Goal: Task Accomplishment & Management: Use online tool/utility

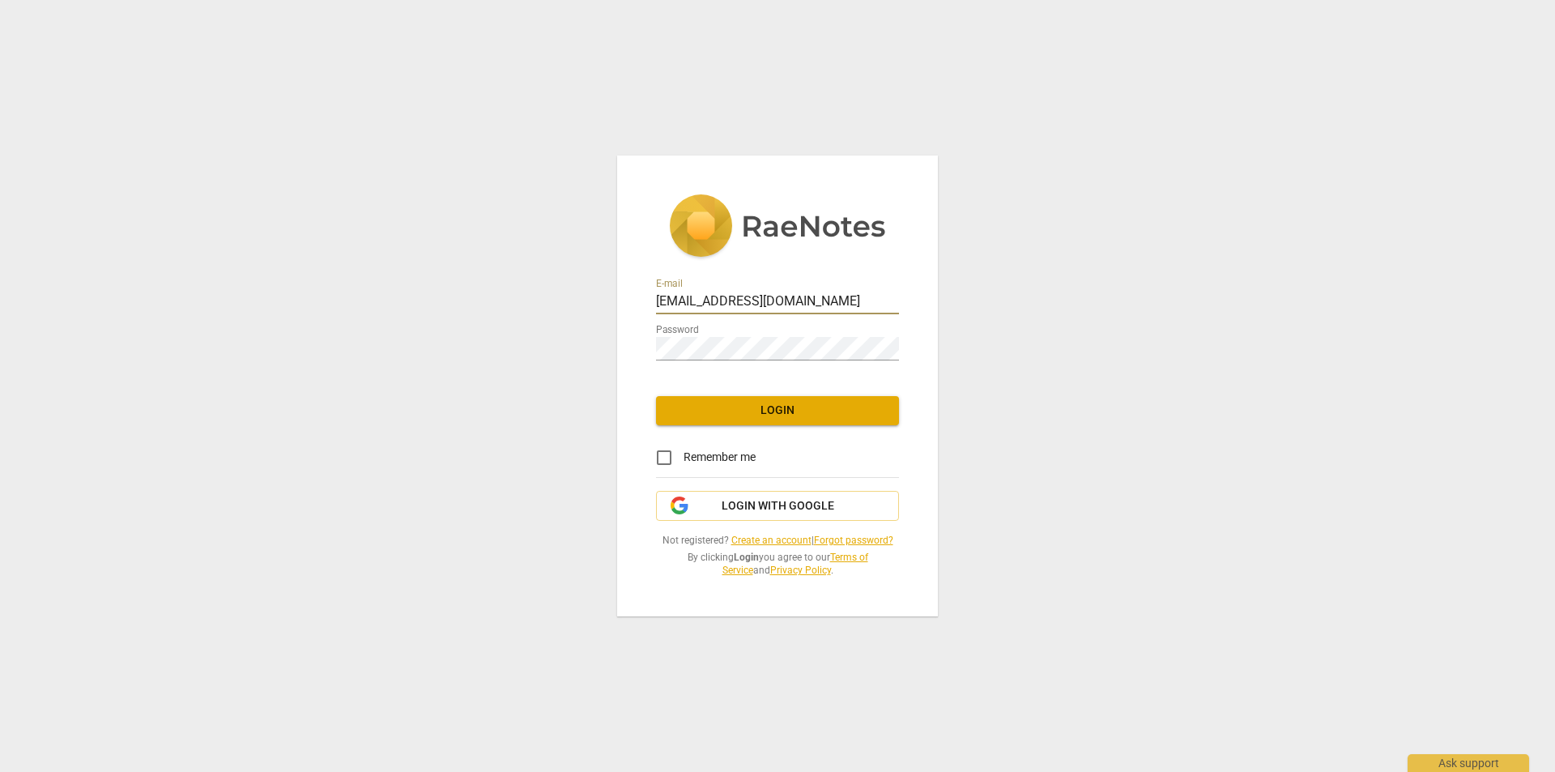
click at [822, 303] on input "danastevecalendar@gmail.com" at bounding box center [777, 302] width 243 height 23
drag, startPoint x: 724, startPoint y: 287, endPoint x: 431, endPoint y: 255, distance: 294.8
click at [431, 255] on div "E-mail danastevecalendar@gmail.com Password Login Remember me Login with Google…" at bounding box center [777, 386] width 1555 height 772
type input "ellahornsteinn@gmail.com"
click at [779, 410] on span "Login" at bounding box center [777, 410] width 217 height 16
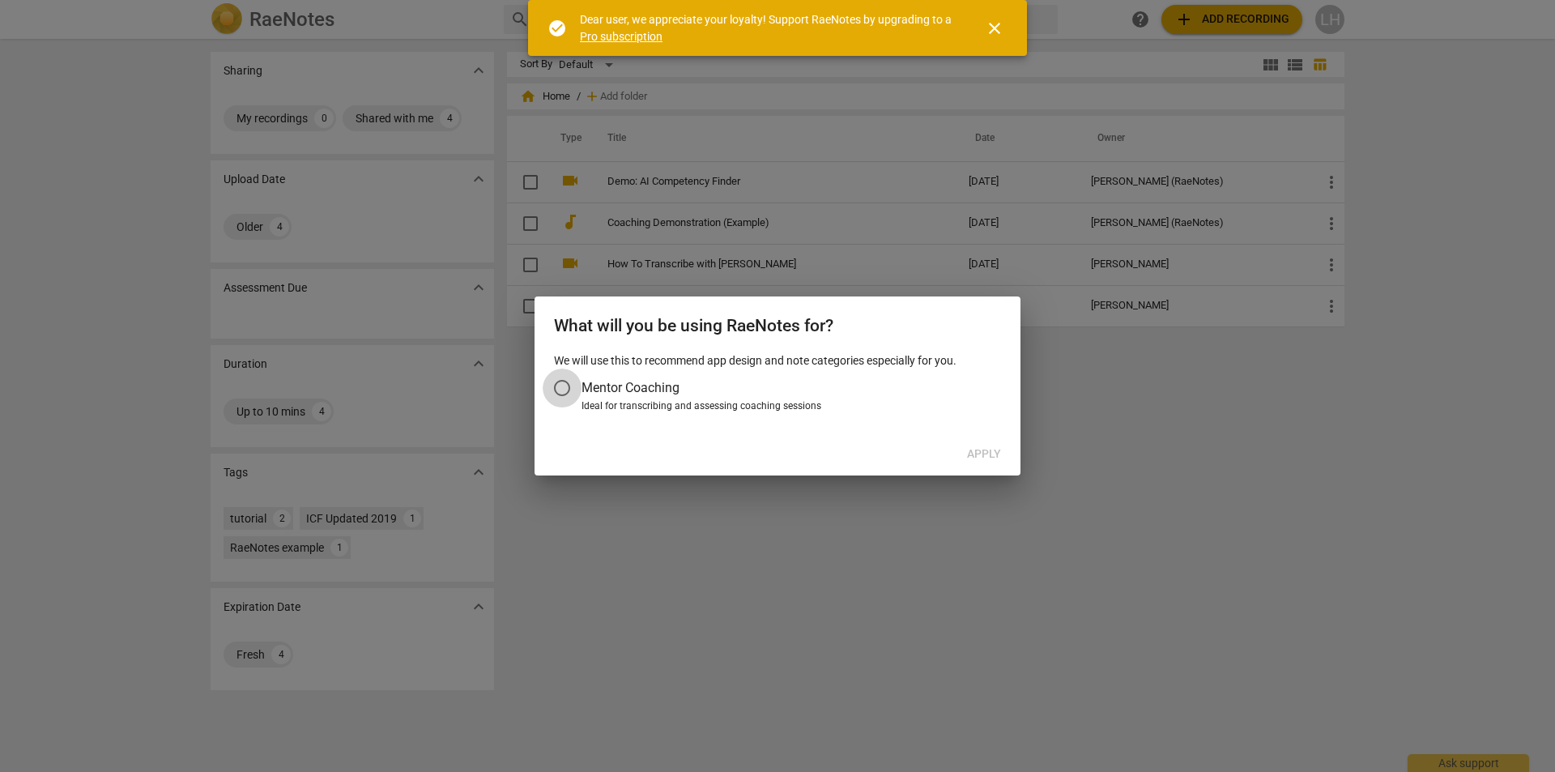
click at [566, 384] on input "Mentor Coaching" at bounding box center [562, 387] width 39 height 39
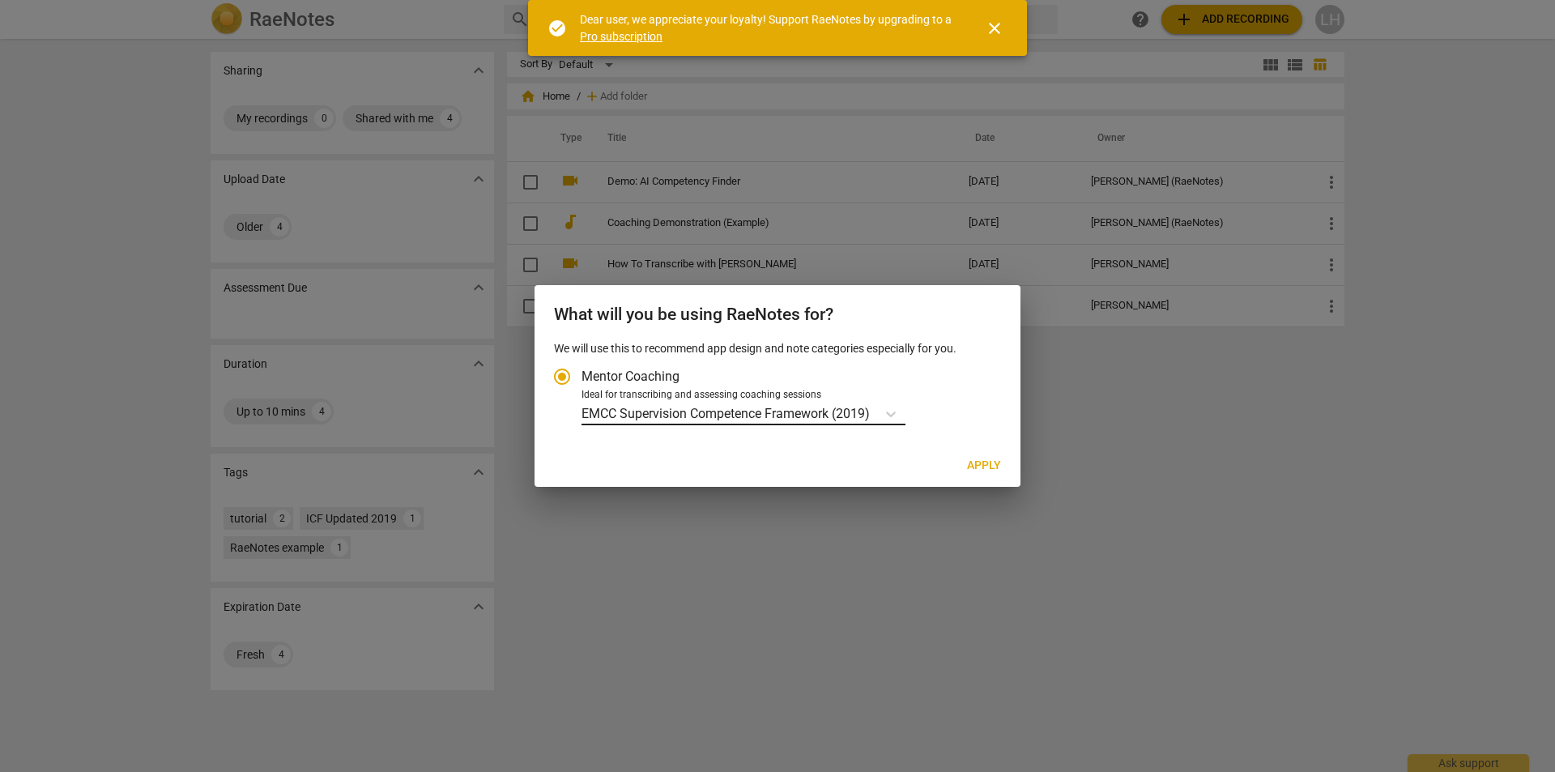
click at [862, 0] on body "RaeNotes search help add Add recording LH Sharing expand_more My recordings 0 S…" at bounding box center [777, 0] width 1555 height 0
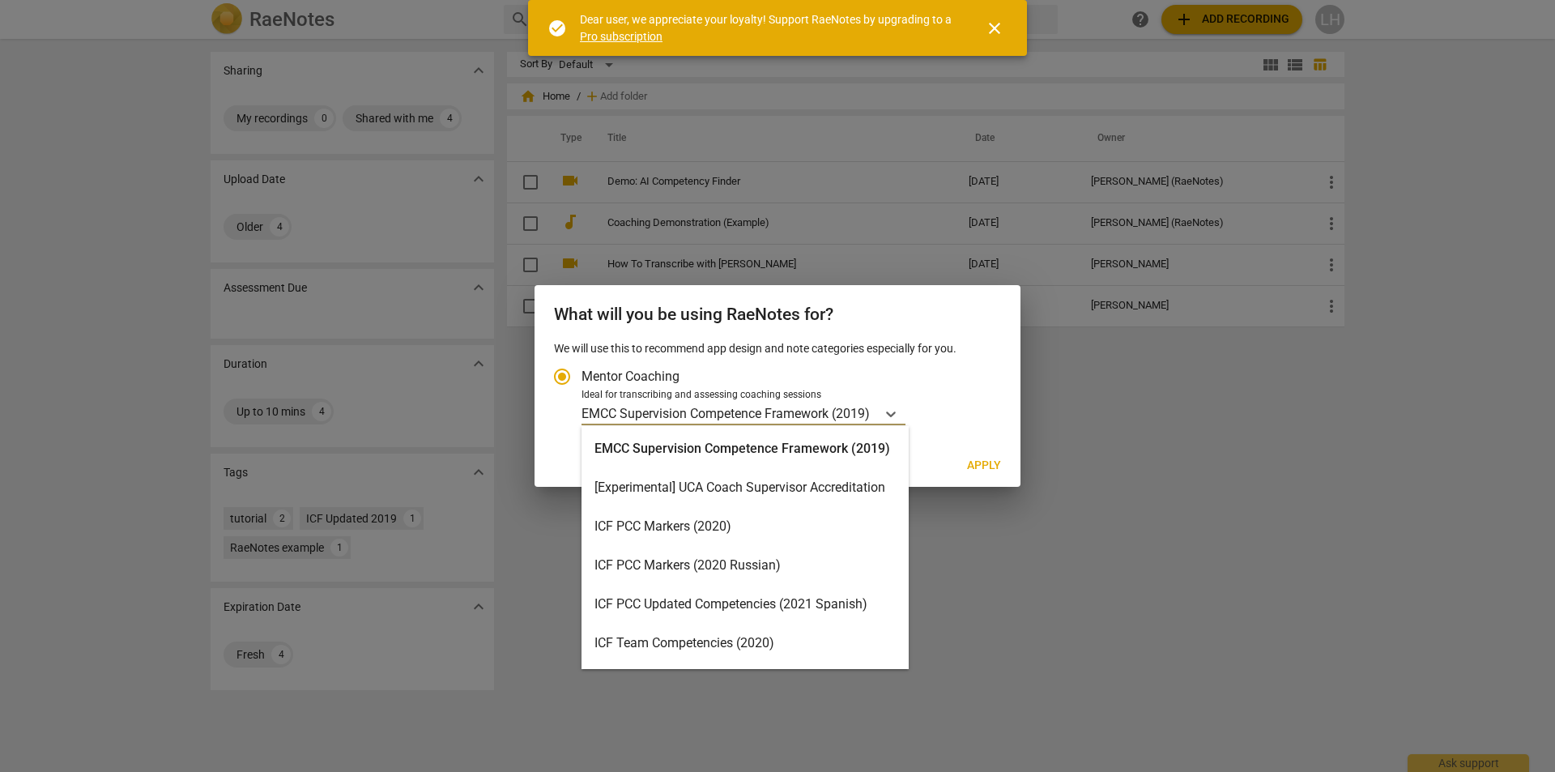
scroll to position [324, 0]
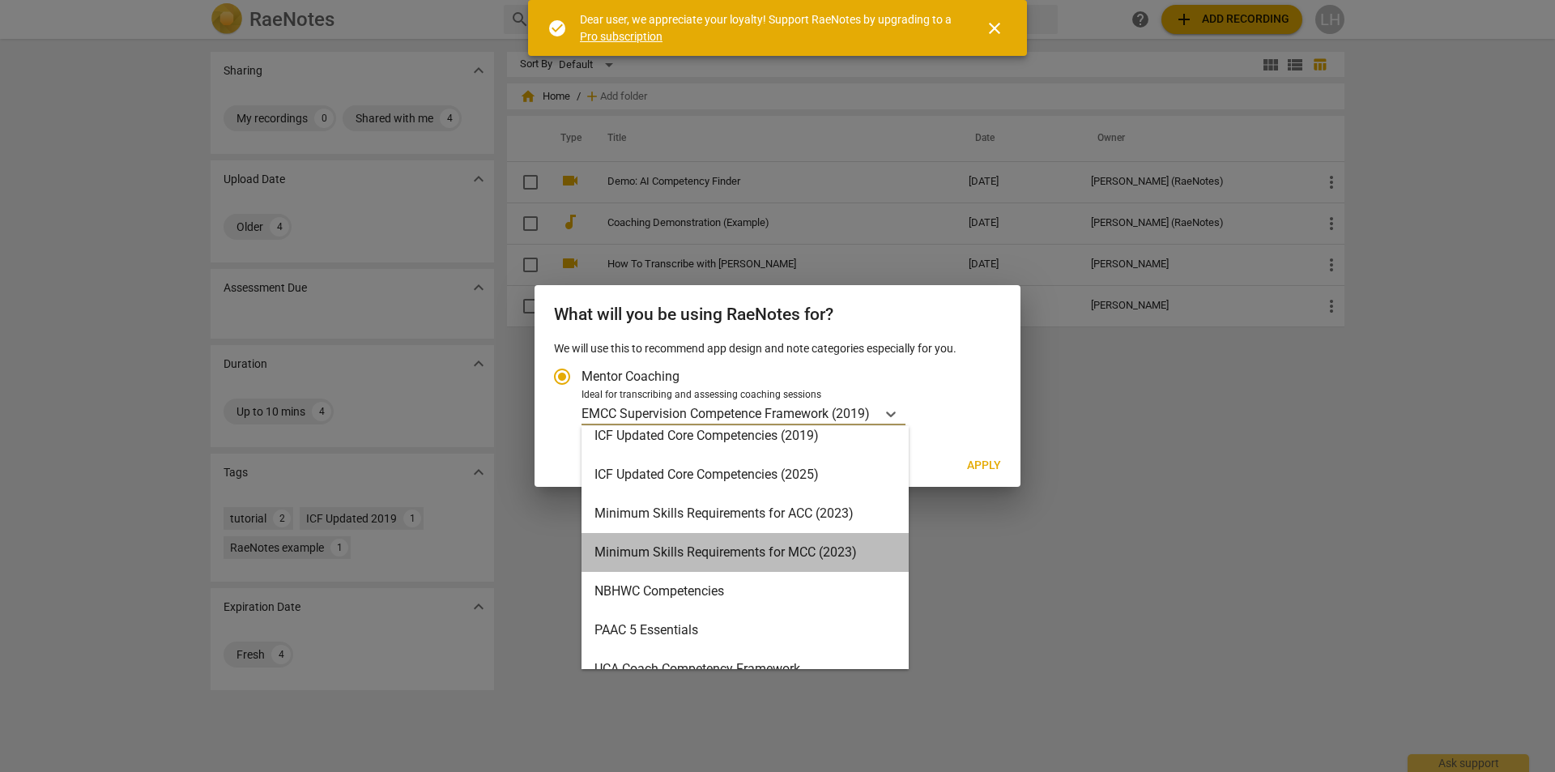
click at [845, 554] on div "Minimum Skills Requirements for MCC (2023)" at bounding box center [744, 552] width 327 height 39
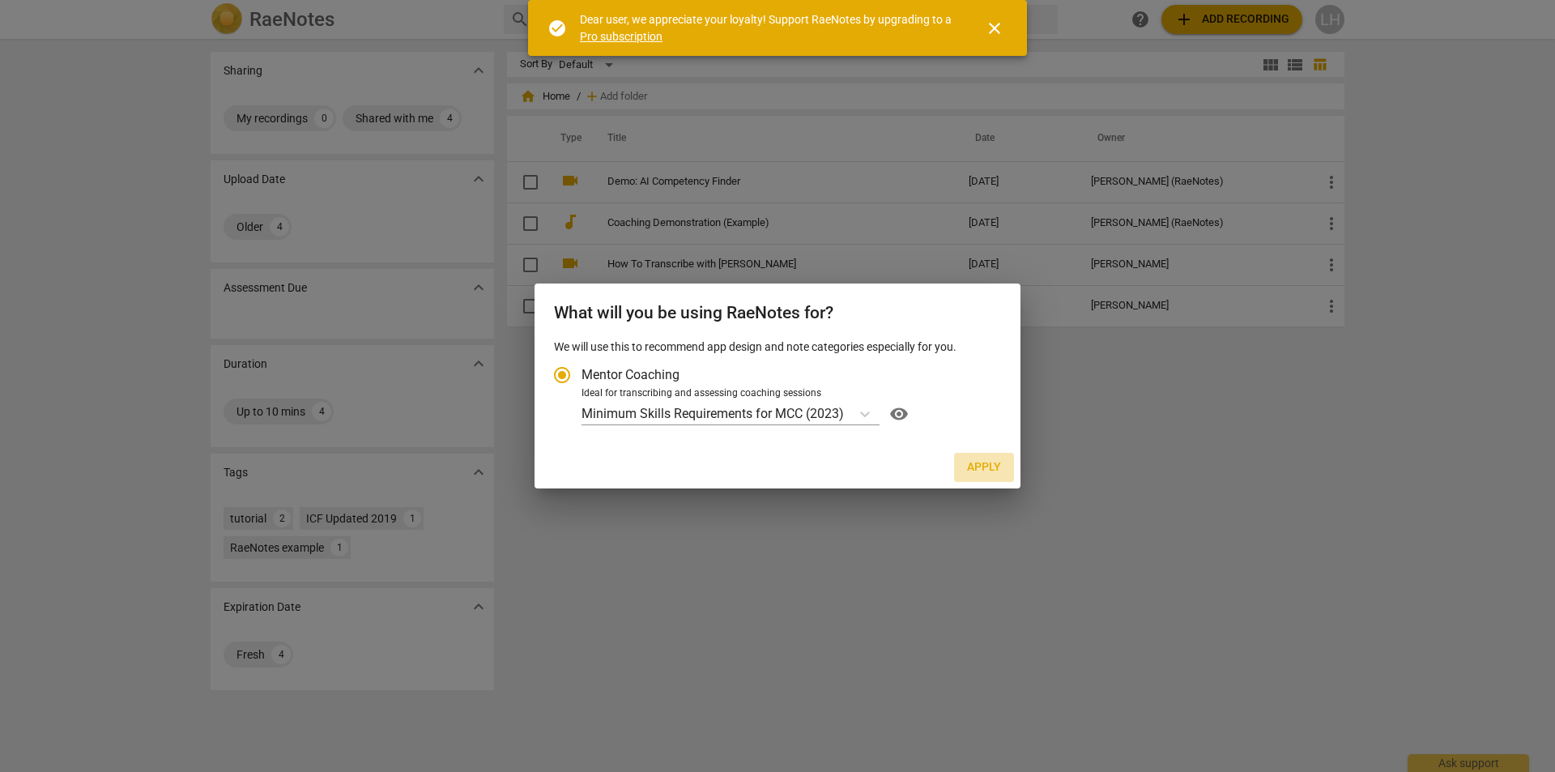
click at [984, 467] on span "Apply" at bounding box center [984, 467] width 34 height 16
radio input "false"
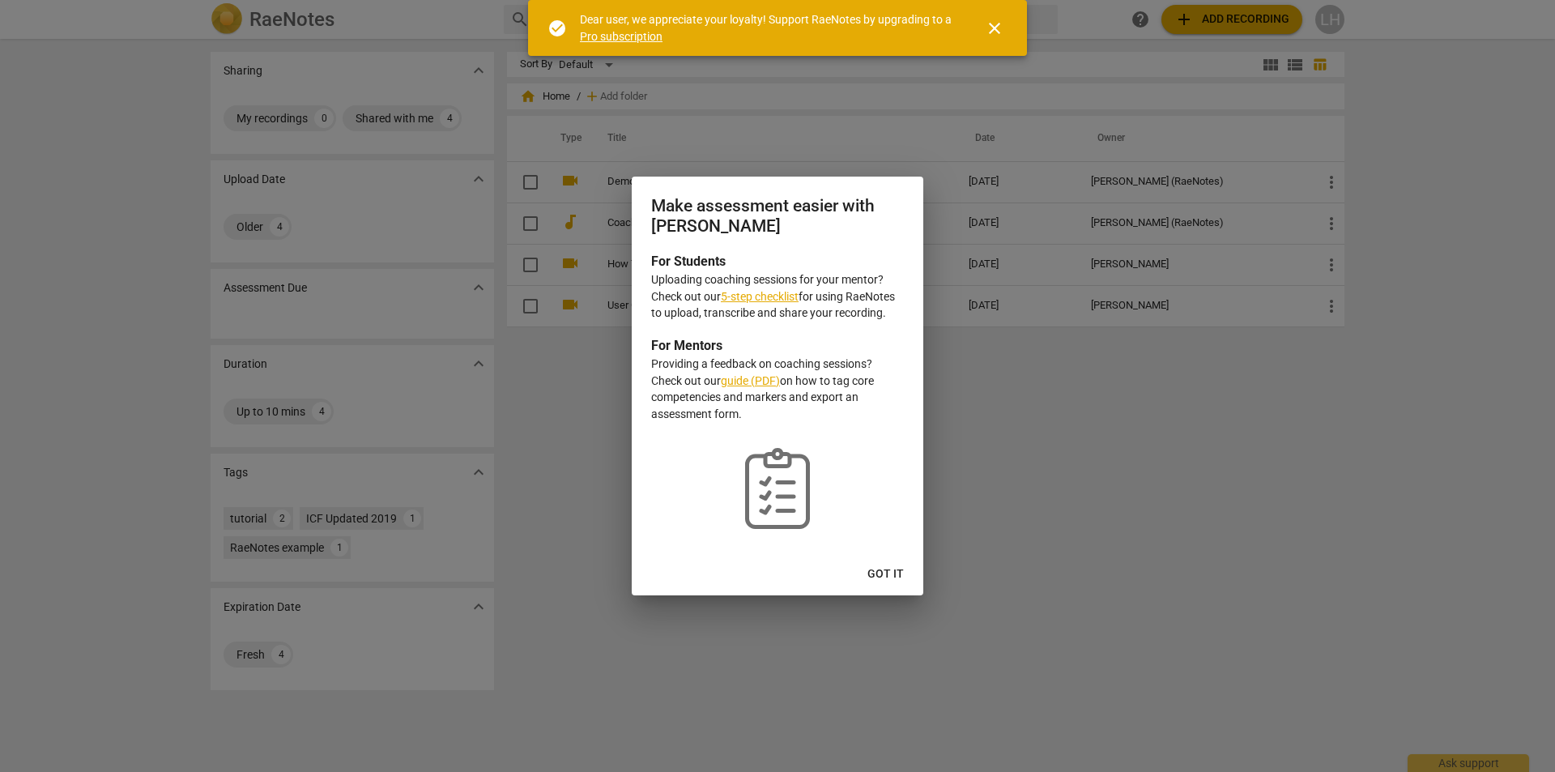
click at [884, 577] on span "Got it" at bounding box center [885, 574] width 36 height 16
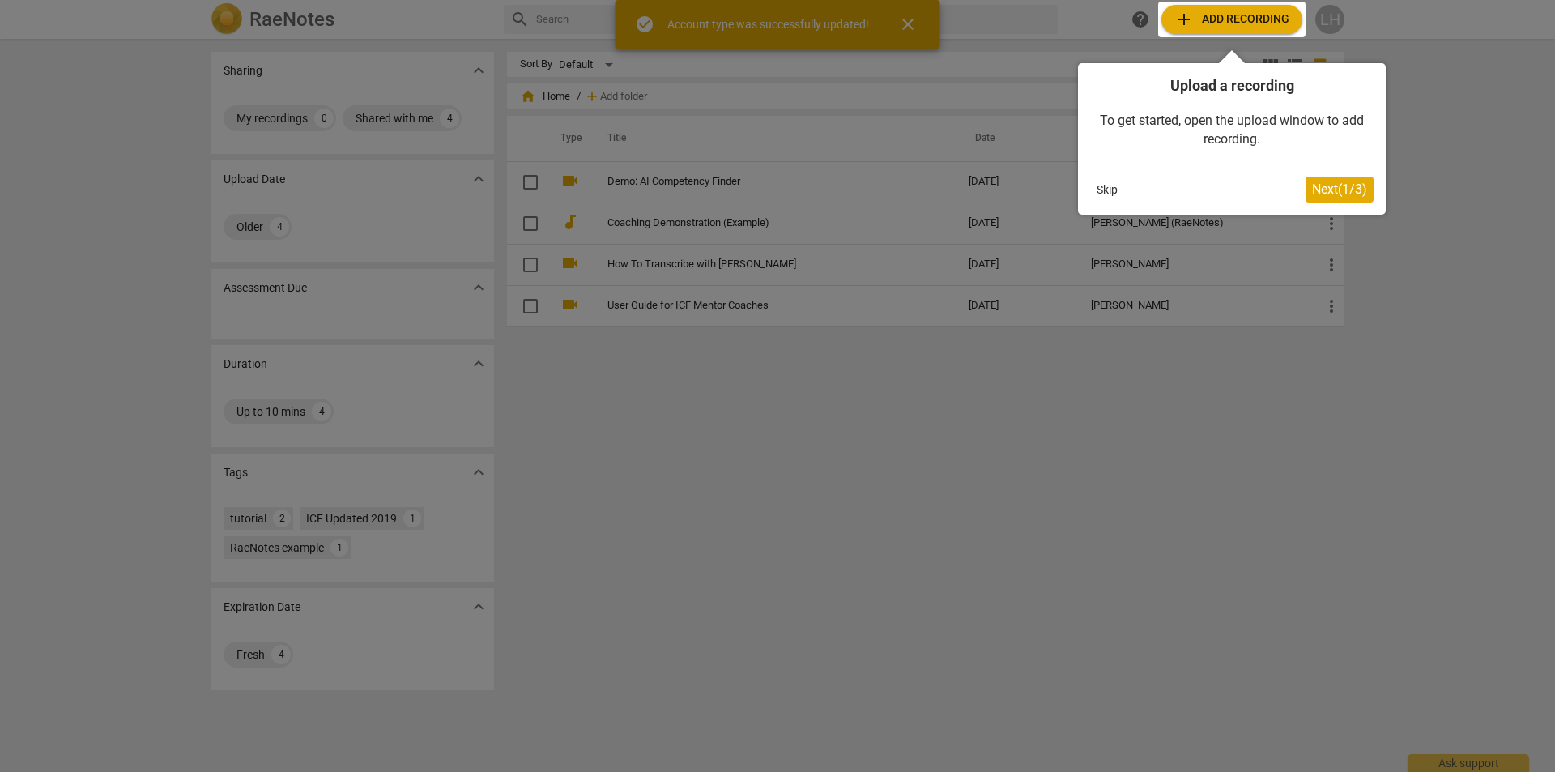
click at [1198, 21] on div at bounding box center [1231, 20] width 147 height 36
click at [1207, 16] on div at bounding box center [1231, 20] width 147 height 36
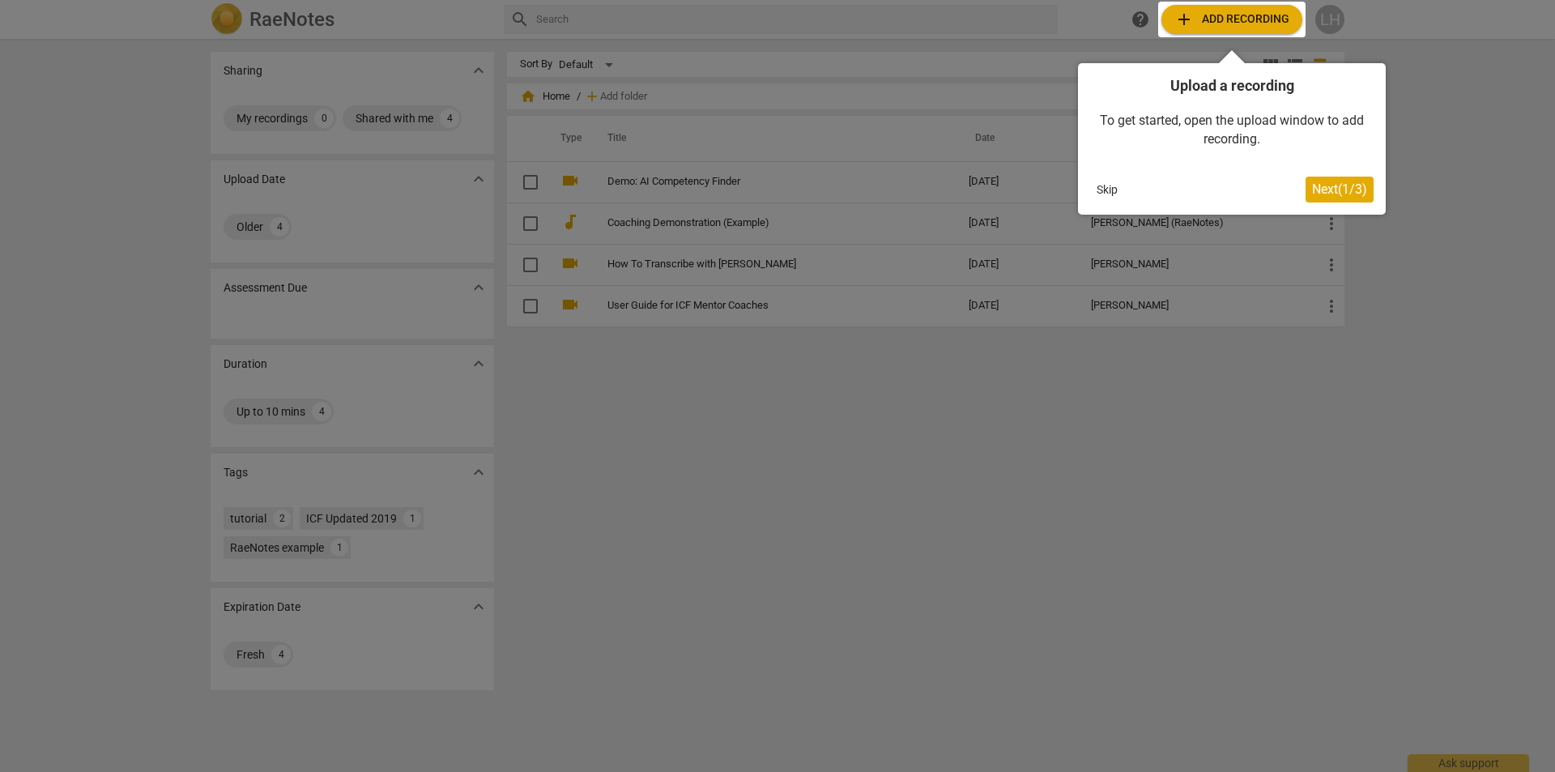
click at [1104, 191] on button "Skip" at bounding box center [1107, 189] width 34 height 24
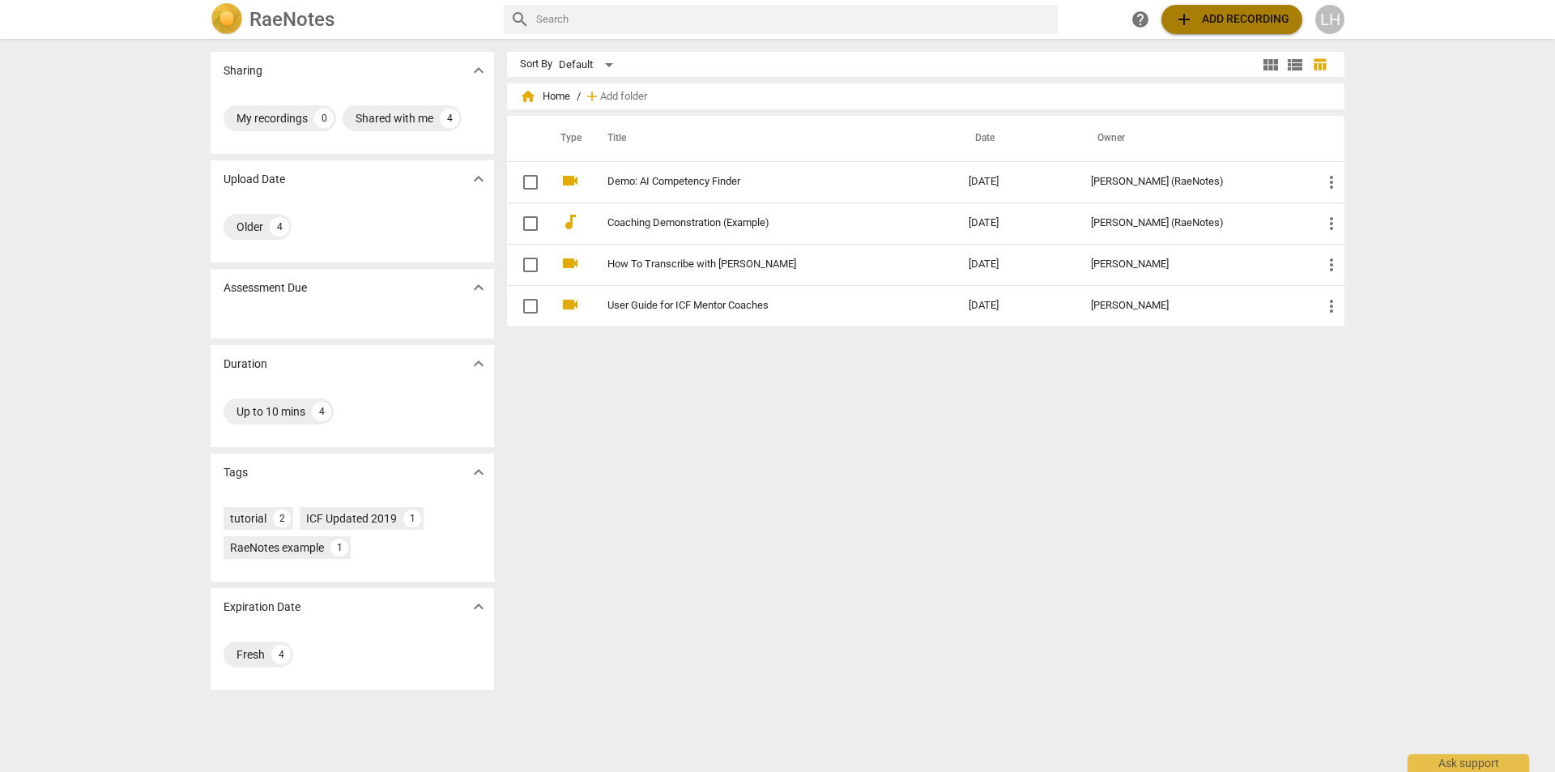
click at [1227, 23] on span "add Add recording" at bounding box center [1231, 19] width 115 height 19
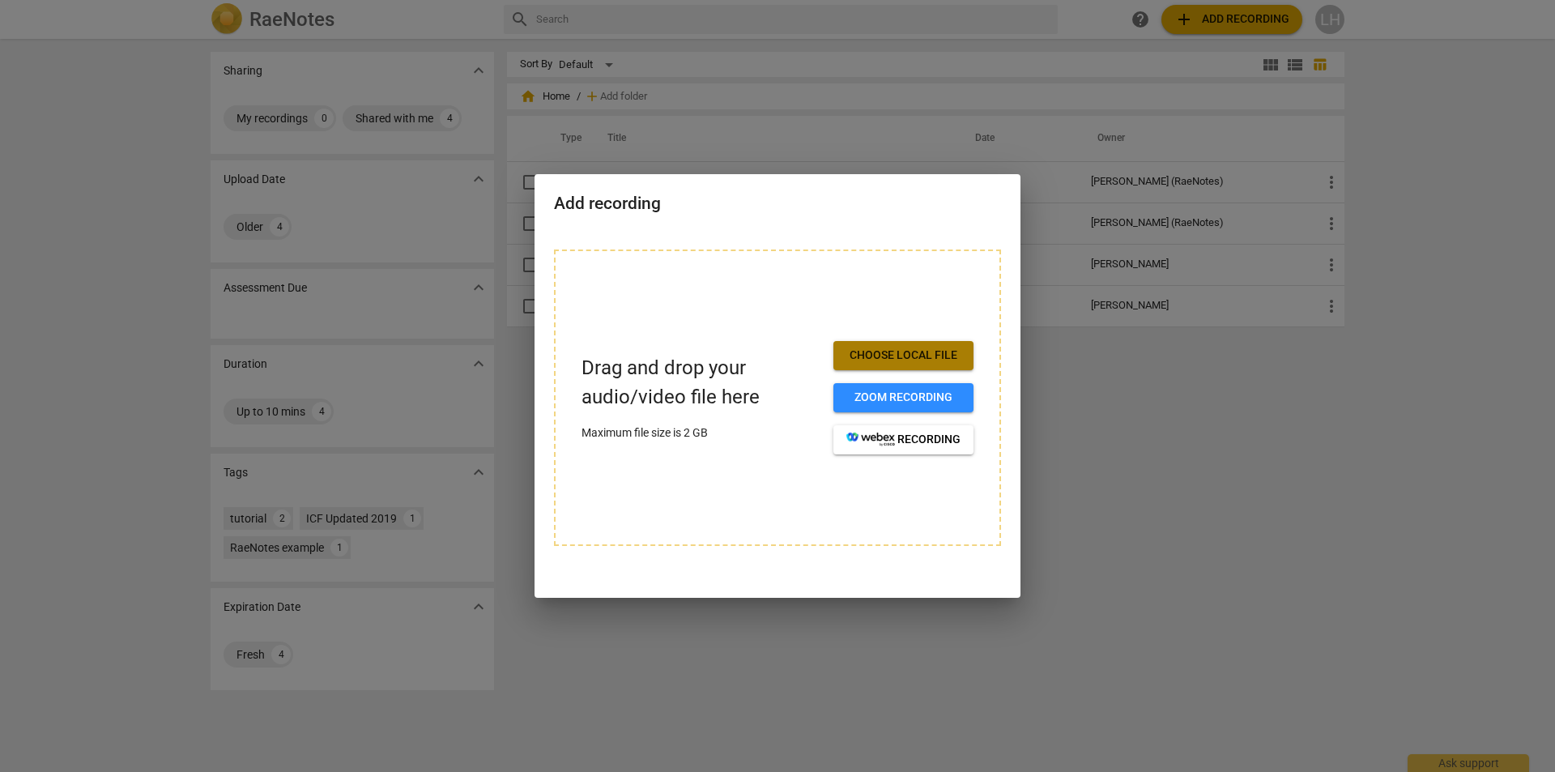
click at [897, 351] on span "Choose local file" at bounding box center [903, 355] width 114 height 16
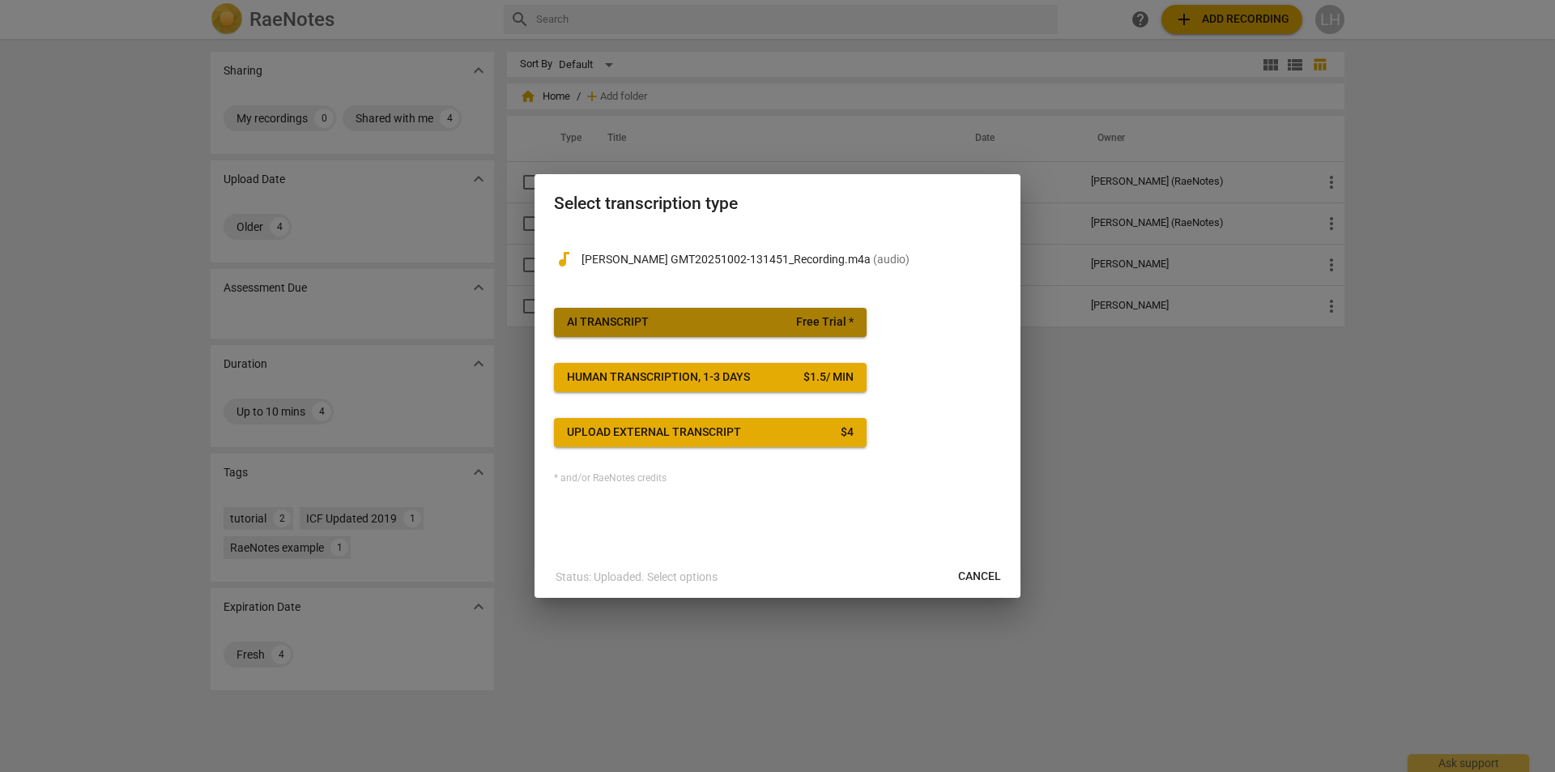
click at [720, 320] on span "AI Transcript Free Trial *" at bounding box center [710, 322] width 287 height 16
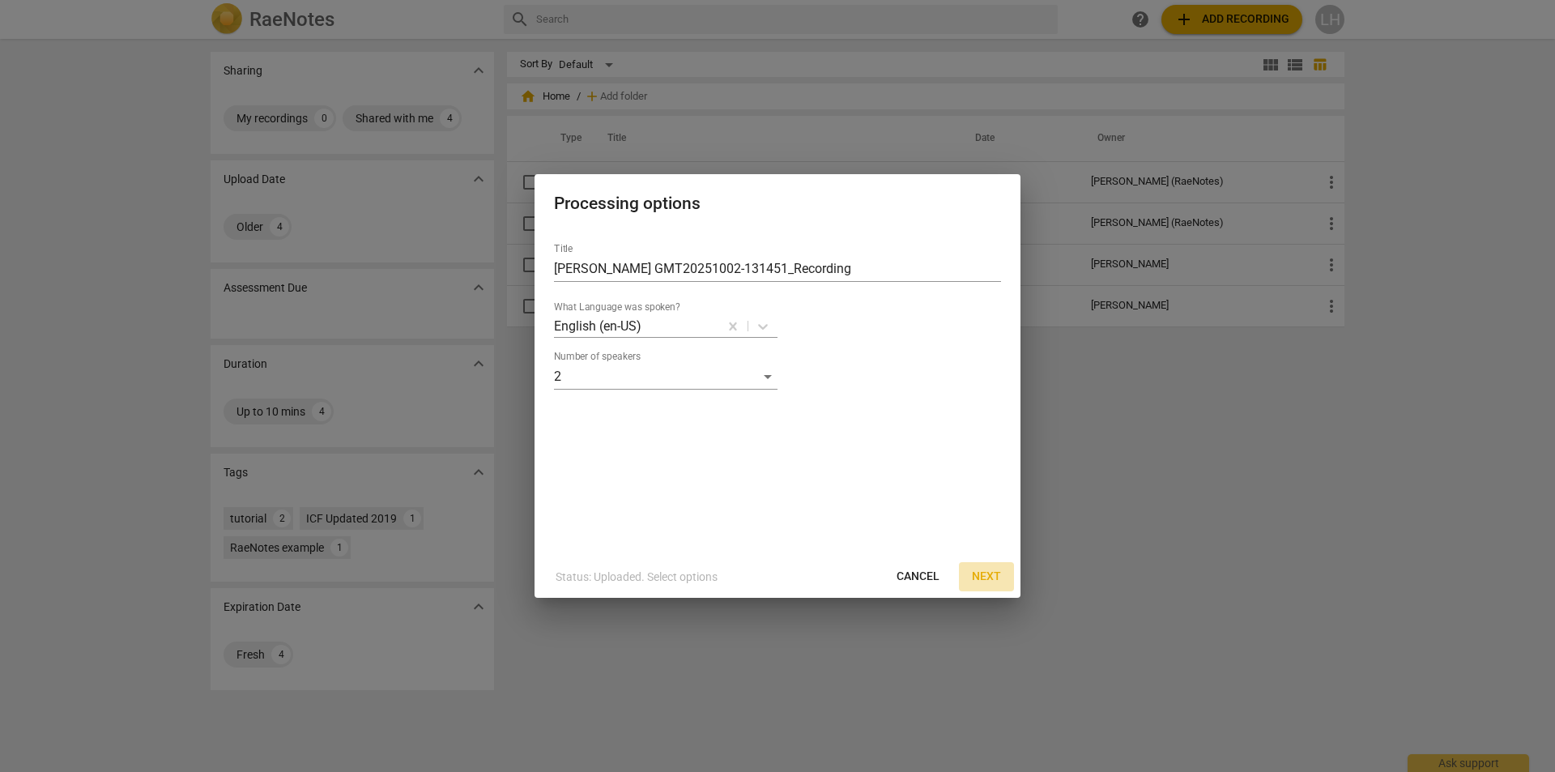
click at [981, 571] on span "Next" at bounding box center [986, 576] width 29 height 16
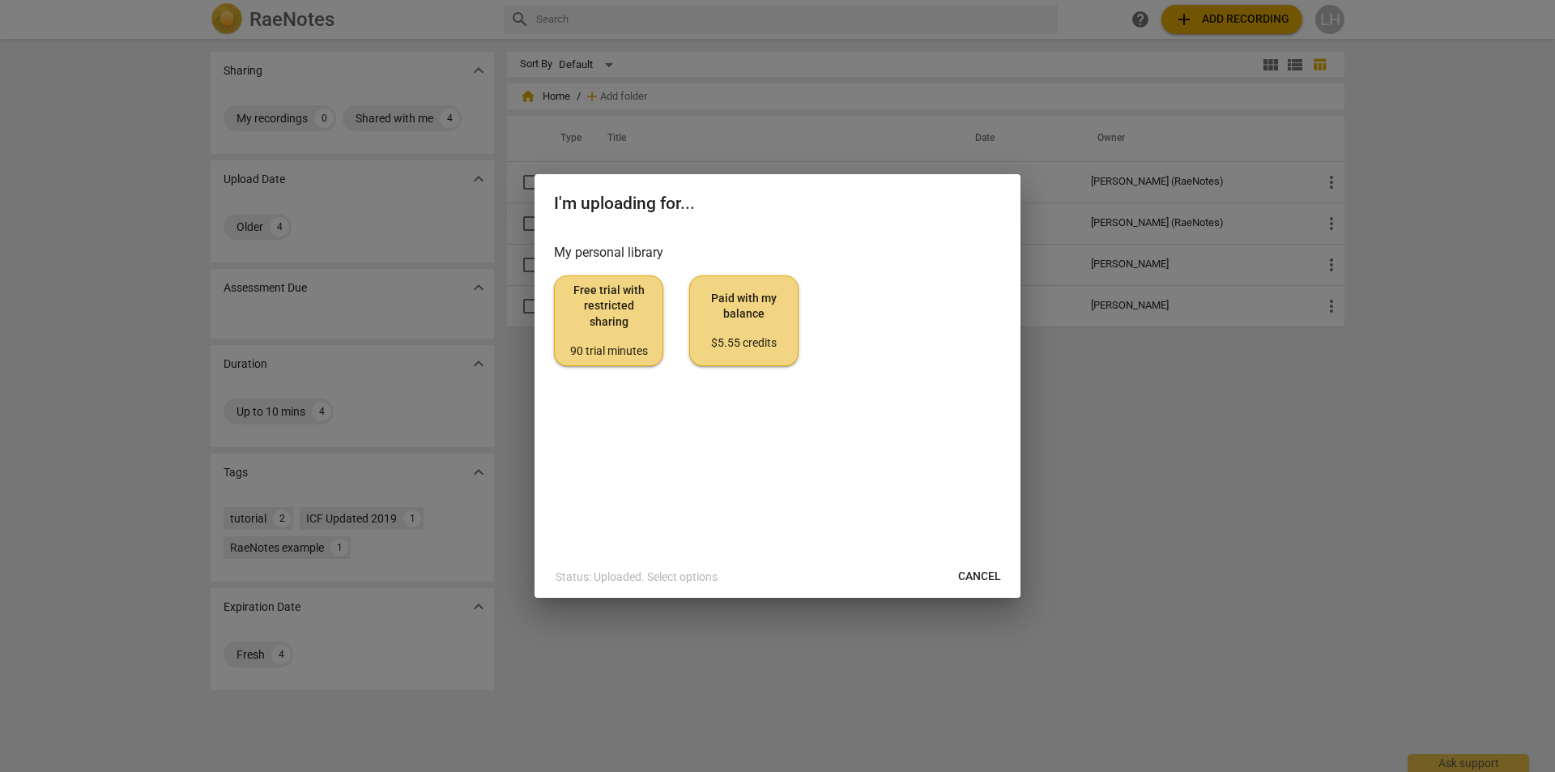
click at [624, 322] on span "Free trial with restricted sharing 90 trial minutes" at bounding box center [609, 321] width 82 height 76
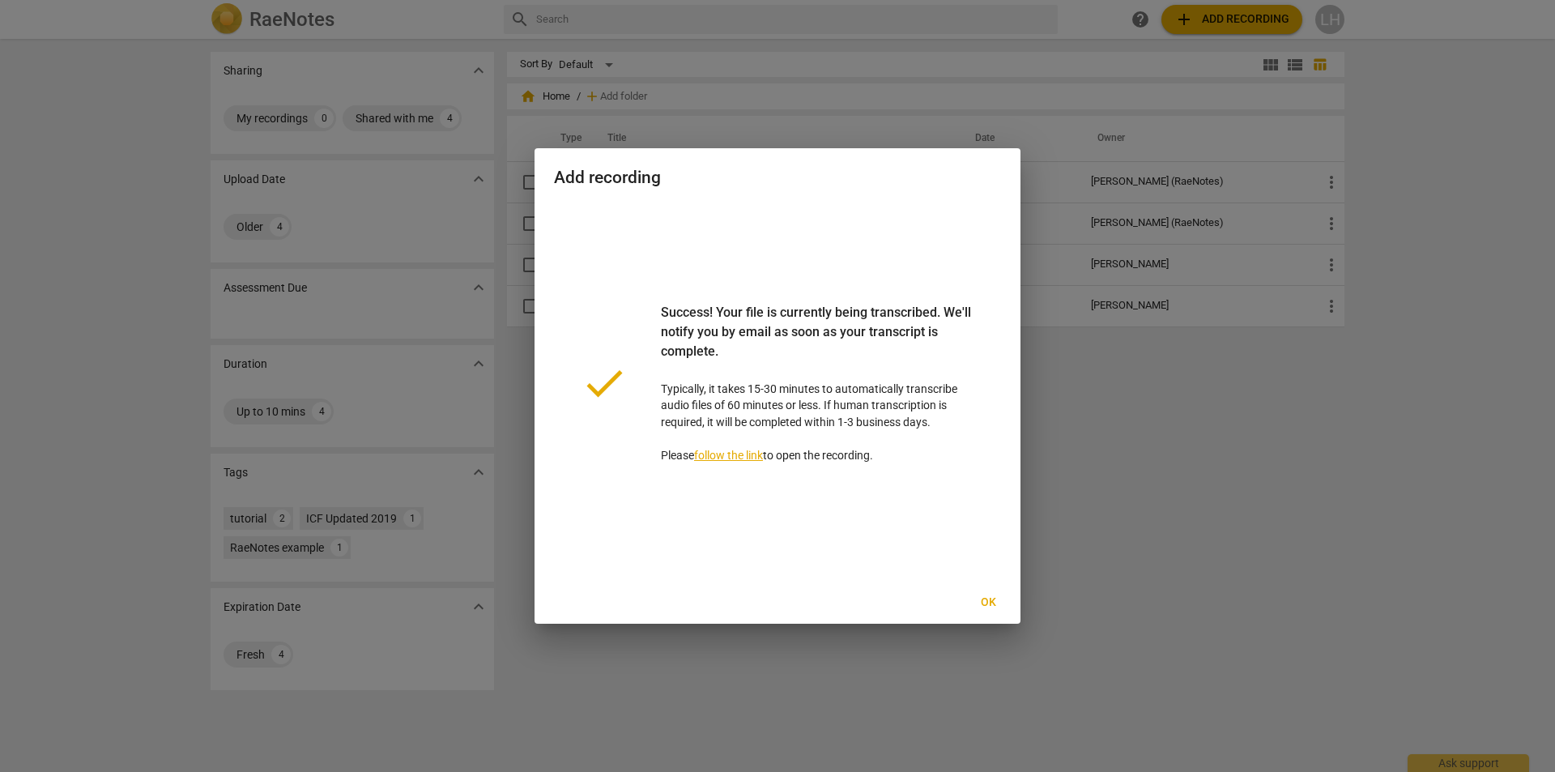
click at [996, 603] on span "Ok" at bounding box center [988, 602] width 26 height 16
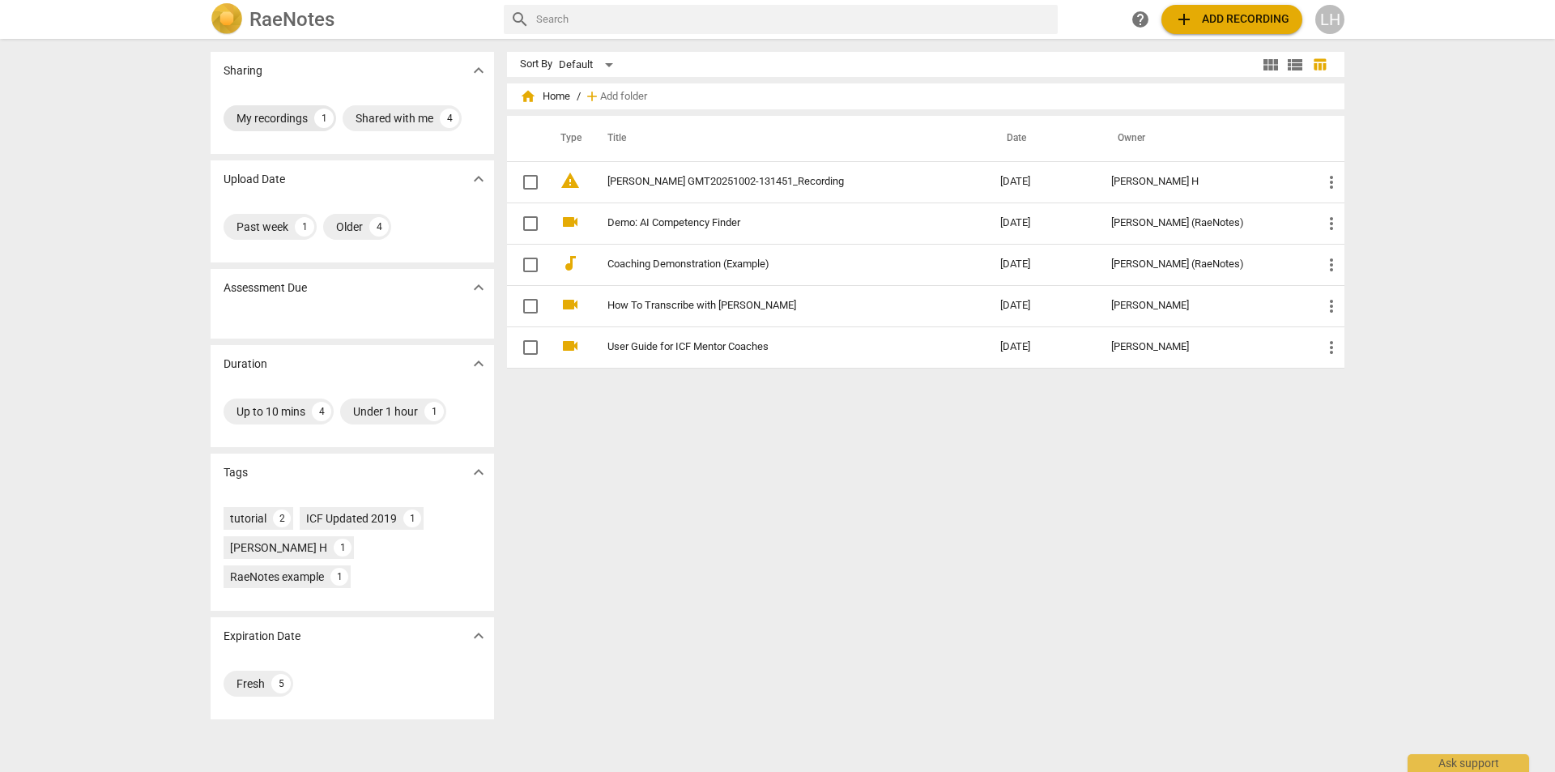
click at [303, 121] on div "My recordings" at bounding box center [271, 118] width 71 height 16
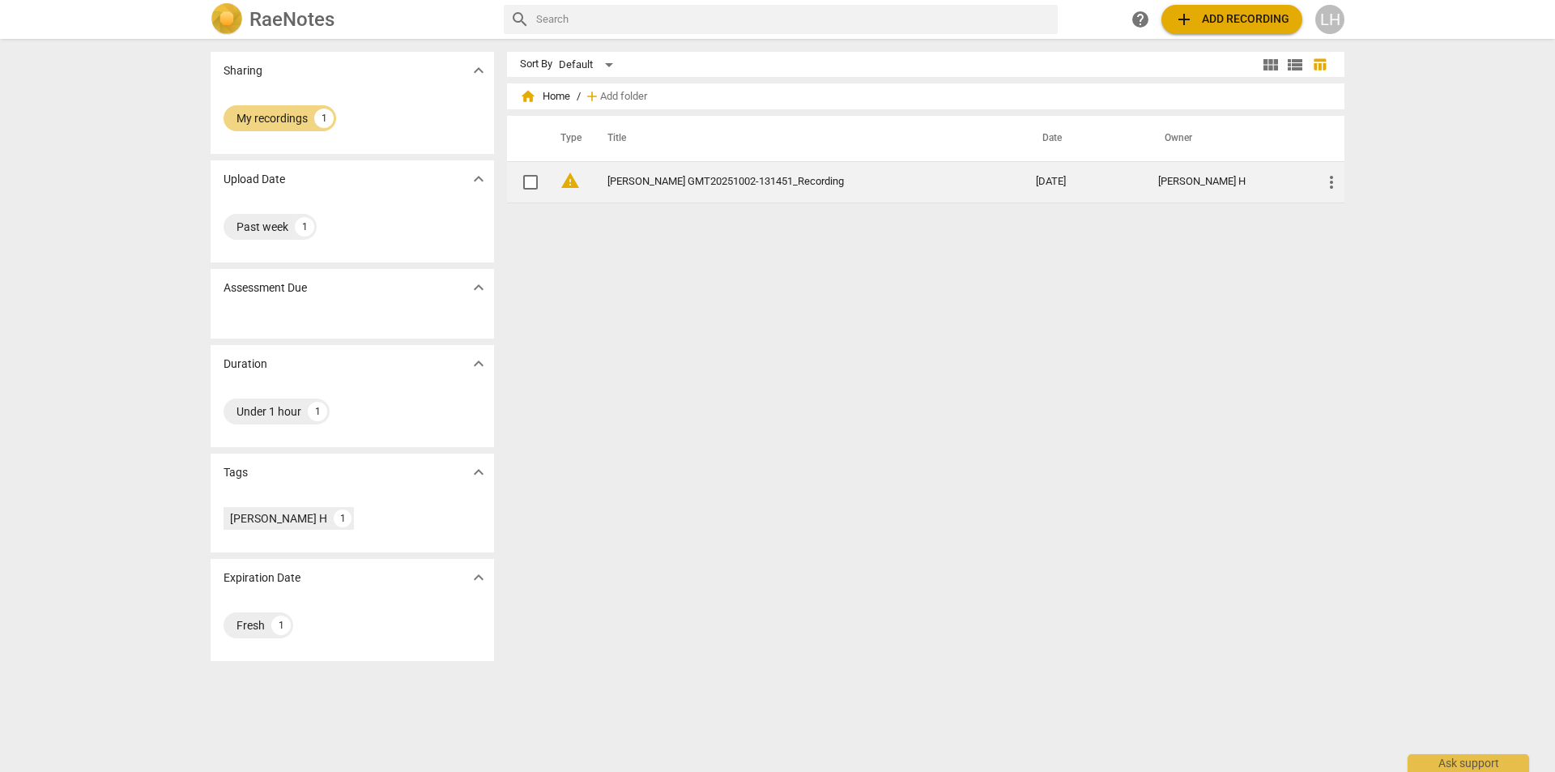
click at [663, 182] on link "[PERSON_NAME] GMT20251002-131451_Recording" at bounding box center [792, 182] width 370 height 12
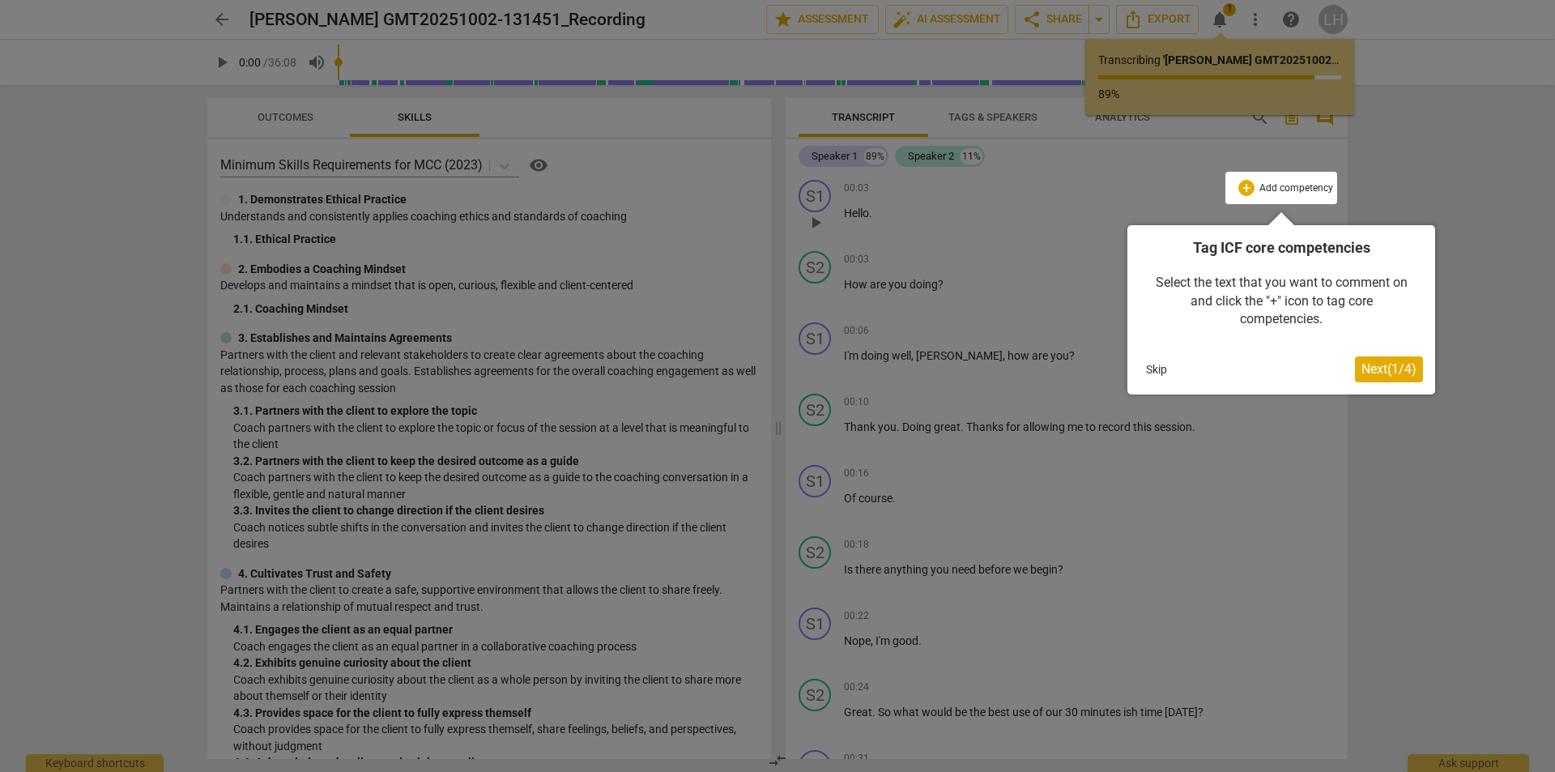
click at [1150, 369] on button "Skip" at bounding box center [1156, 369] width 34 height 24
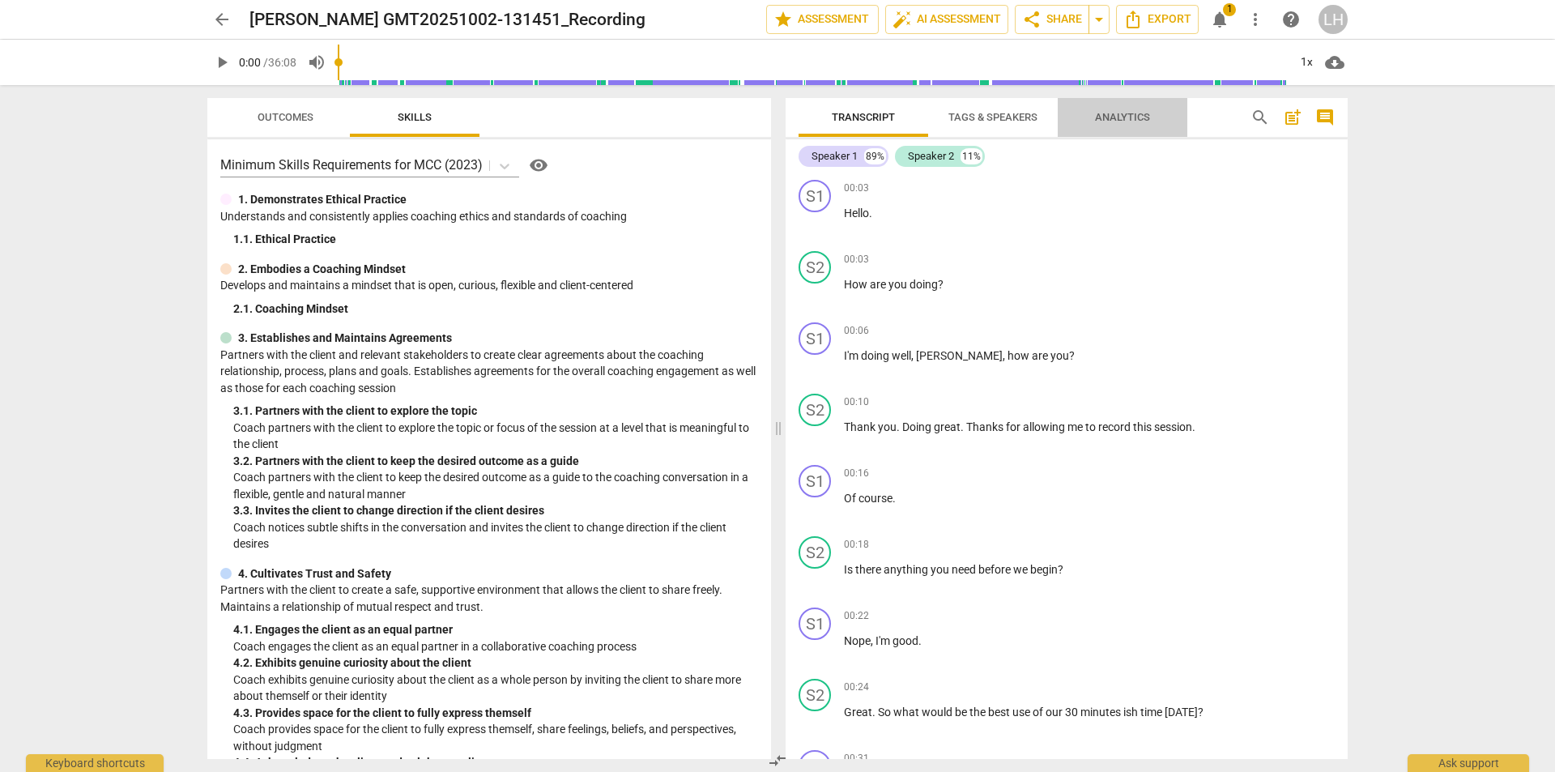
click at [1112, 112] on span "Analytics" at bounding box center [1122, 117] width 55 height 12
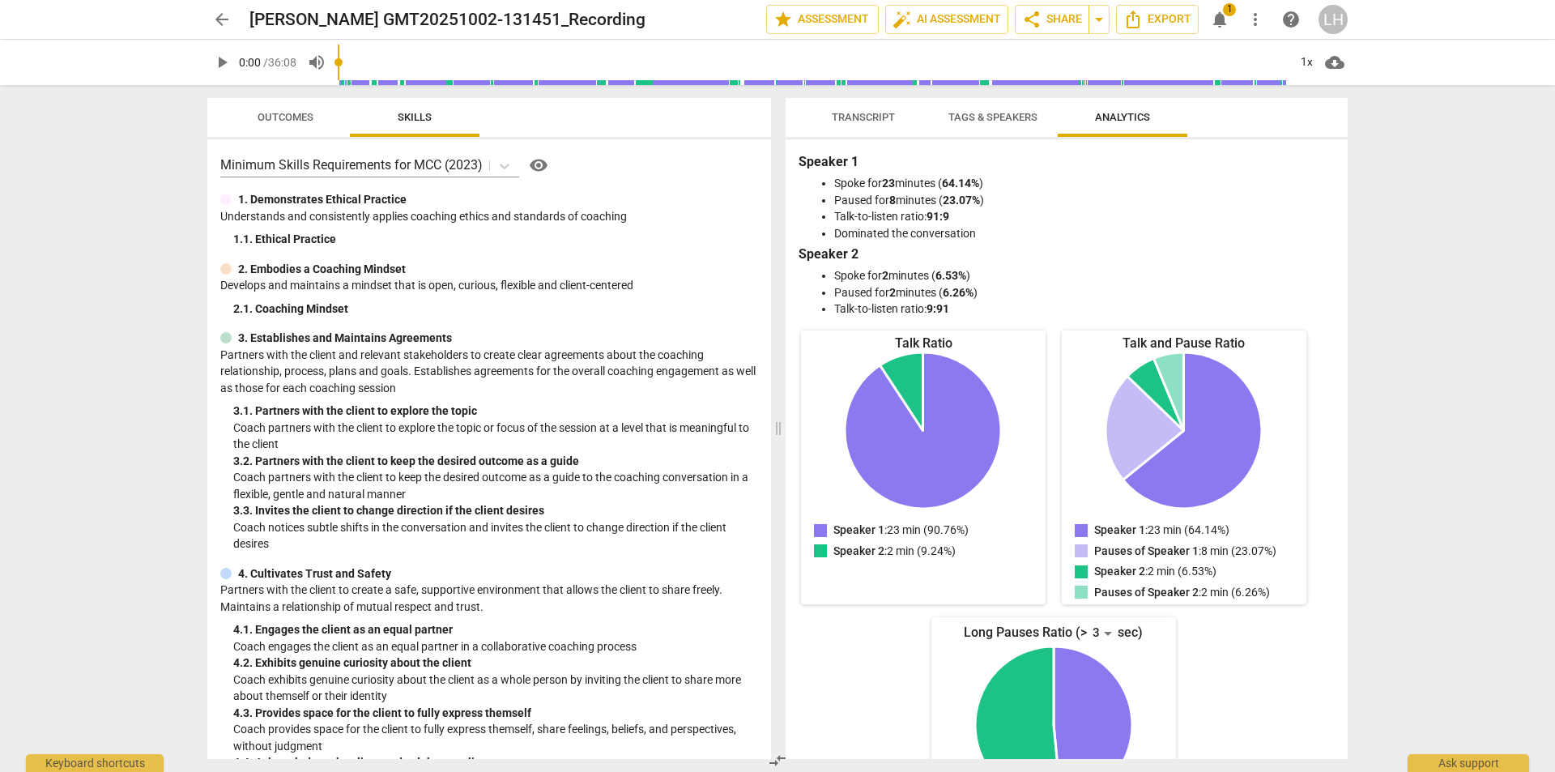
click at [281, 114] on span "Outcomes" at bounding box center [286, 117] width 56 height 12
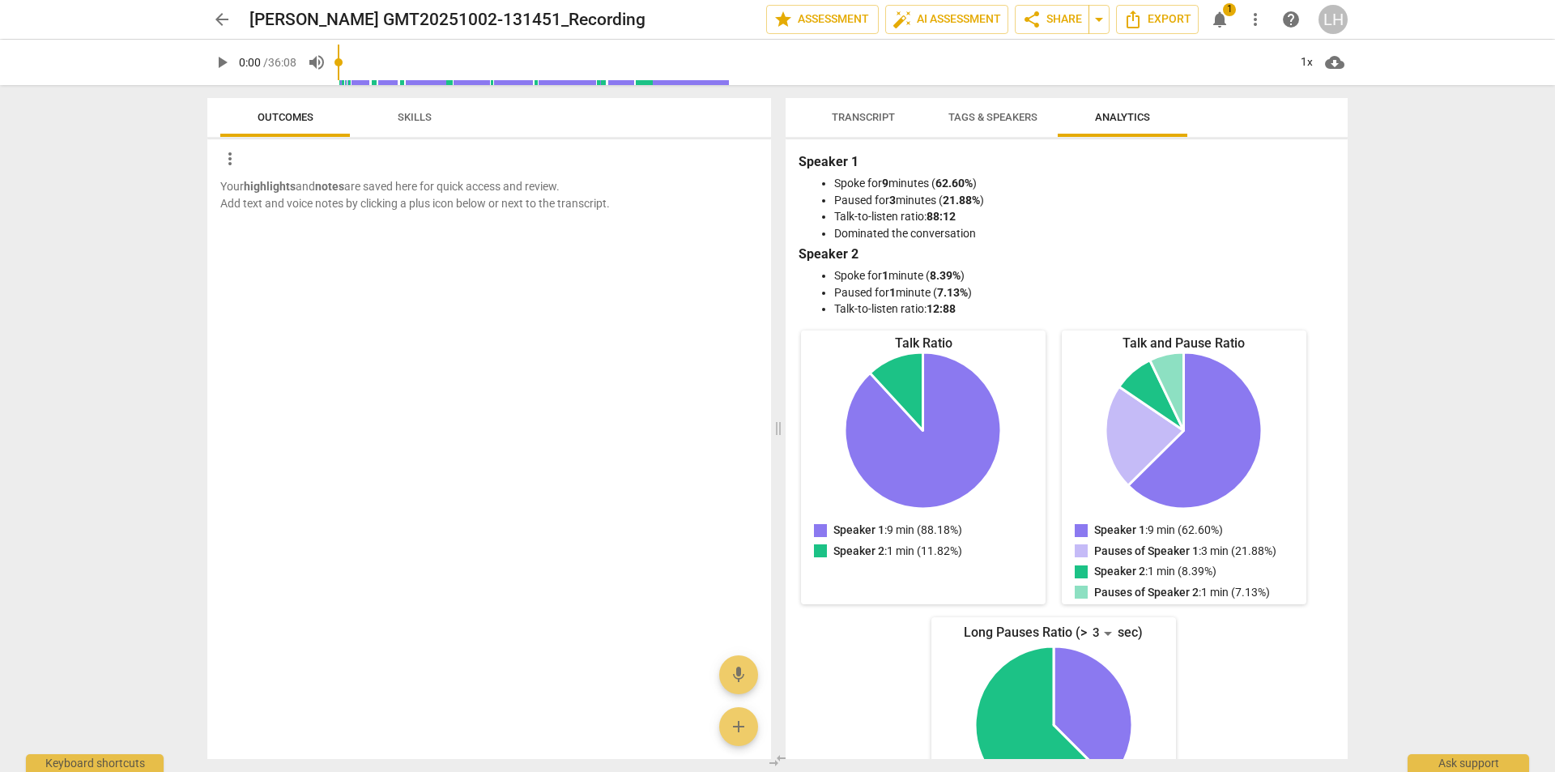
click at [401, 108] on span "Skills" at bounding box center [414, 118] width 73 height 22
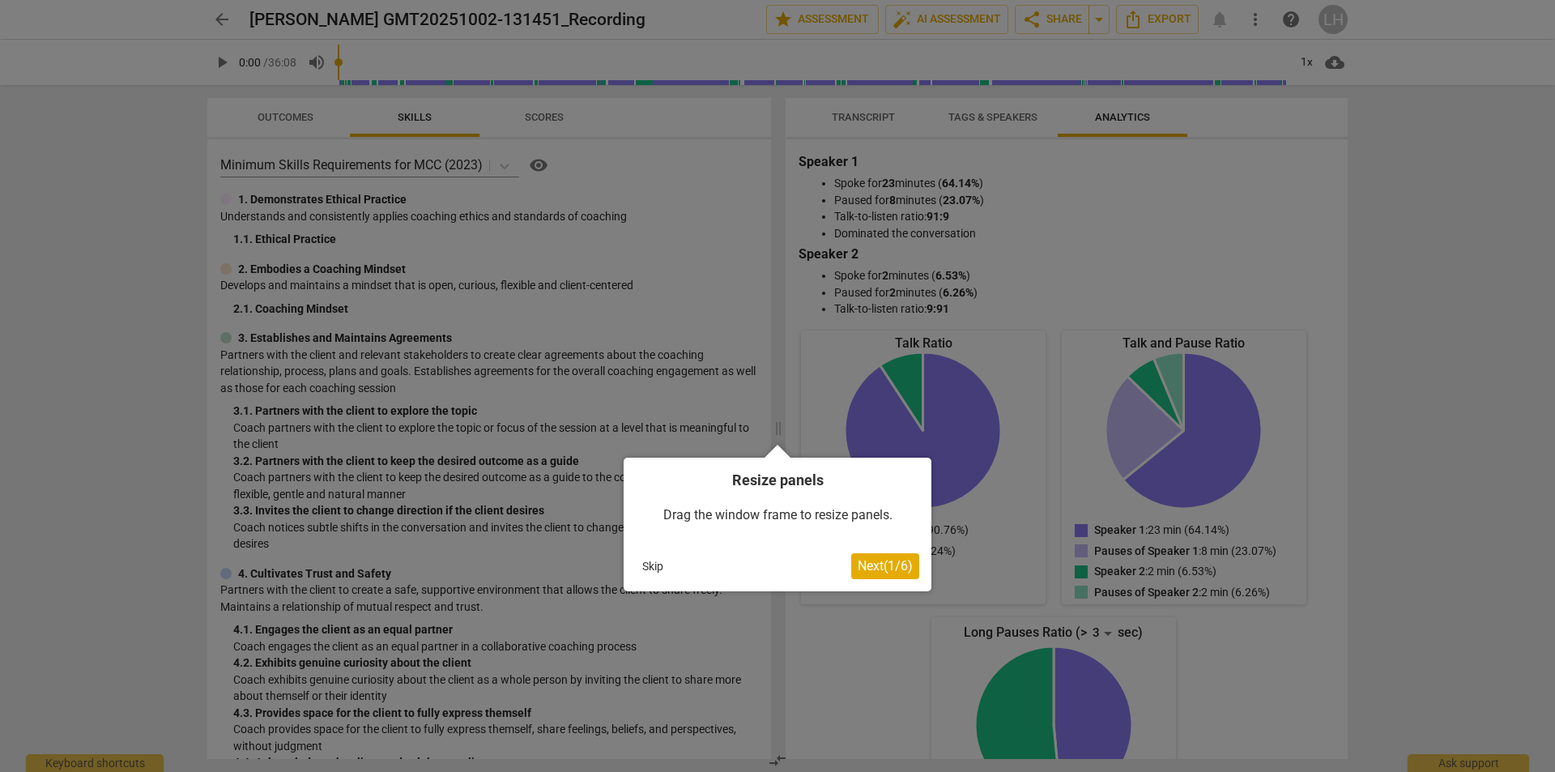
drag, startPoint x: 899, startPoint y: 569, endPoint x: 641, endPoint y: 591, distance: 259.2
click at [641, 0] on body "arrow_back Jeff Bogert GMT20251002-131451_Recording edit star Assessment auto_f…" at bounding box center [777, 0] width 1555 height 0
click at [645, 571] on button "Skip" at bounding box center [653, 566] width 34 height 24
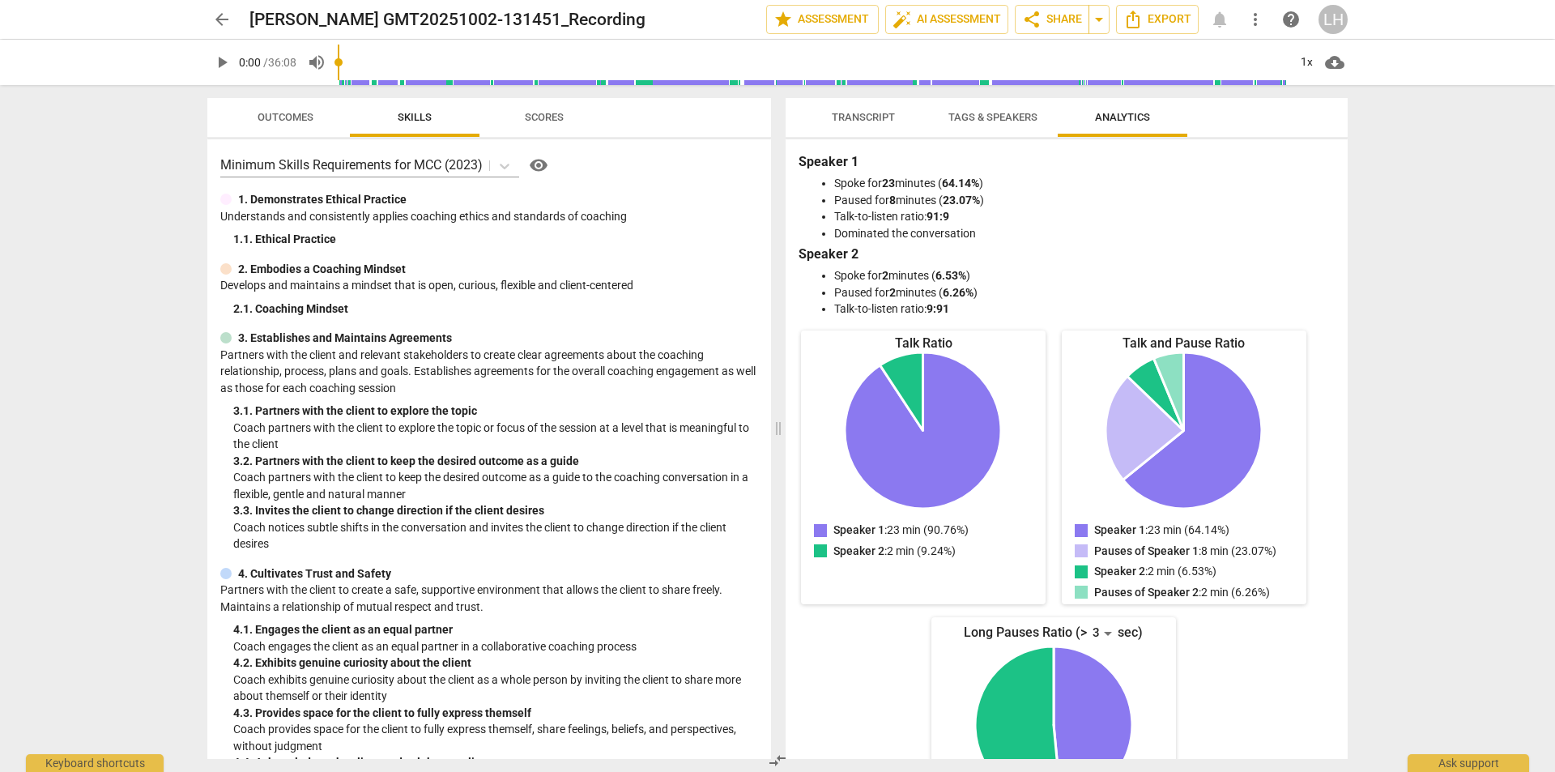
drag, startPoint x: 866, startPoint y: 121, endPoint x: 744, endPoint y: 114, distance: 121.6
click at [744, 114] on div "Outcomes Skills Scores Minimum Skills Requirements for MCC (2023) visibility 1.…" at bounding box center [777, 428] width 1166 height 687
click at [536, 117] on span "Scores" at bounding box center [544, 117] width 39 height 12
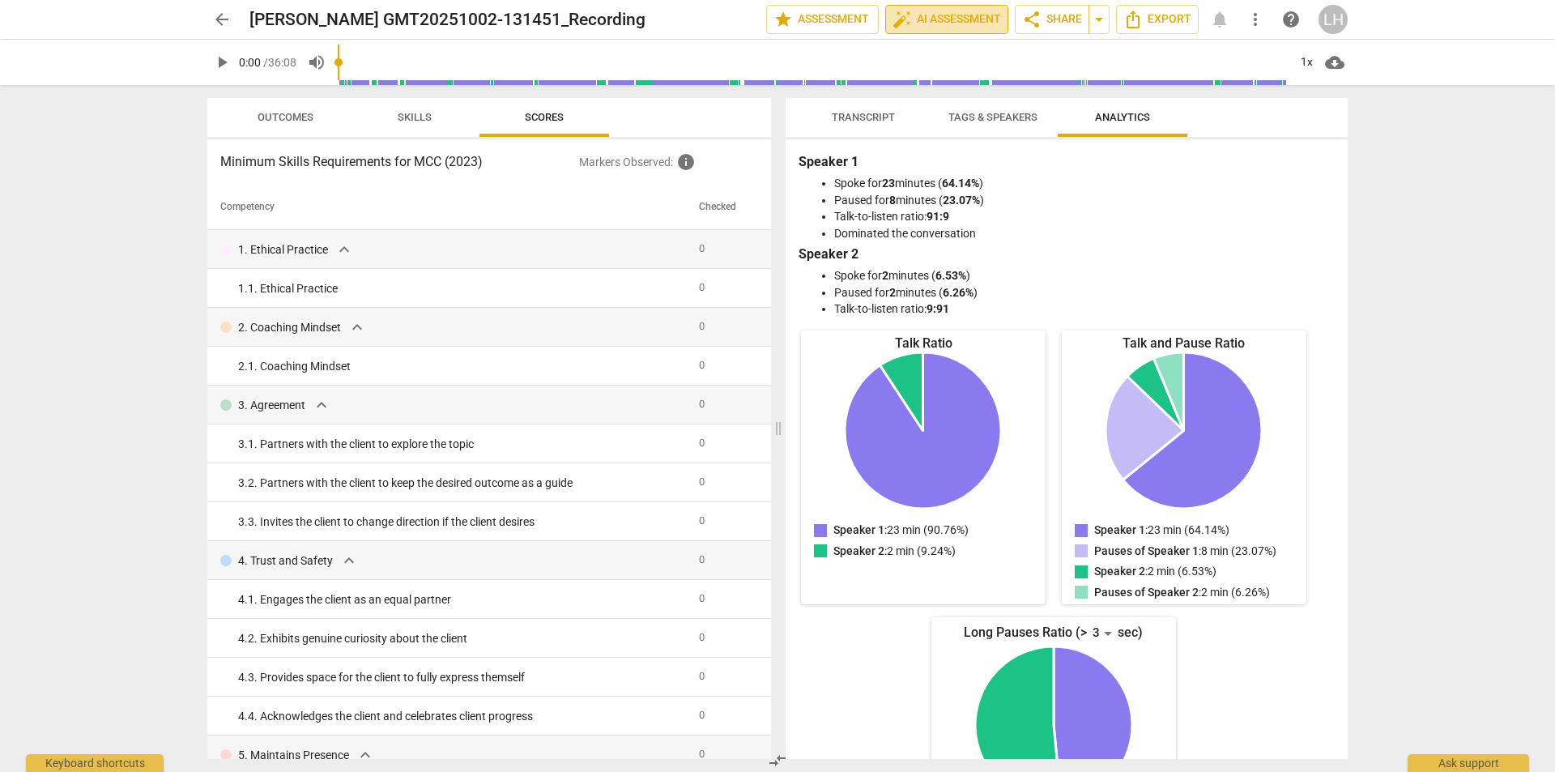
click at [935, 11] on span "auto_fix_high AI Assessment" at bounding box center [946, 19] width 109 height 19
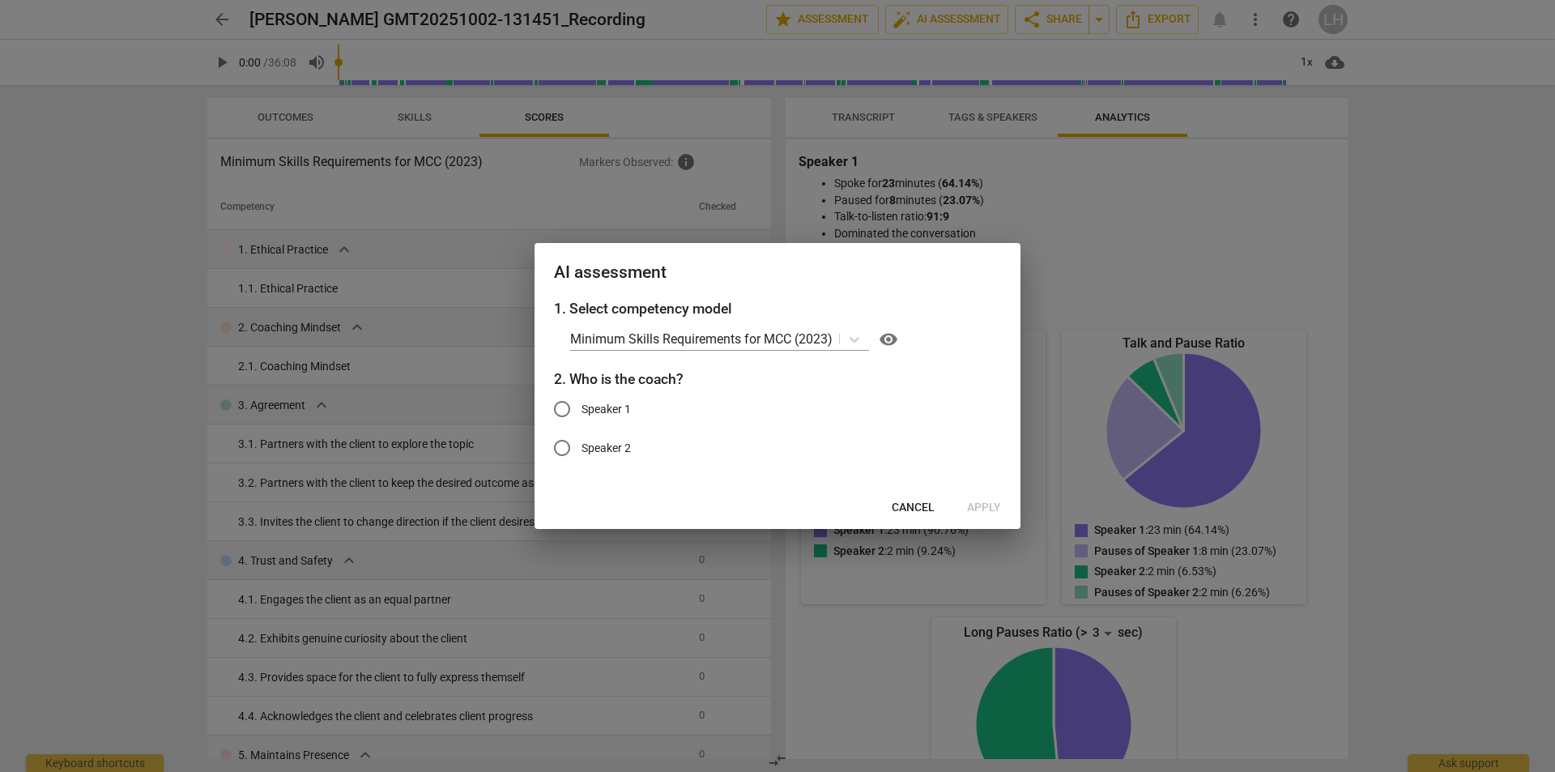
click at [914, 507] on span "Cancel" at bounding box center [913, 508] width 43 height 16
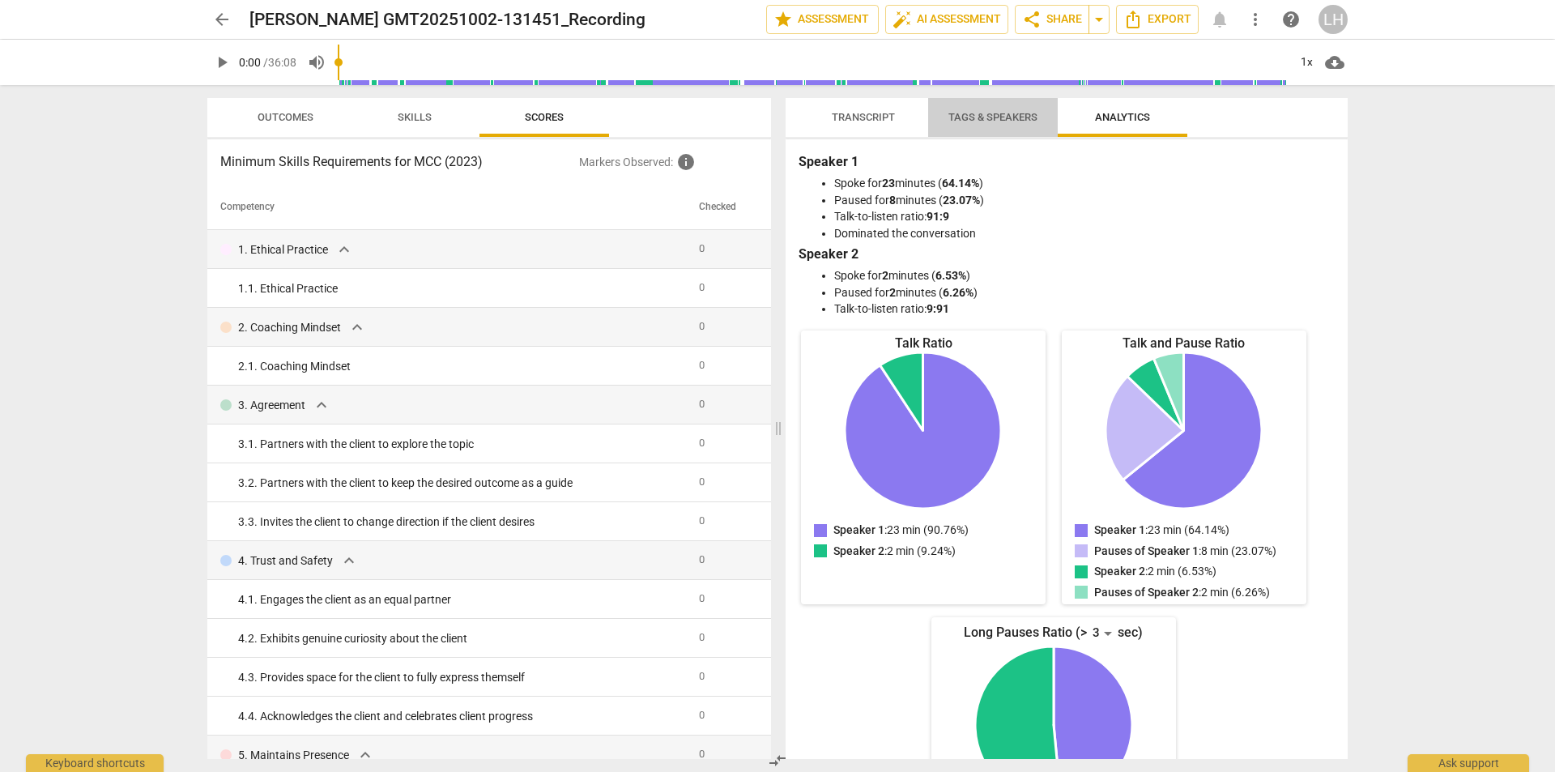
click at [972, 122] on span "Tags & Speakers" at bounding box center [992, 117] width 89 height 12
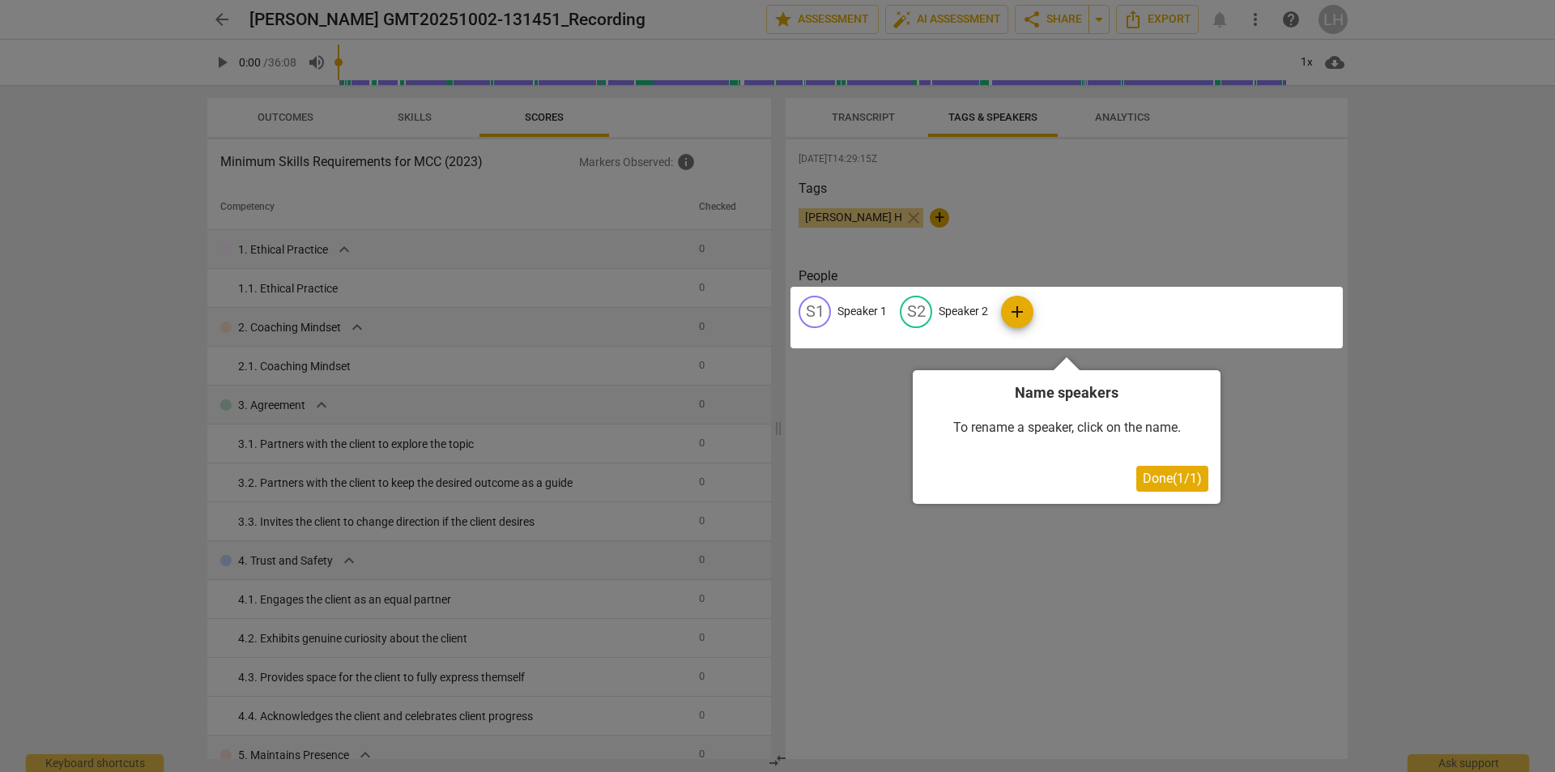
click at [867, 121] on div at bounding box center [777, 386] width 1555 height 772
click at [1175, 479] on span "Done ( 1 / 1 )" at bounding box center [1172, 477] width 59 height 15
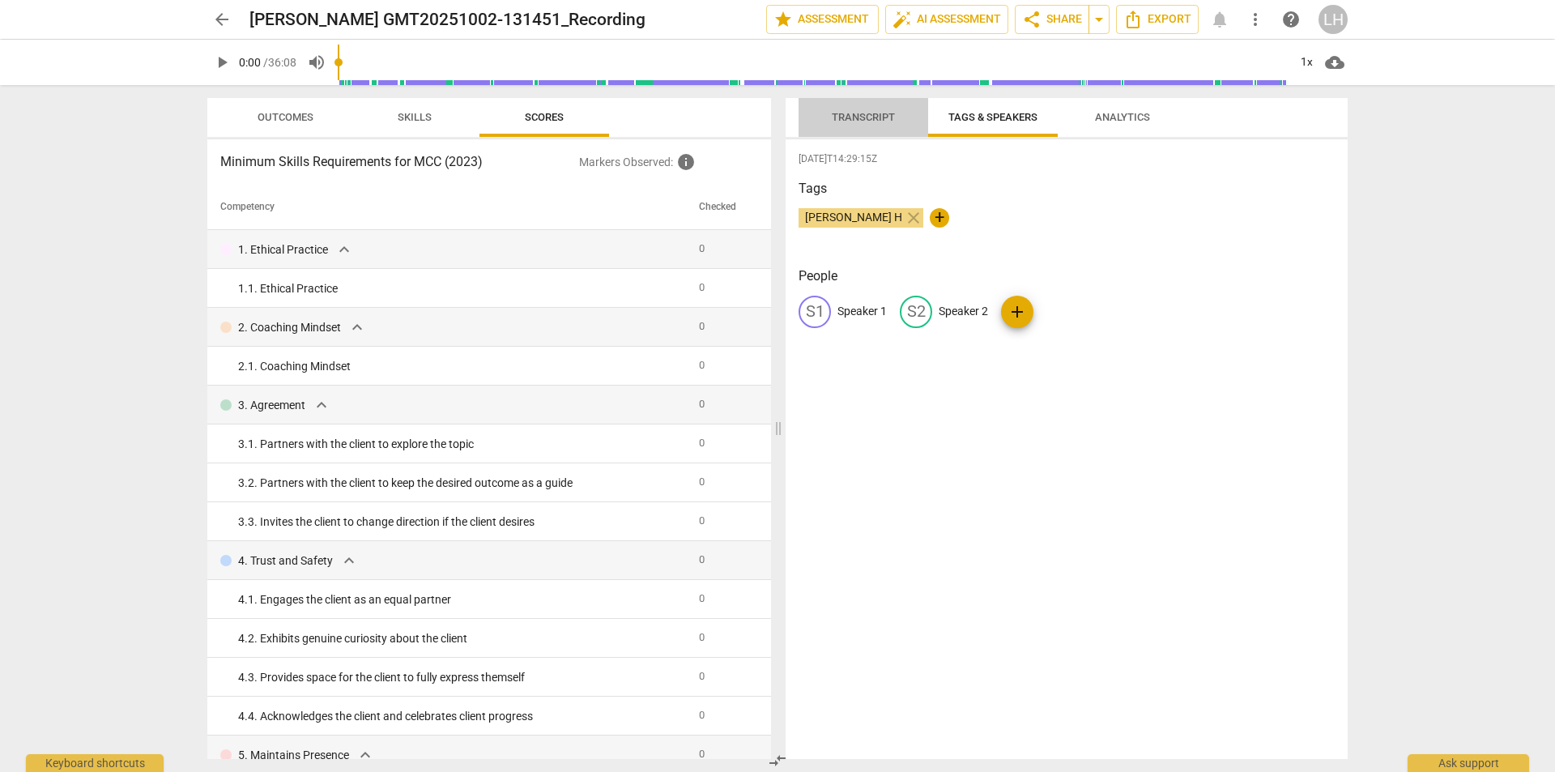
click at [863, 112] on span "Transcript" at bounding box center [863, 117] width 63 height 12
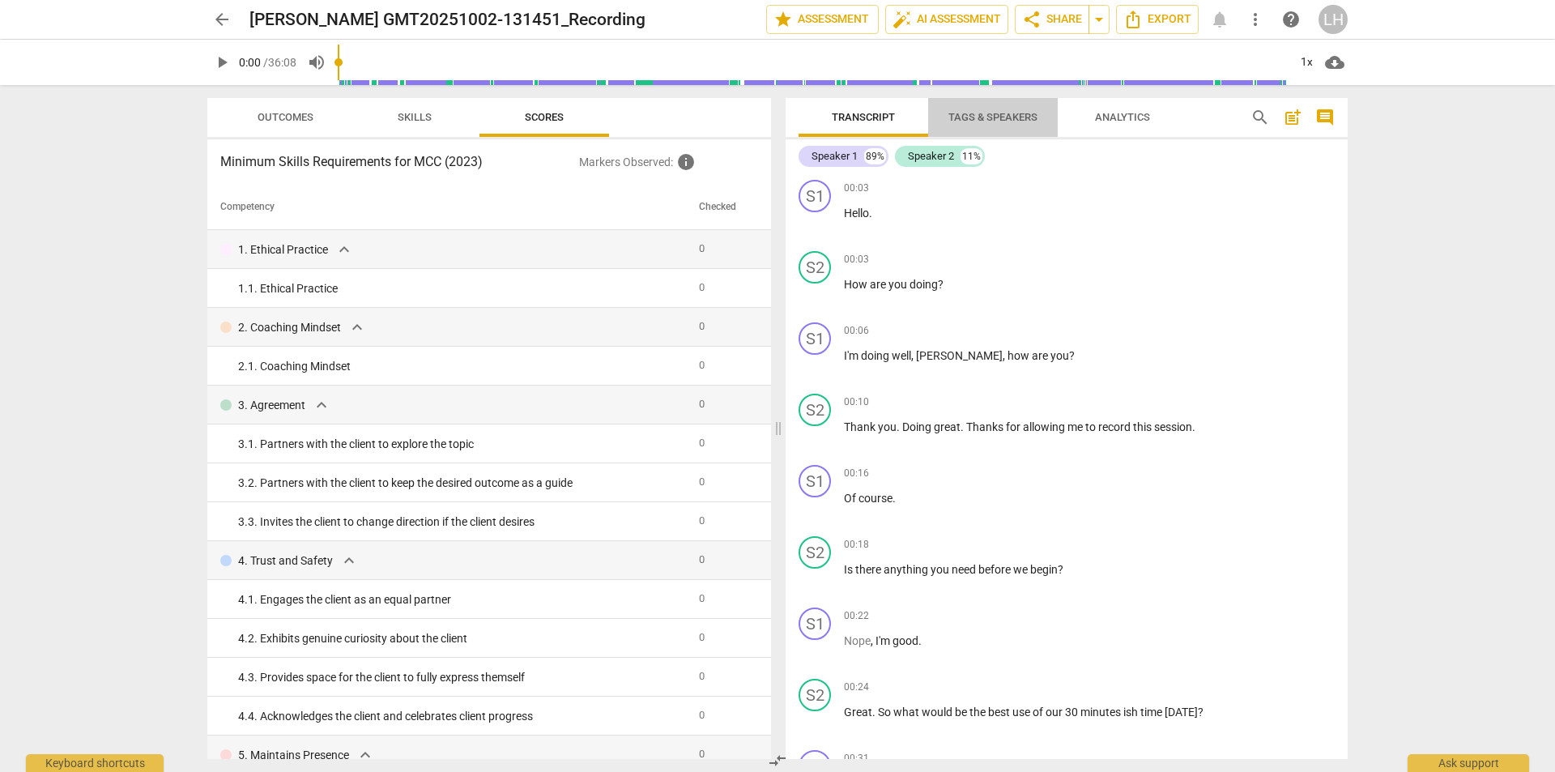
click at [981, 117] on span "Tags & Speakers" at bounding box center [992, 117] width 89 height 12
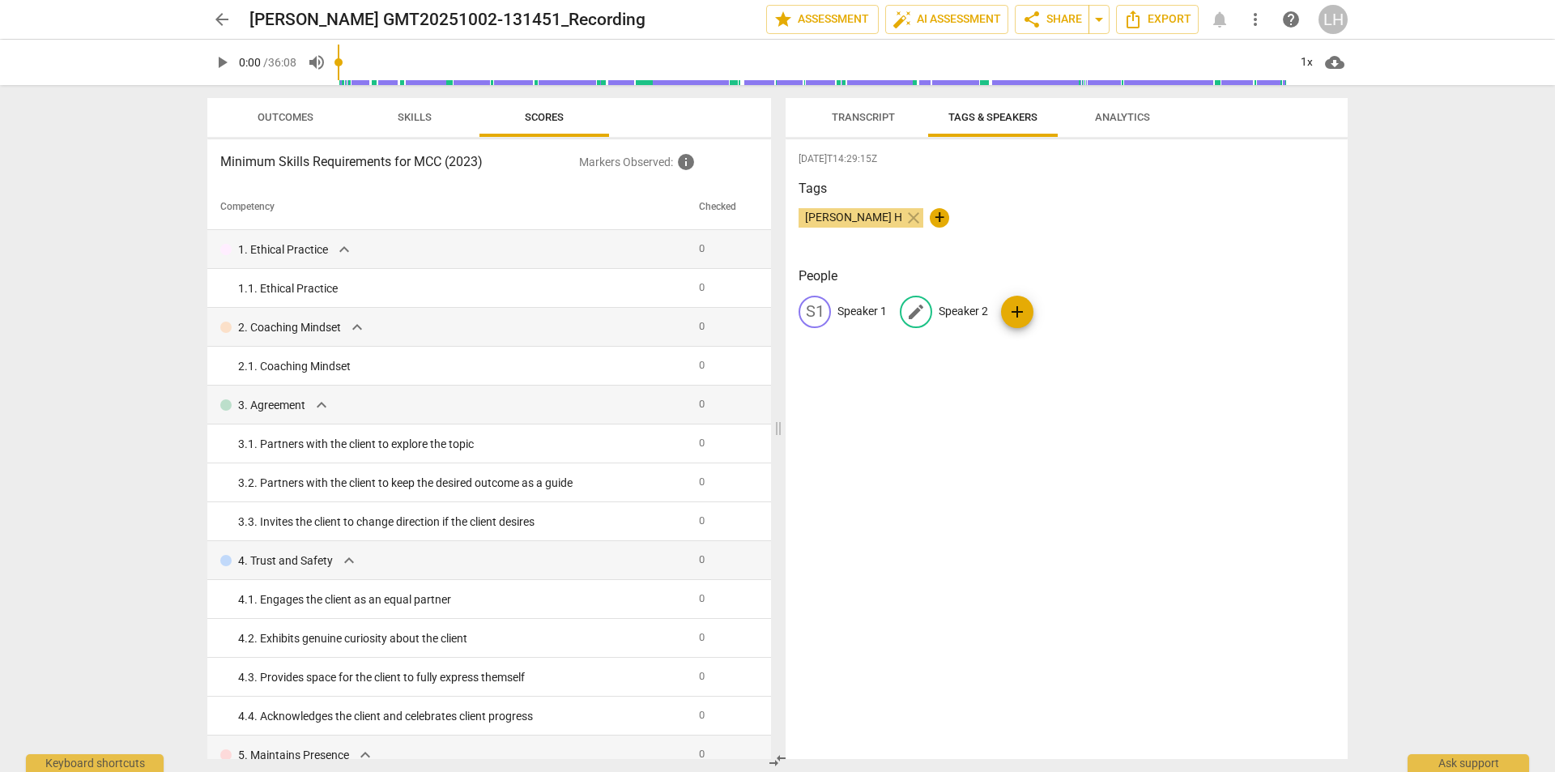
click at [964, 311] on p "Speaker 2" at bounding box center [963, 311] width 49 height 17
type input "Coach"
click at [870, 306] on p "Speaker 1" at bounding box center [861, 311] width 49 height 17
type input "client"
click at [913, 404] on div "2025-10-02T14:29:15Z Tags Landen H close + People edit client delete CO Coach a…" at bounding box center [1066, 448] width 562 height 619
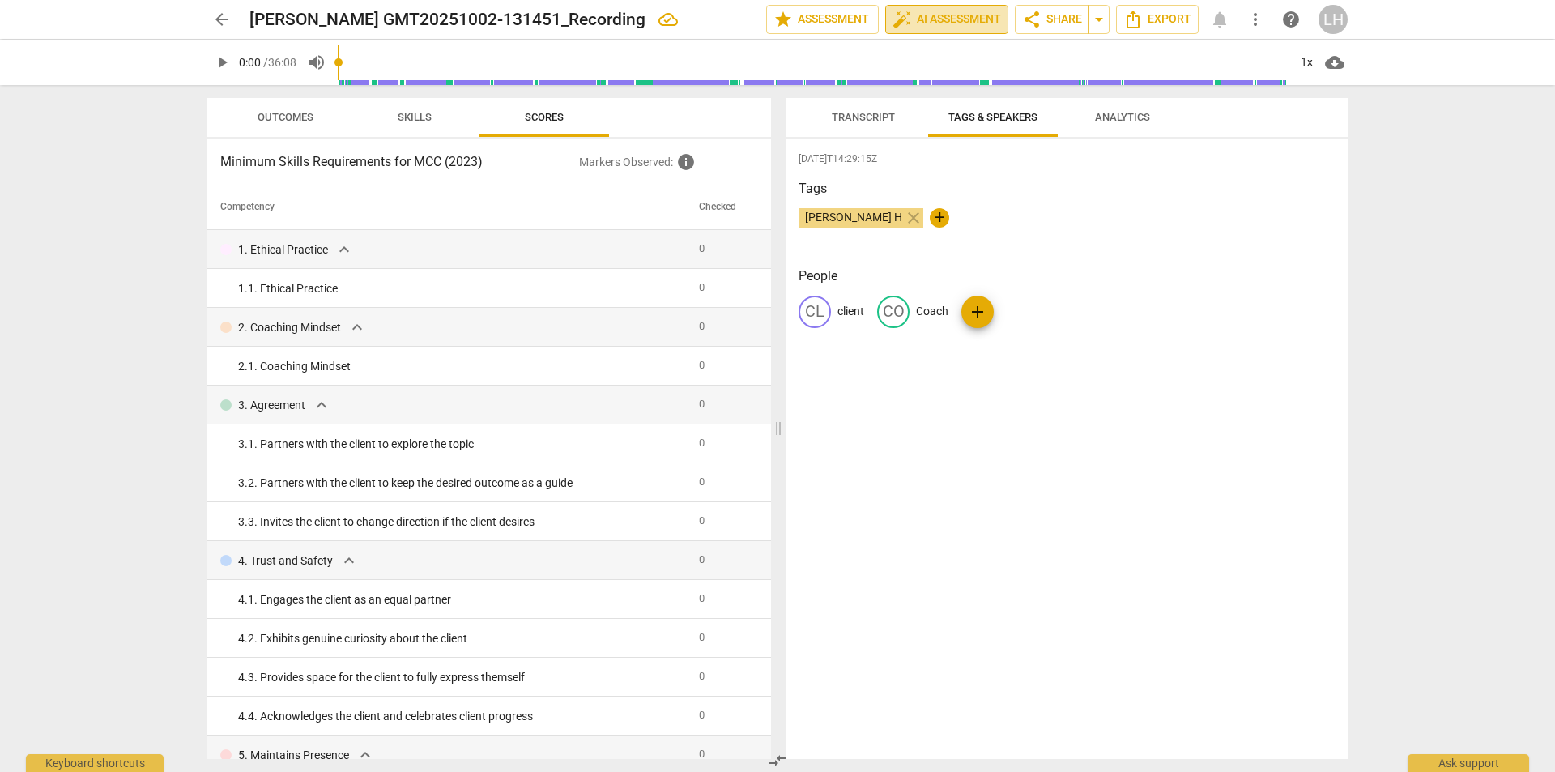
click at [951, 12] on span "auto_fix_high AI Assessment" at bounding box center [946, 19] width 109 height 19
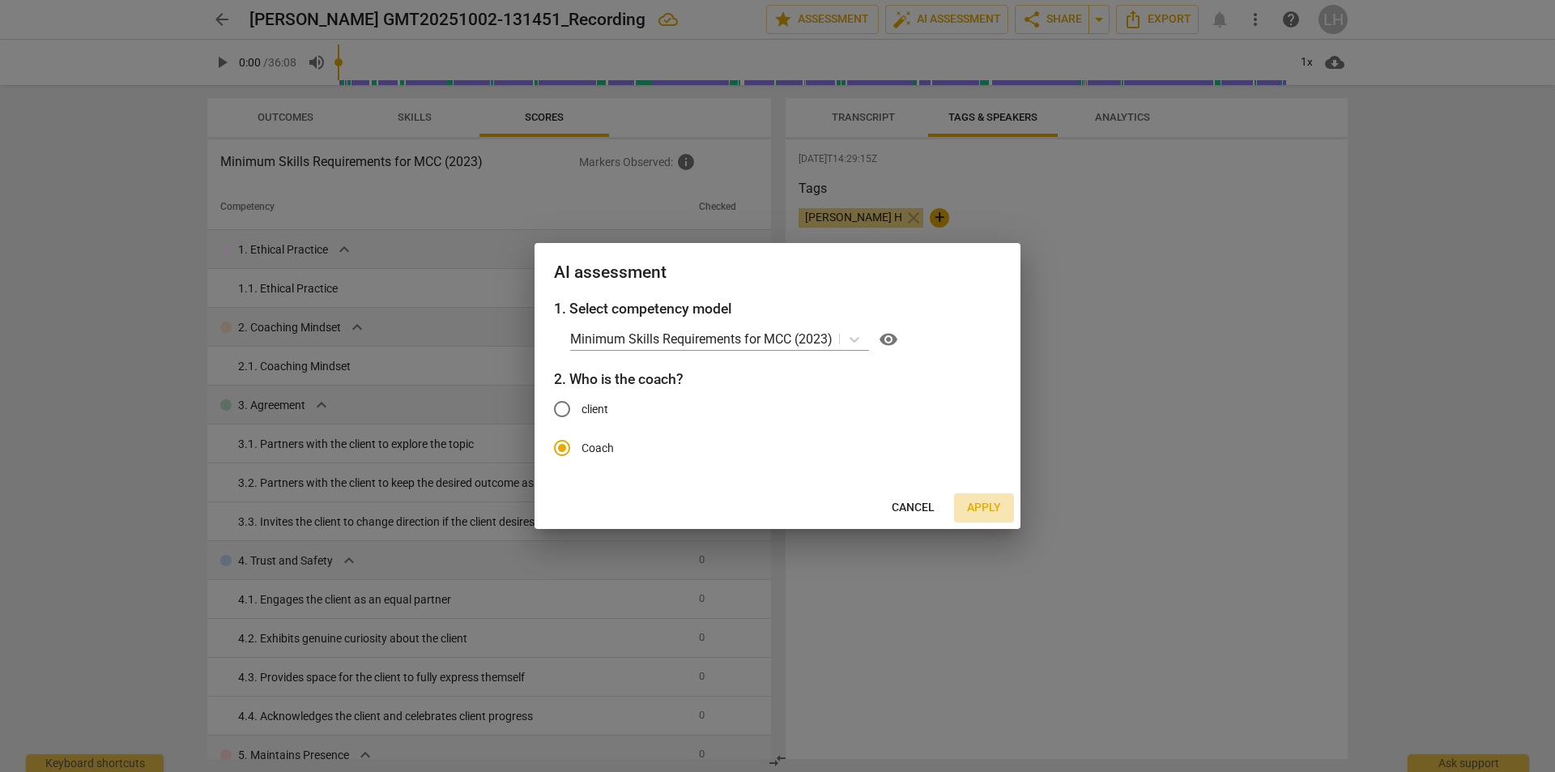
click at [989, 504] on span "Apply" at bounding box center [984, 508] width 34 height 16
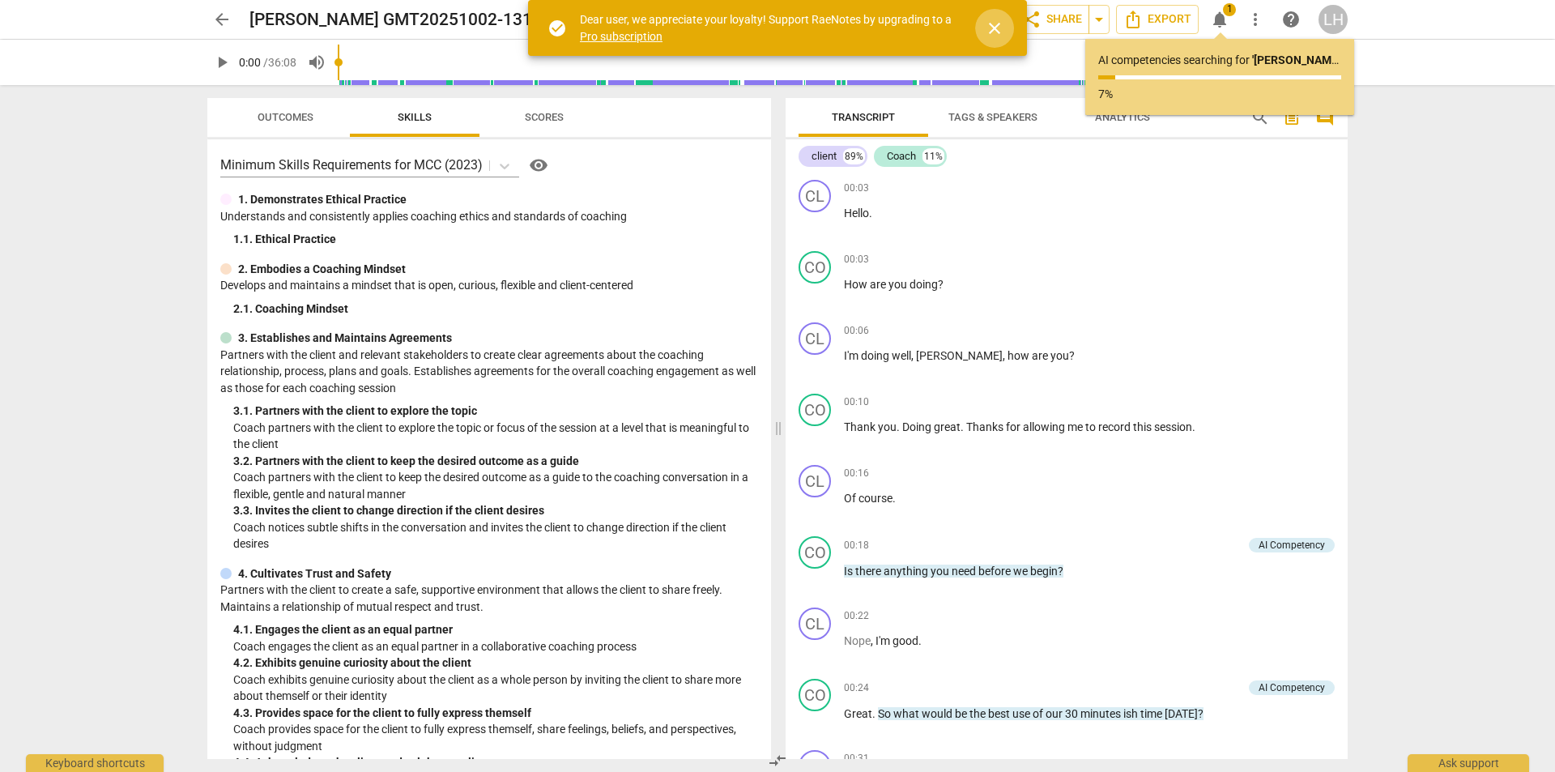
click at [998, 34] on span "close" at bounding box center [994, 28] width 19 height 19
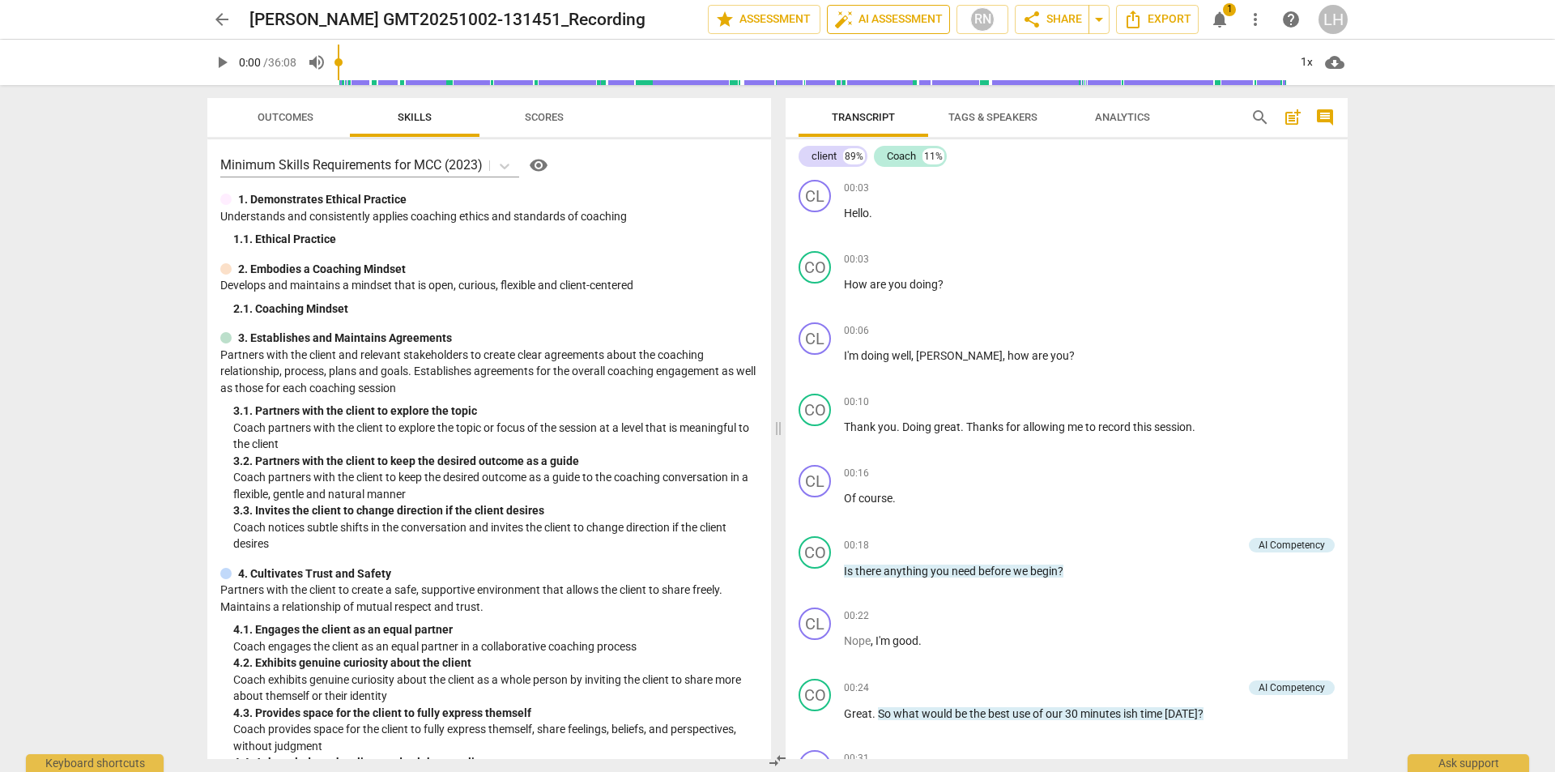
click at [884, 22] on span "auto_fix_high AI Assessment" at bounding box center [888, 19] width 109 height 19
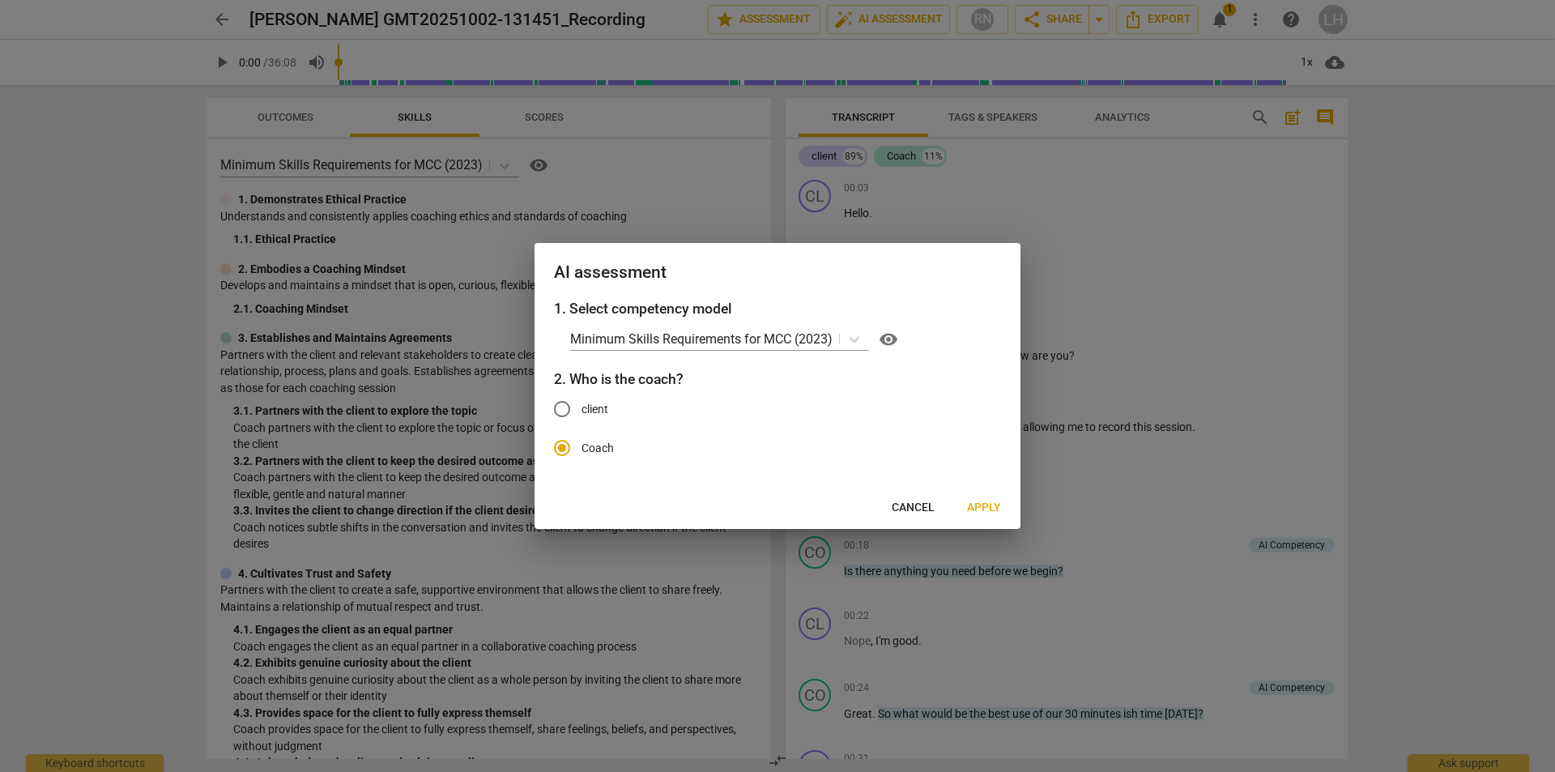
click at [897, 514] on span "Cancel" at bounding box center [913, 508] width 43 height 16
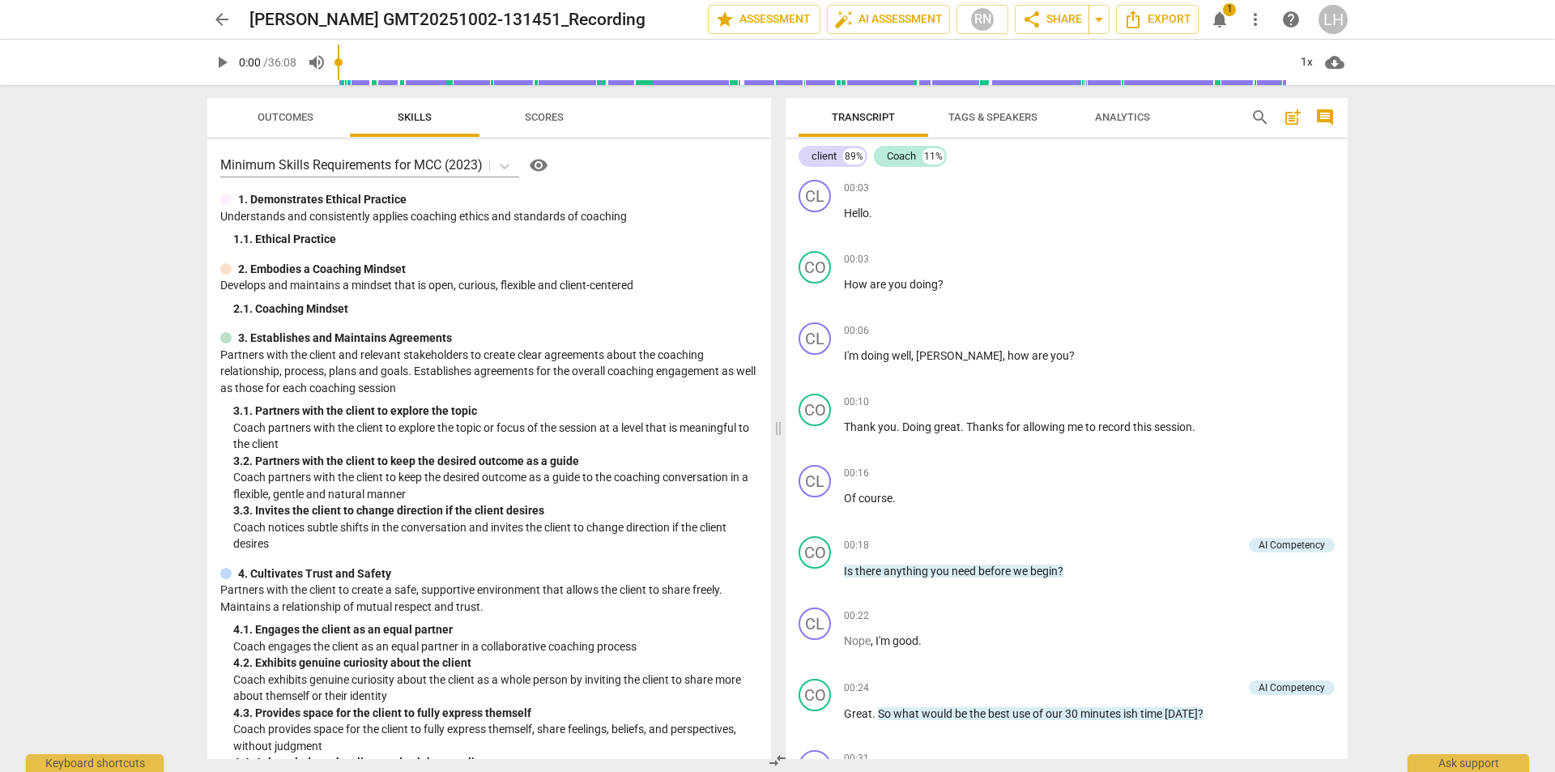
click at [1223, 14] on span "notifications" at bounding box center [1219, 19] width 19 height 19
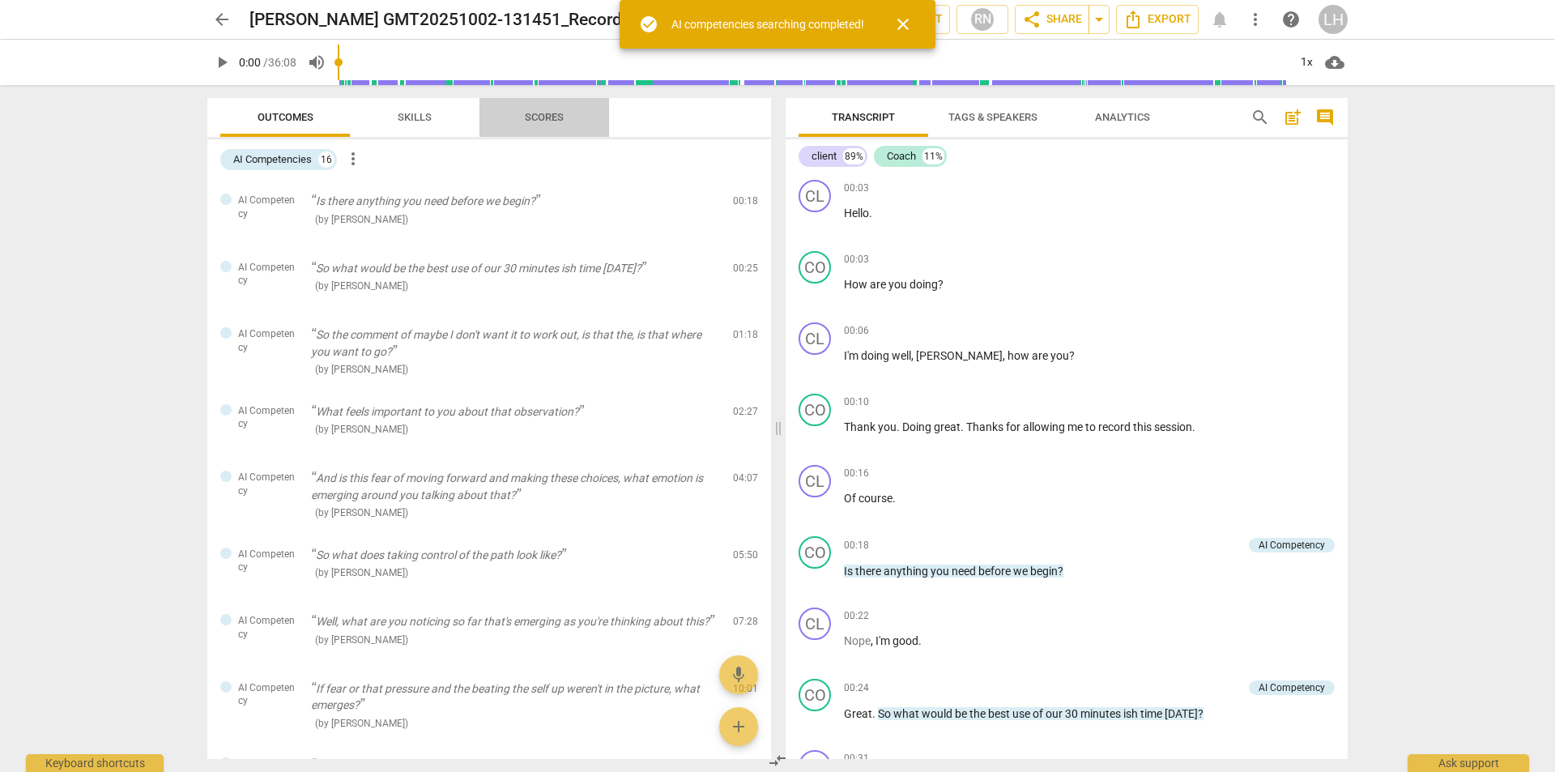
click at [554, 116] on span "Scores" at bounding box center [544, 117] width 39 height 12
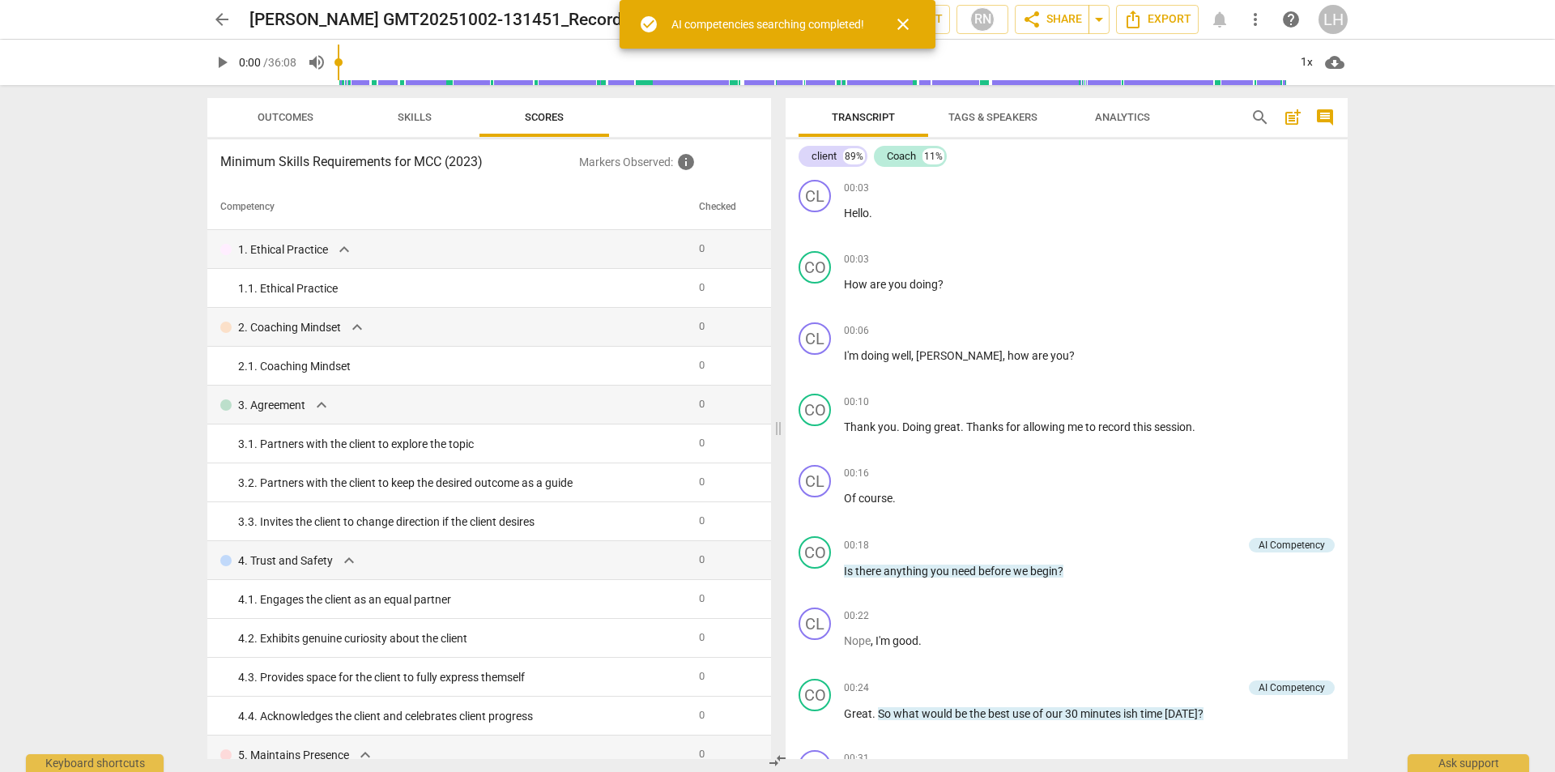
click at [414, 113] on span "Skills" at bounding box center [415, 117] width 34 height 12
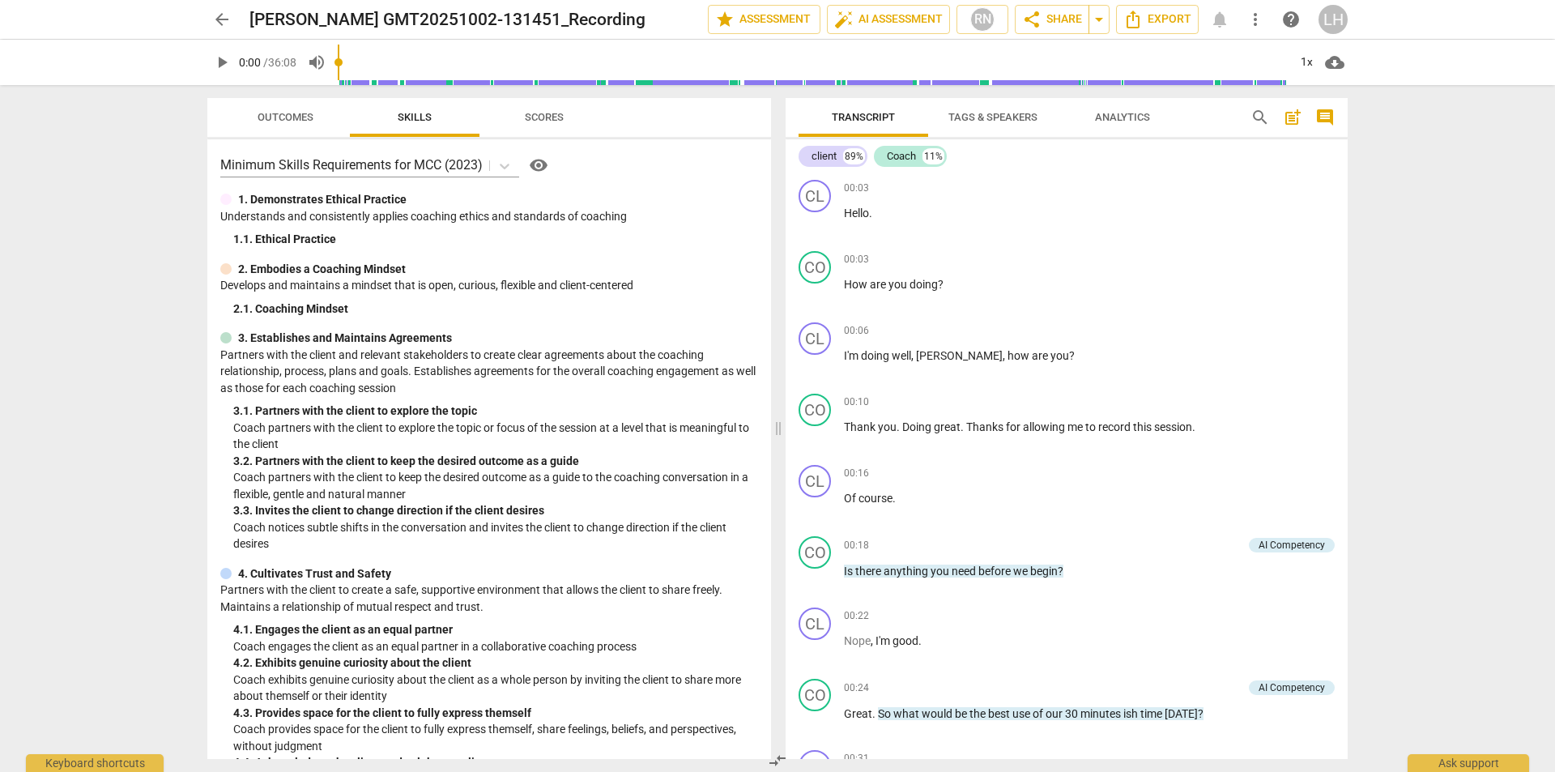
click at [1298, 21] on span "help" at bounding box center [1290, 19] width 19 height 19
click at [883, 12] on span "auto_fix_high AI Assessment" at bounding box center [888, 19] width 109 height 19
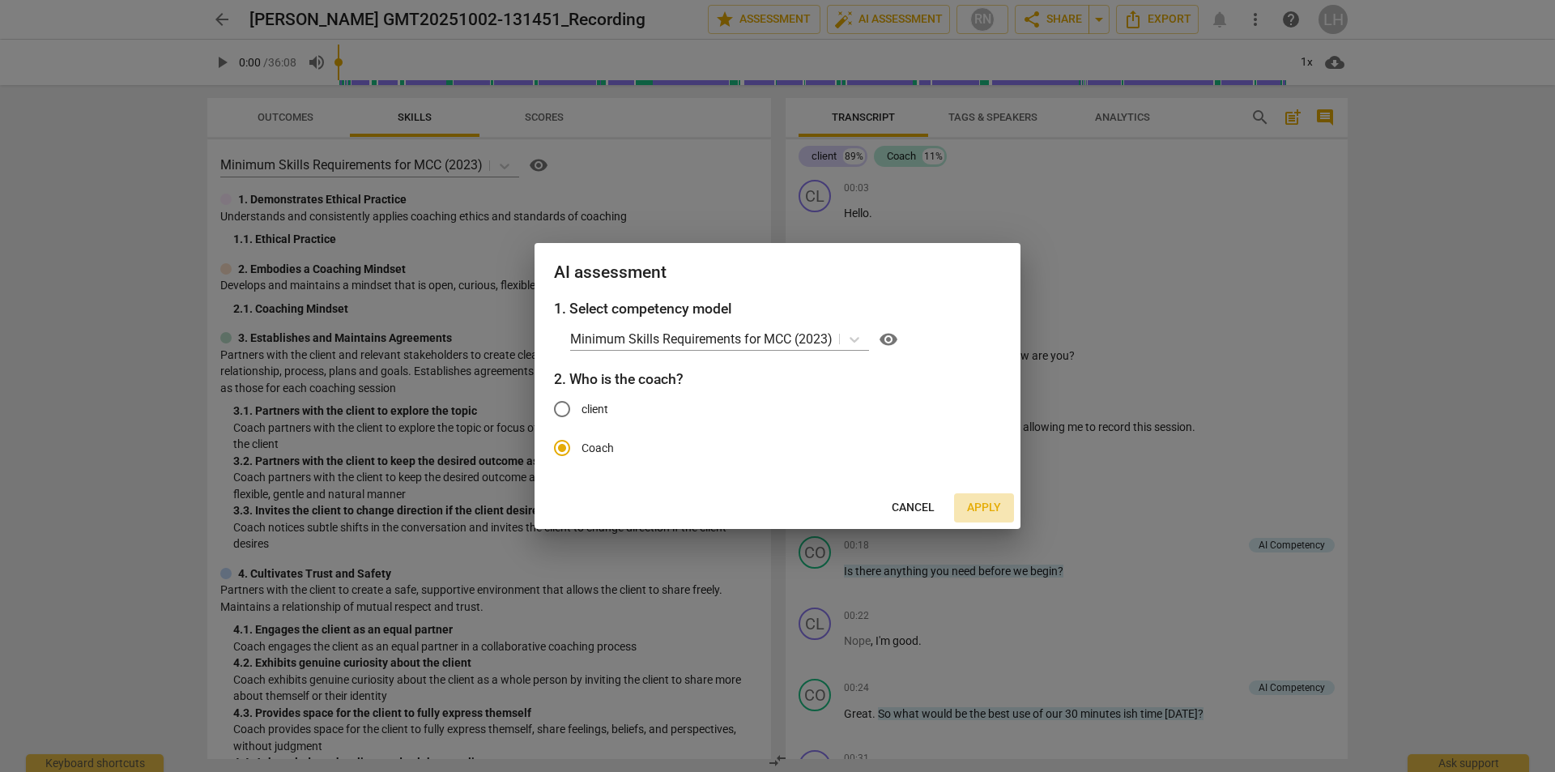
click at [990, 511] on span "Apply" at bounding box center [984, 508] width 34 height 16
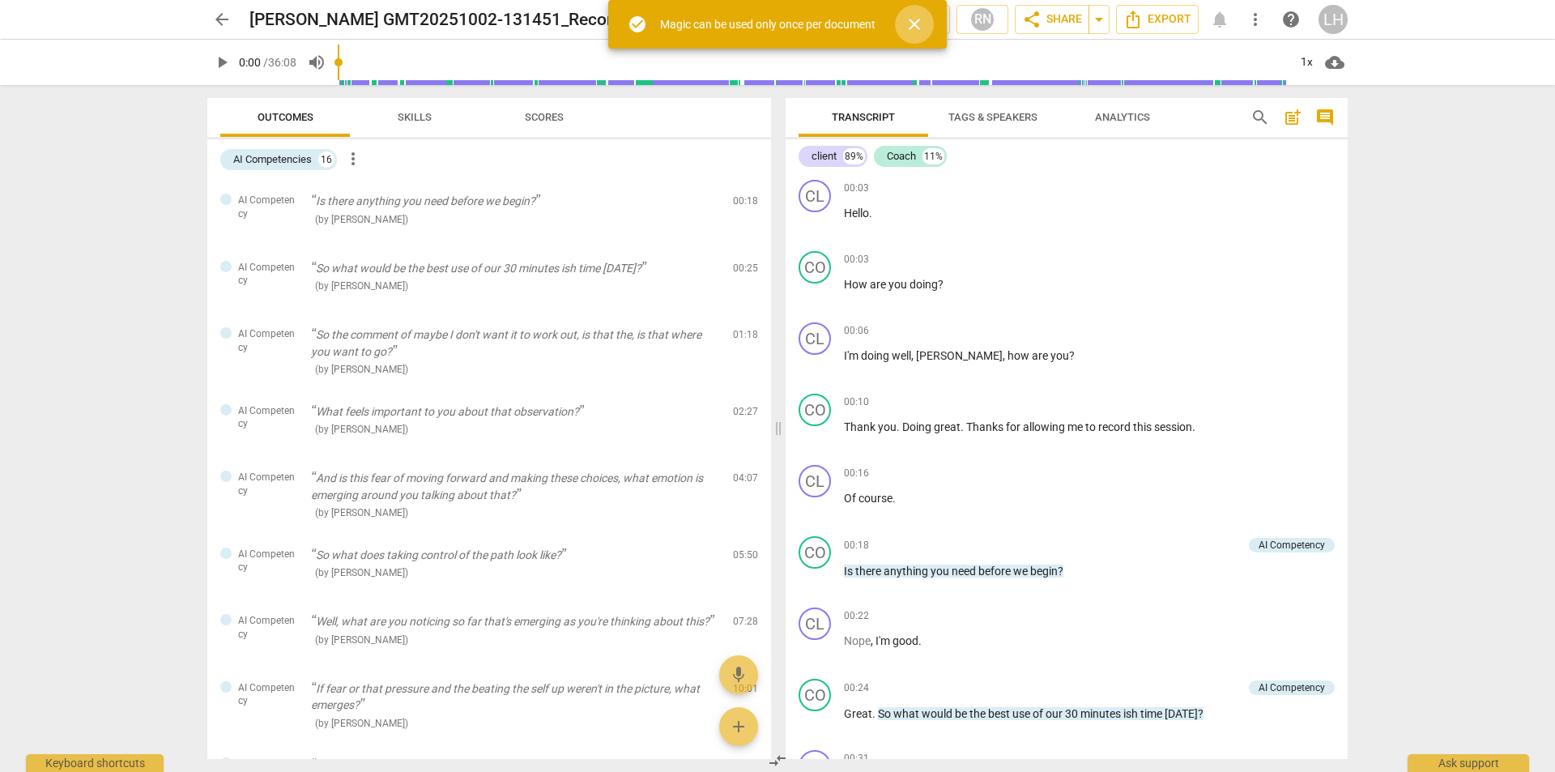
click at [908, 20] on span "close" at bounding box center [914, 24] width 19 height 19
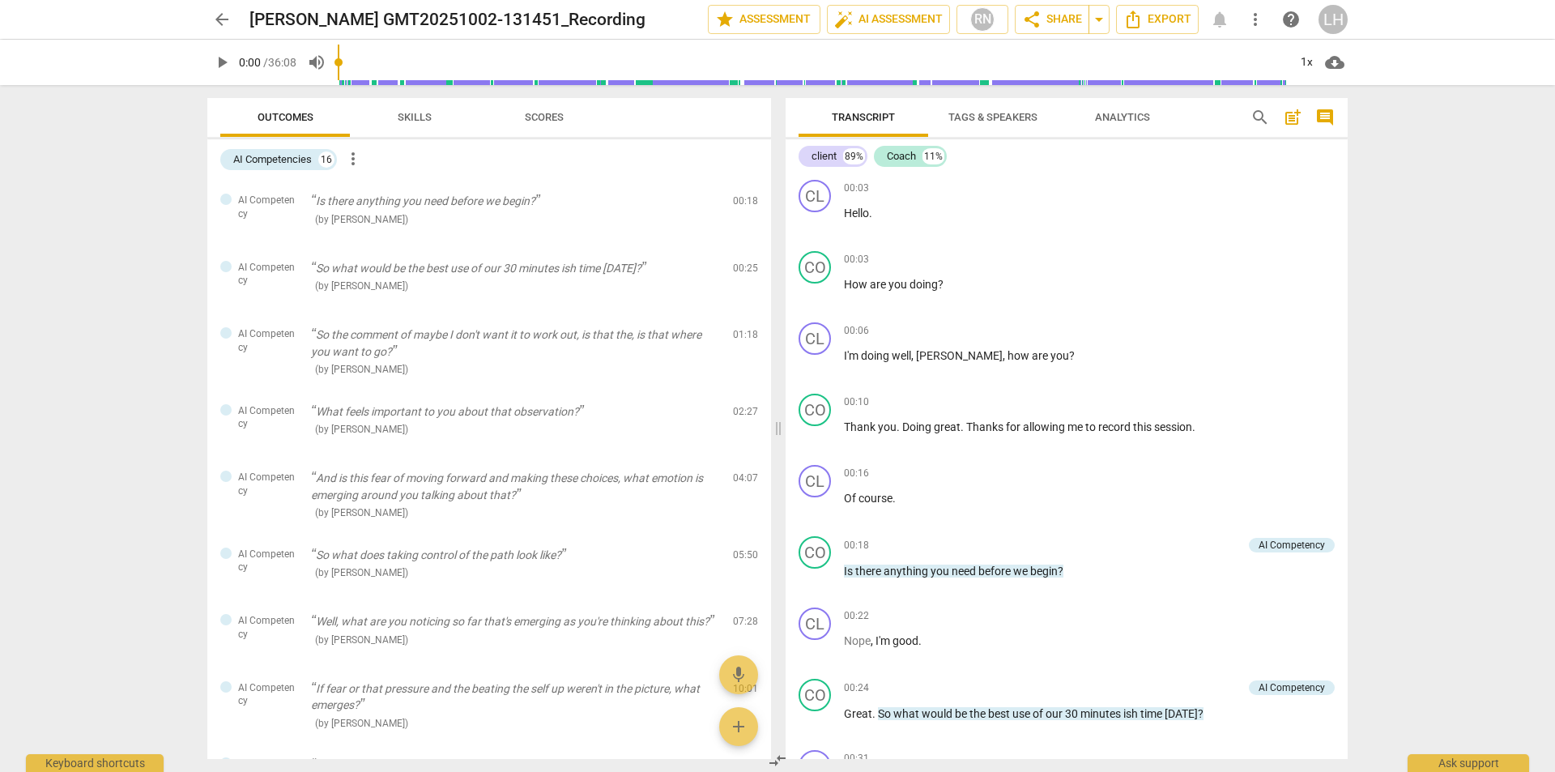
click at [399, 115] on span "Skills" at bounding box center [415, 117] width 34 height 12
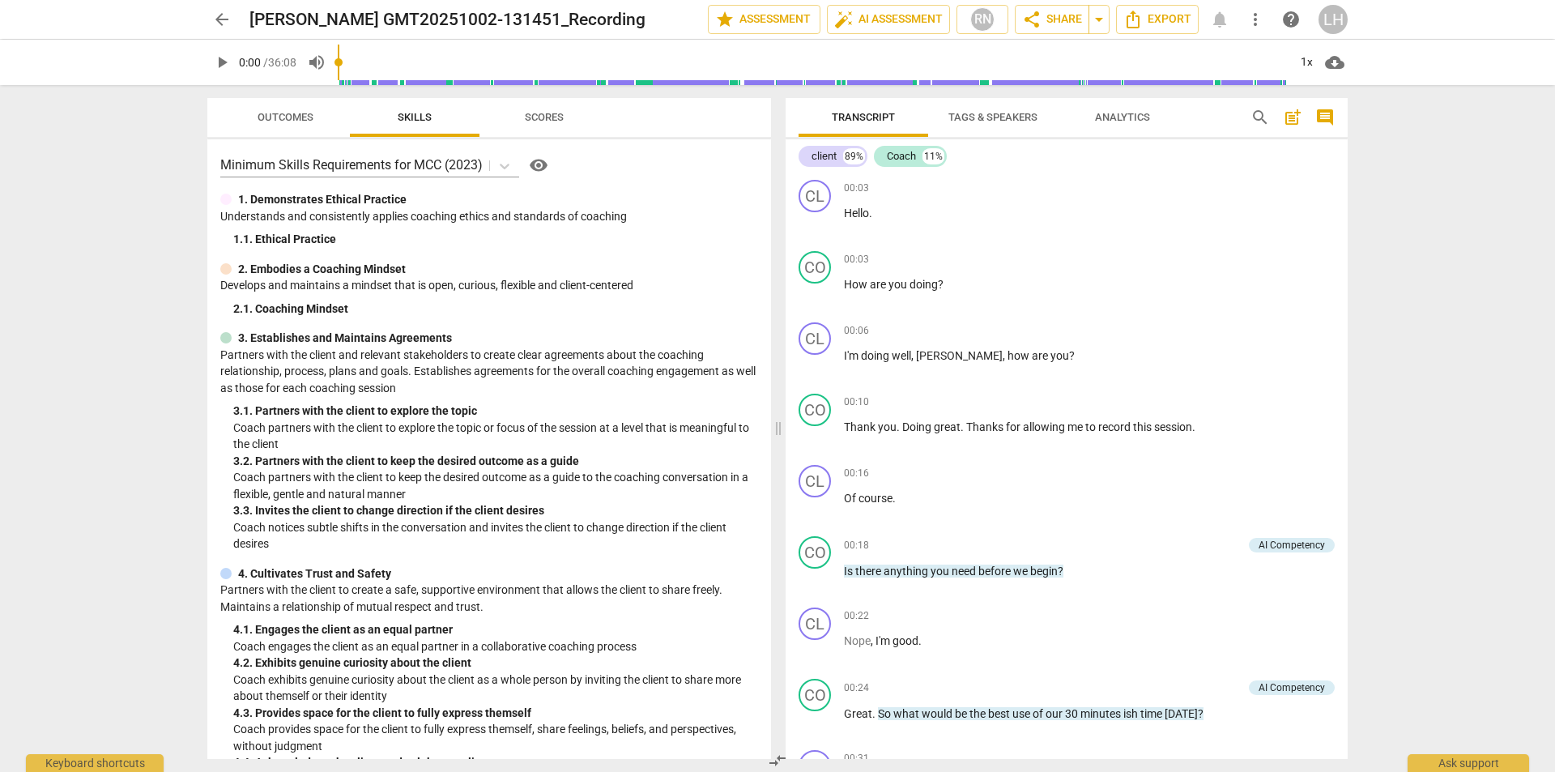
click at [547, 118] on span "Scores" at bounding box center [544, 117] width 39 height 12
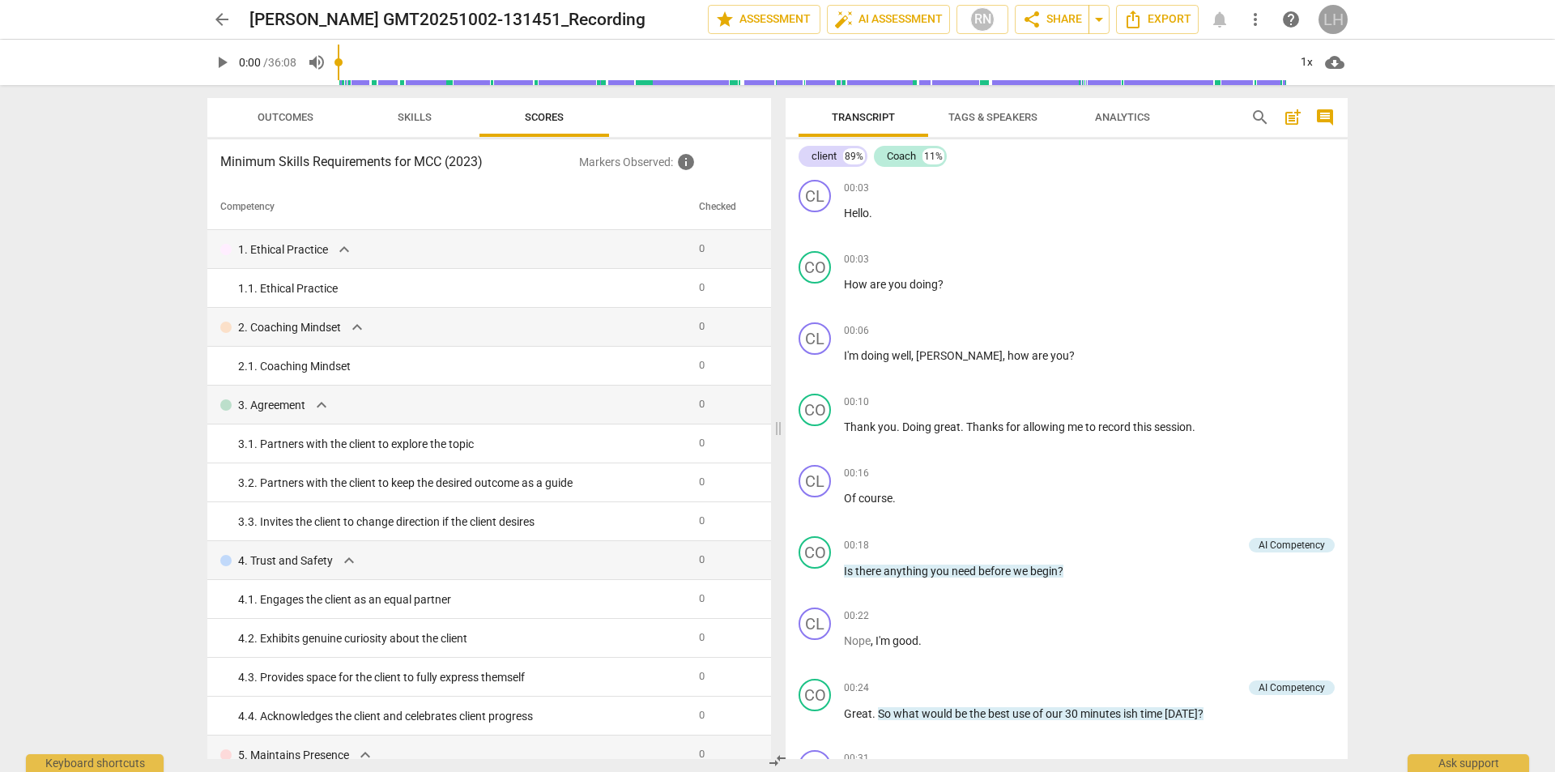
click at [1326, 23] on div "LH" at bounding box center [1332, 19] width 29 height 29
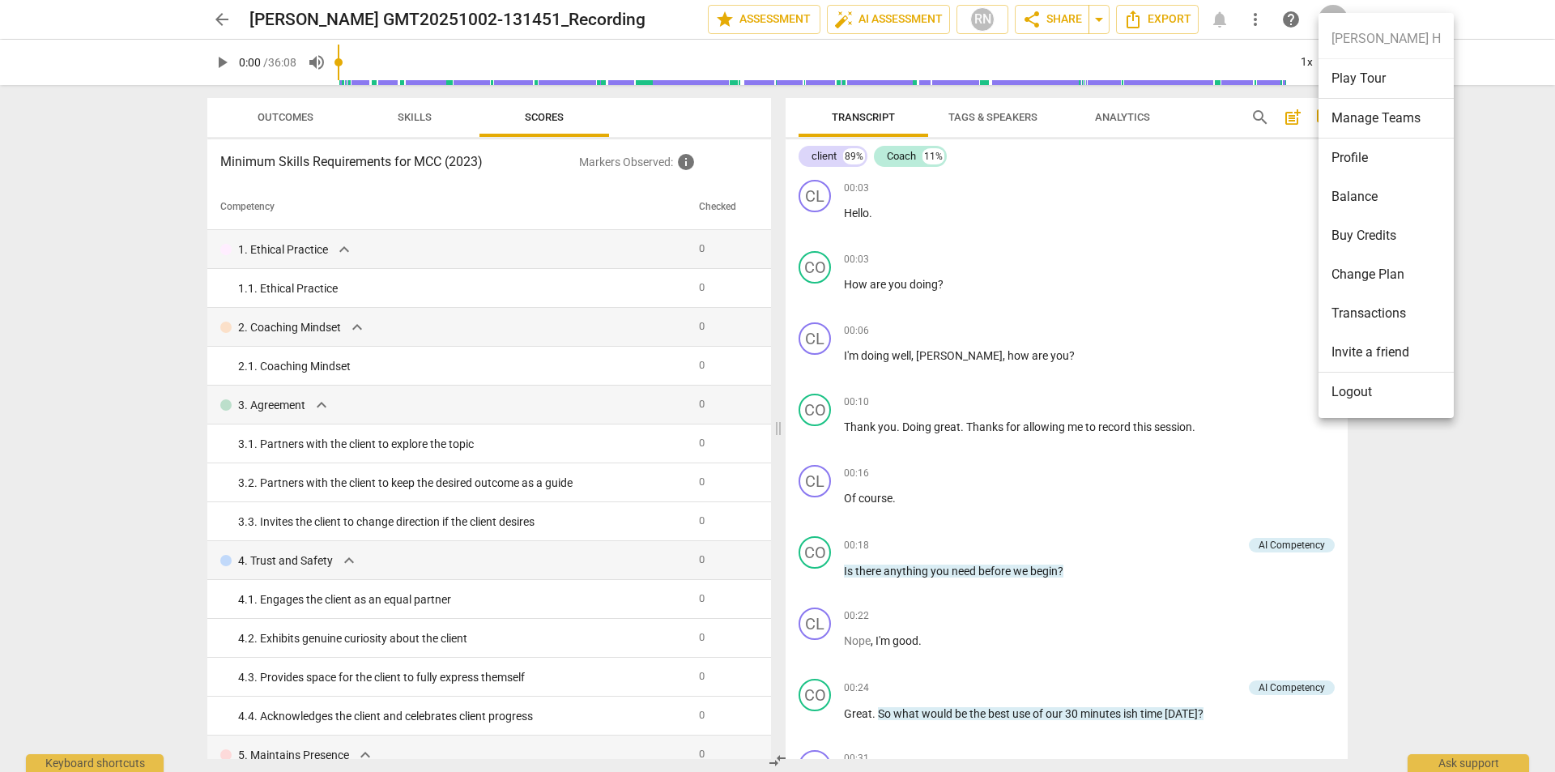
click at [1539, 195] on div at bounding box center [777, 386] width 1555 height 772
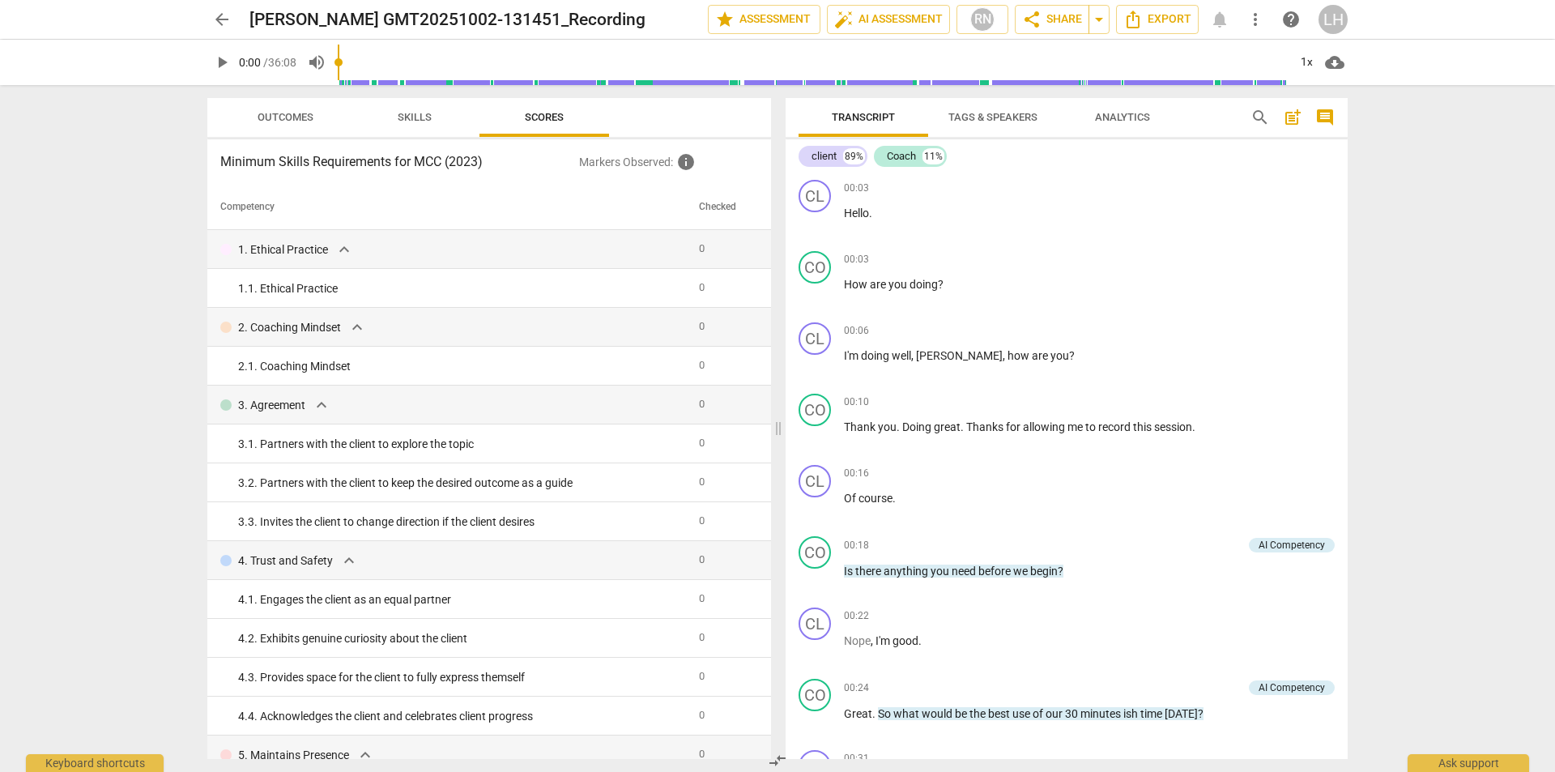
click at [1253, 23] on span "more_vert" at bounding box center [1254, 19] width 19 height 19
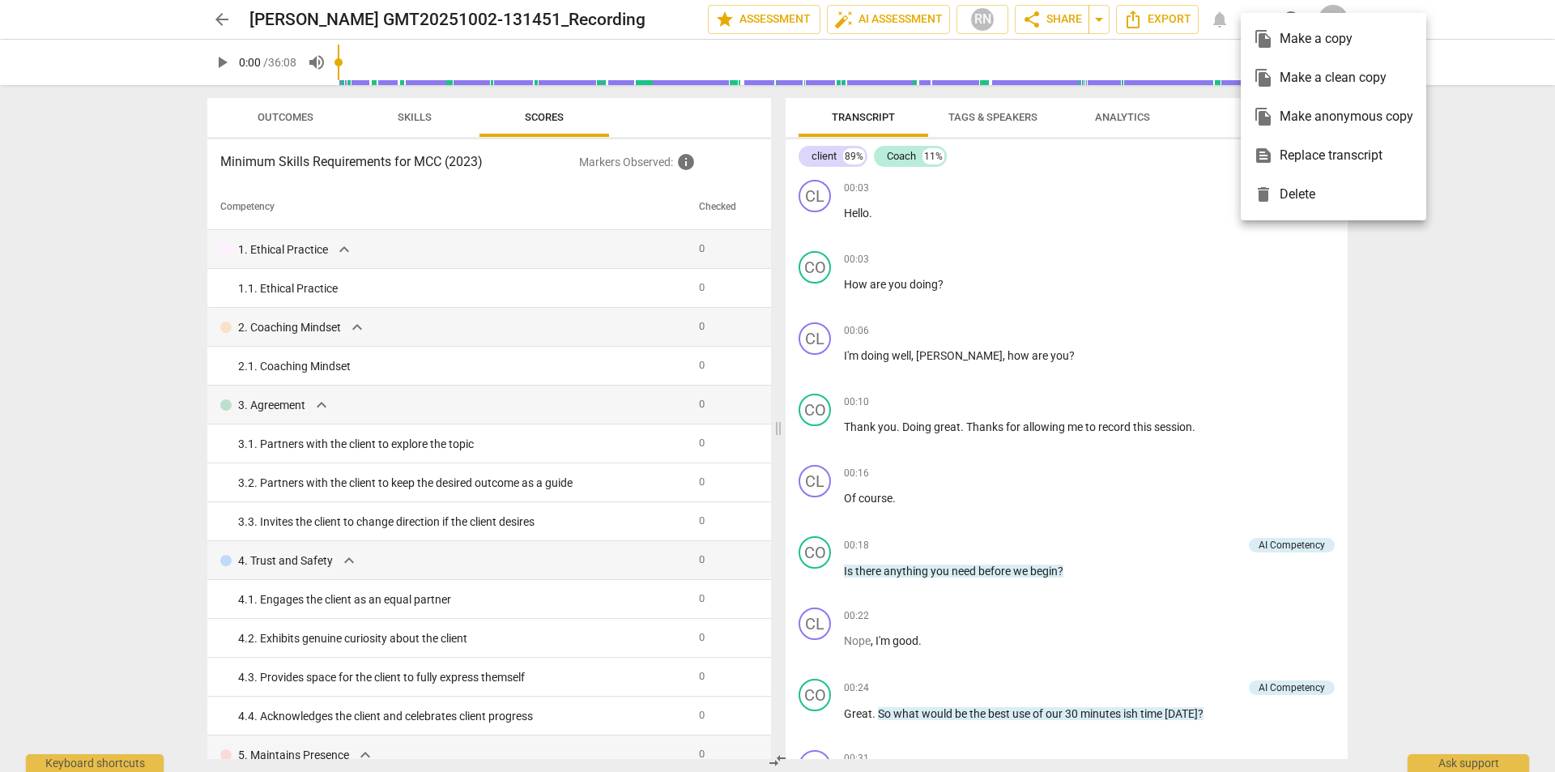
click at [1430, 276] on div at bounding box center [777, 386] width 1555 height 772
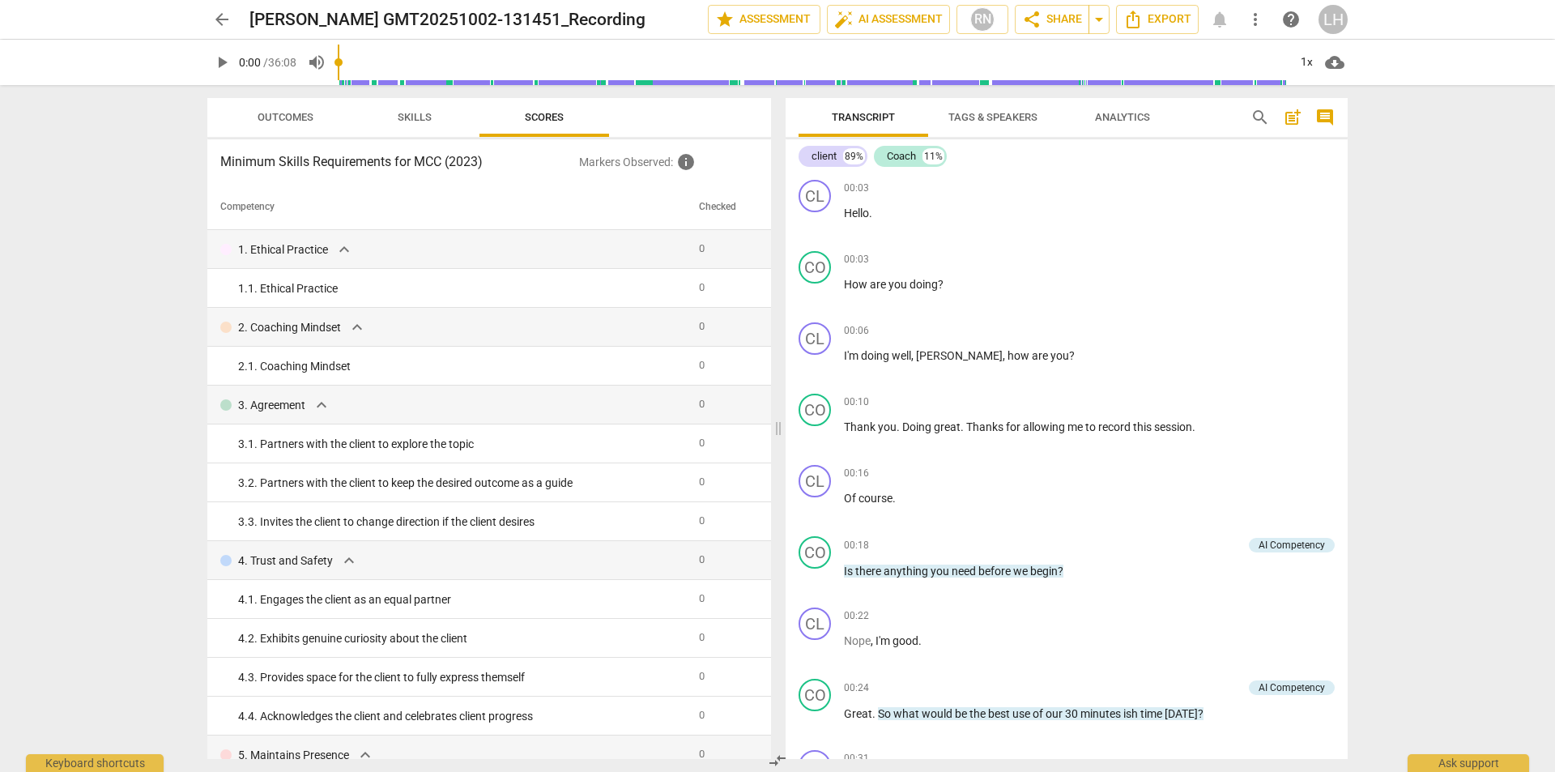
click at [1003, 118] on span "Tags & Speakers" at bounding box center [992, 117] width 89 height 12
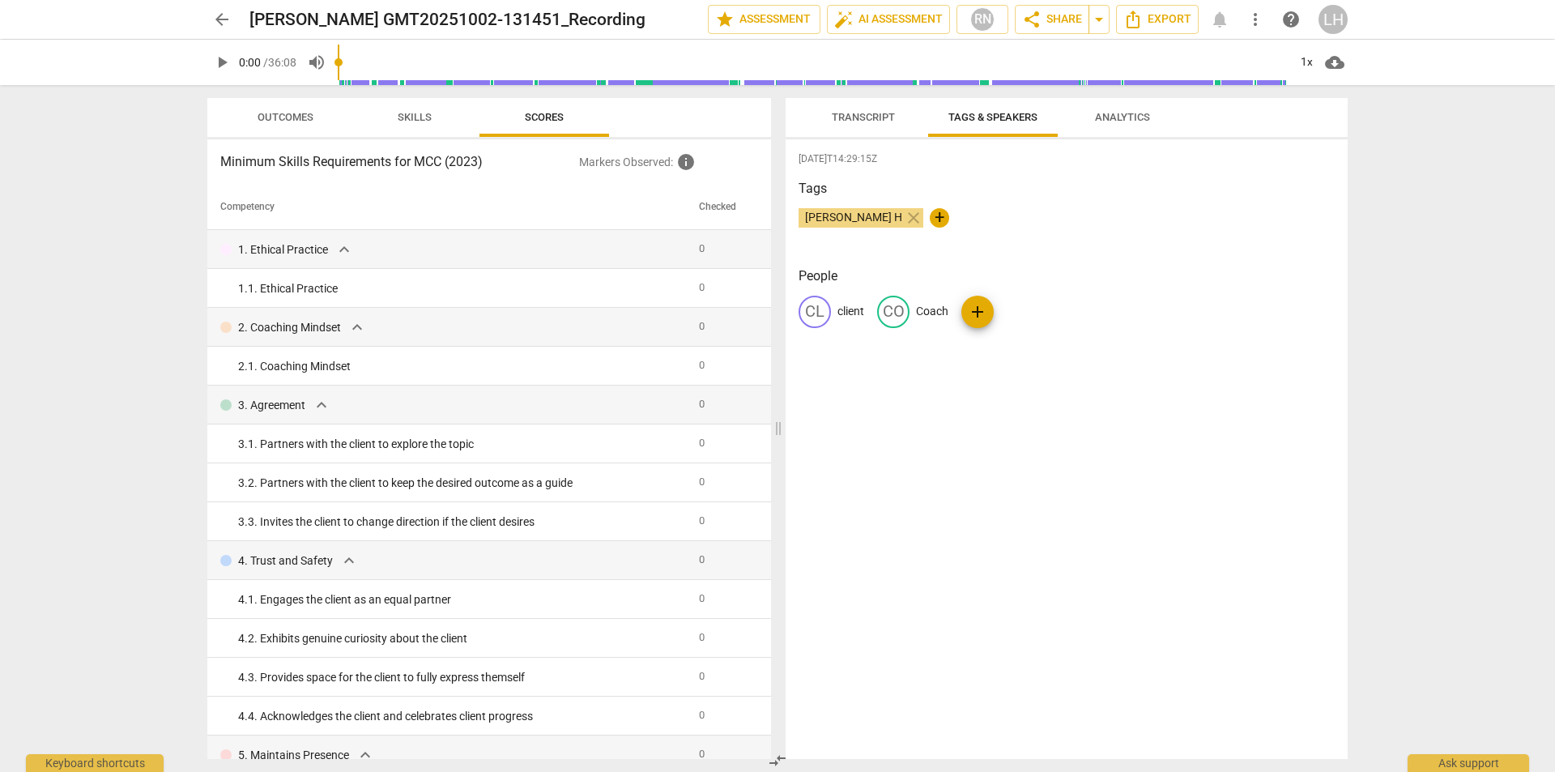
click at [1130, 122] on span "Analytics" at bounding box center [1122, 117] width 55 height 12
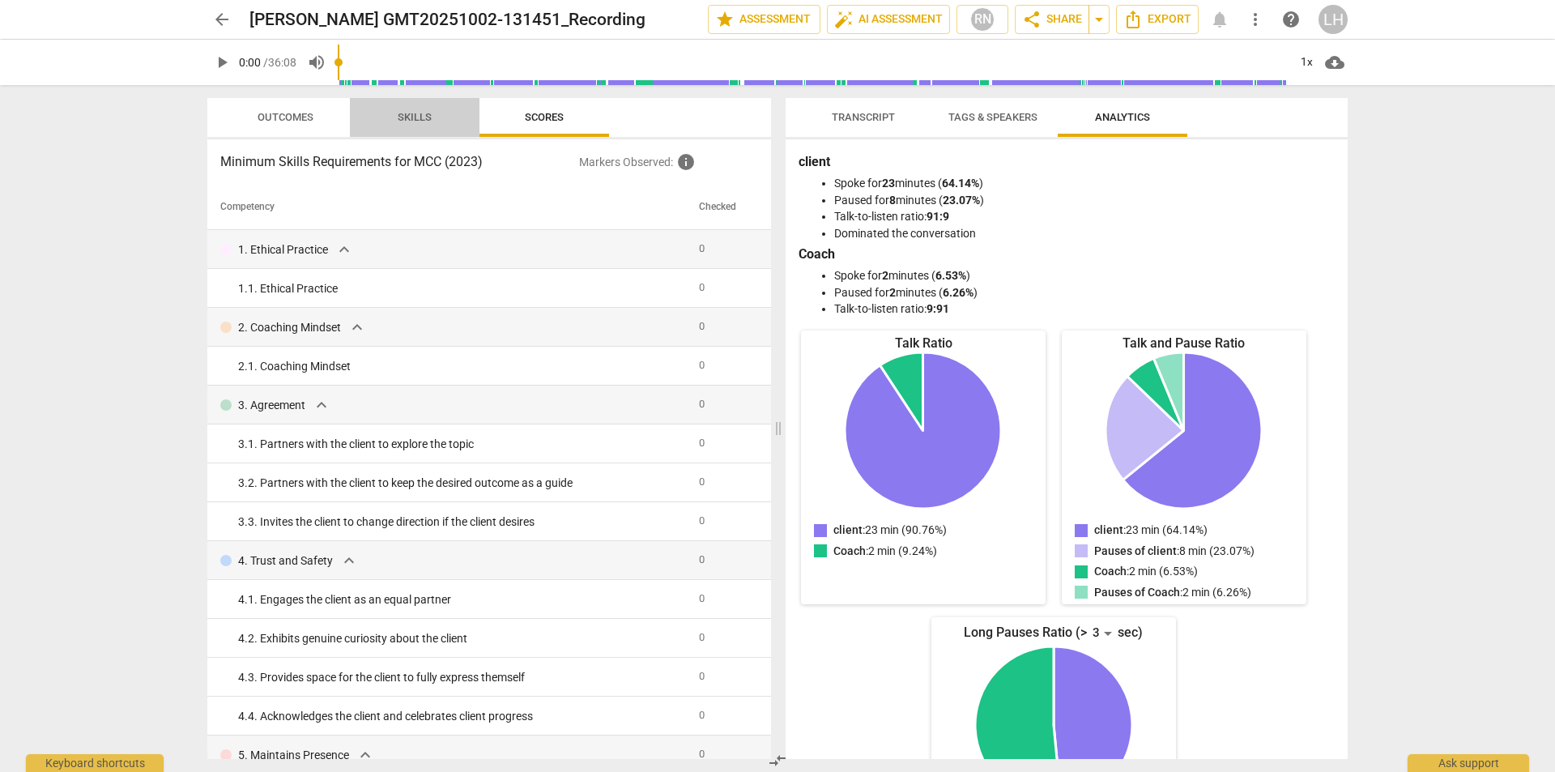
click at [423, 121] on span "Skills" at bounding box center [415, 117] width 34 height 12
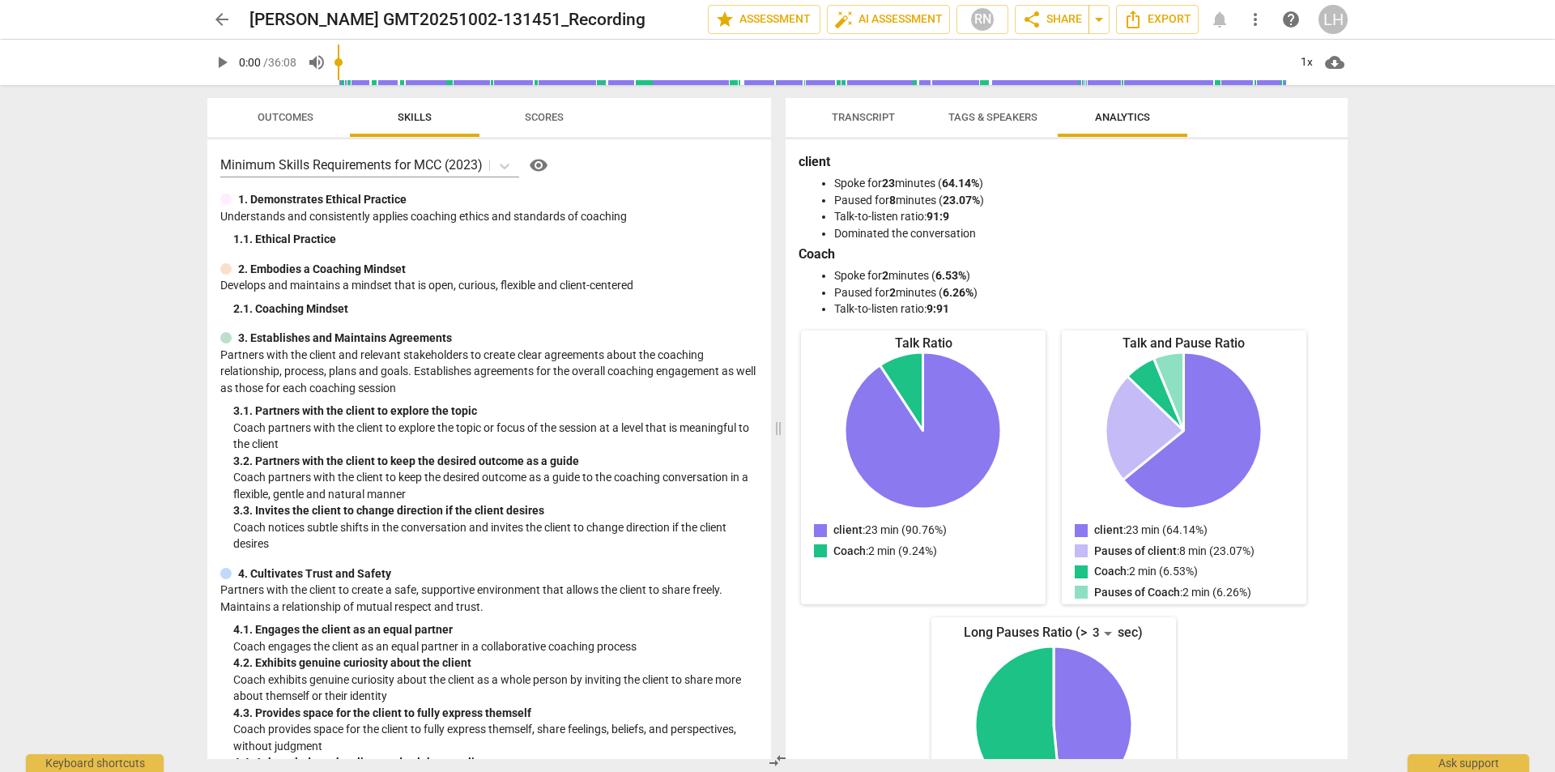
click at [539, 120] on span "Scores" at bounding box center [544, 117] width 39 height 12
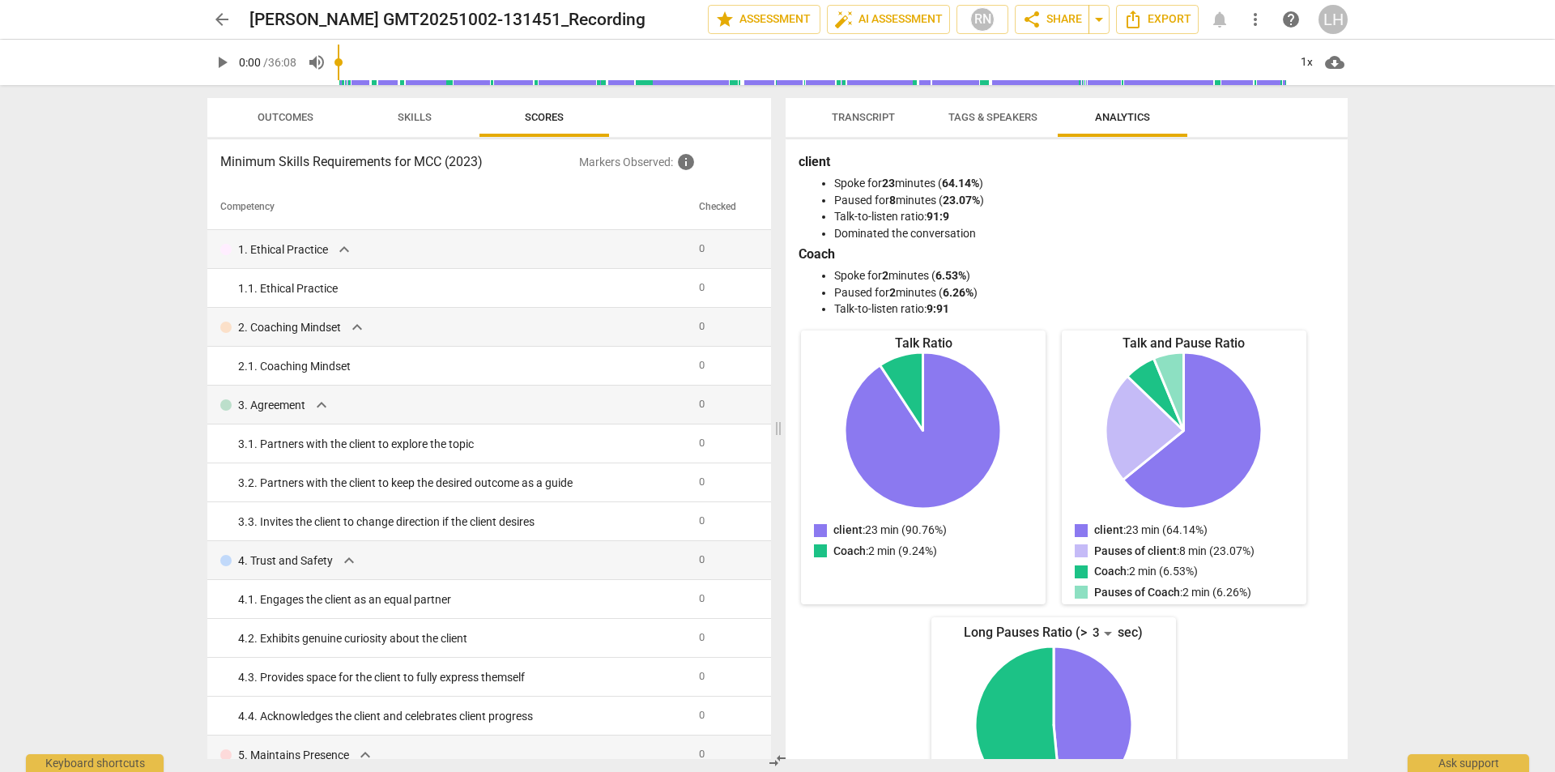
click at [292, 122] on span "Outcomes" at bounding box center [286, 117] width 56 height 12
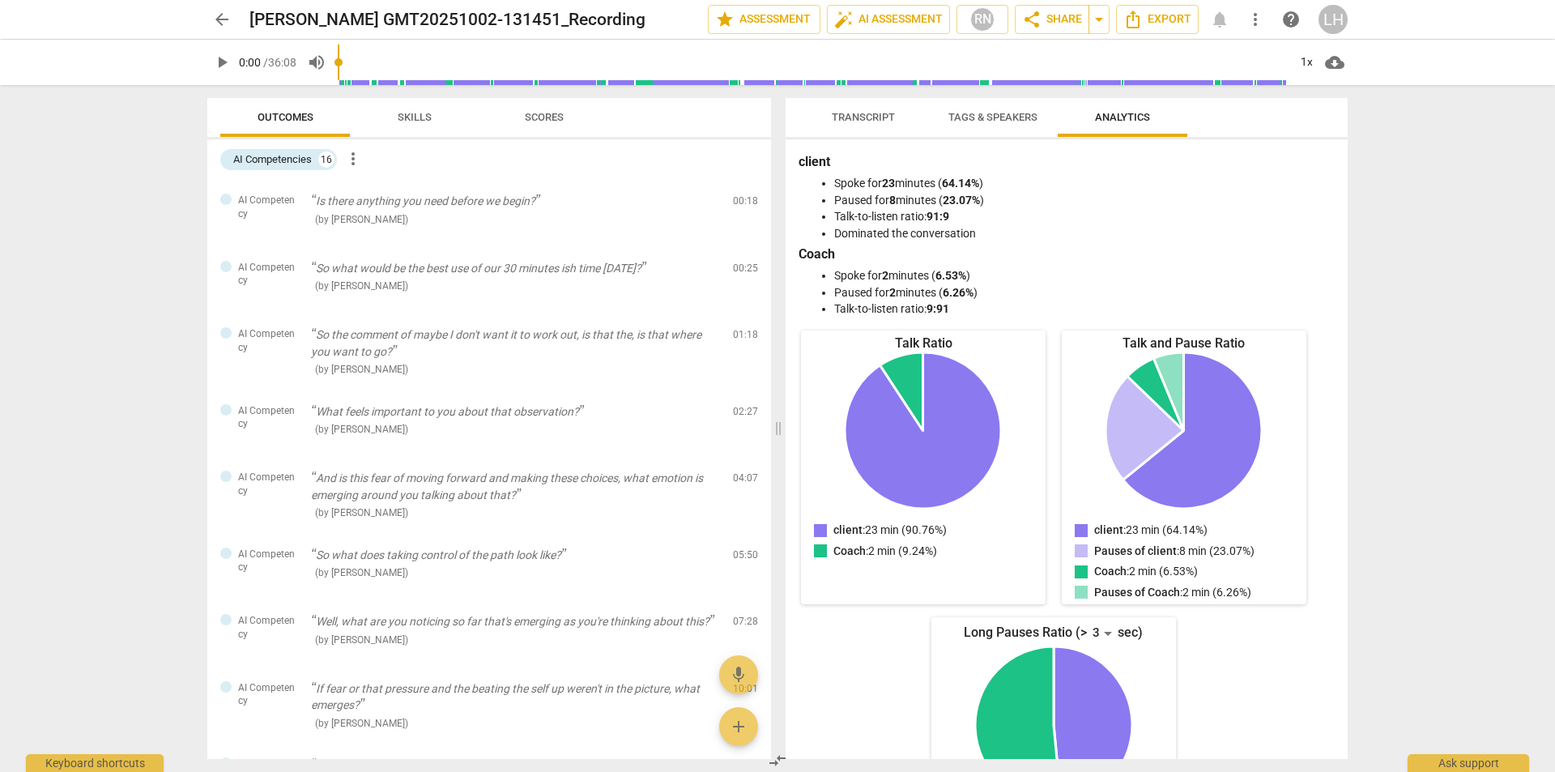
click at [1343, 65] on span "cloud_download" at bounding box center [1334, 62] width 19 height 19
click at [1403, 128] on div at bounding box center [777, 386] width 1555 height 772
click at [1258, 18] on span "more_vert" at bounding box center [1254, 19] width 19 height 19
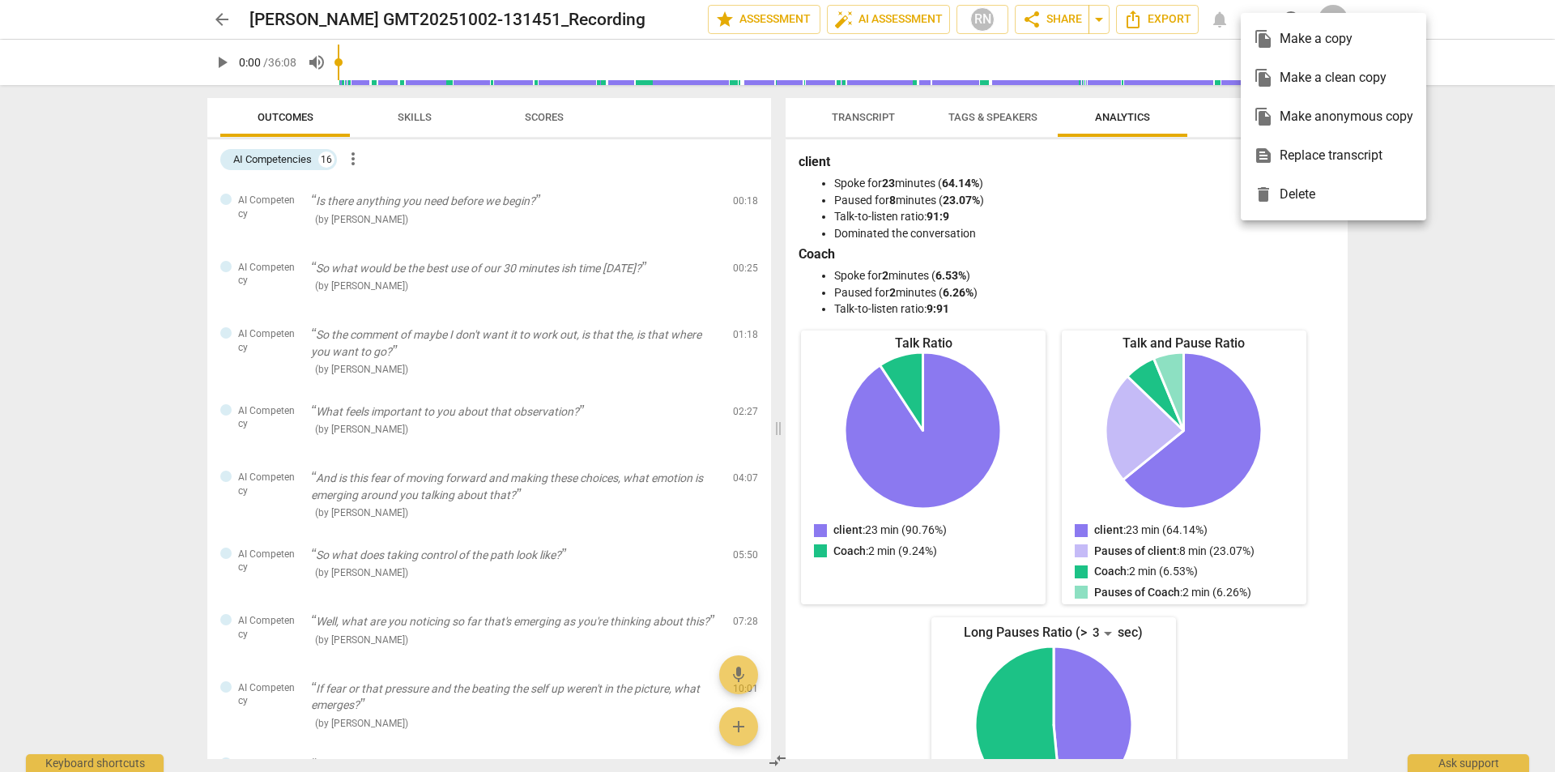
click at [1518, 268] on div at bounding box center [777, 386] width 1555 height 772
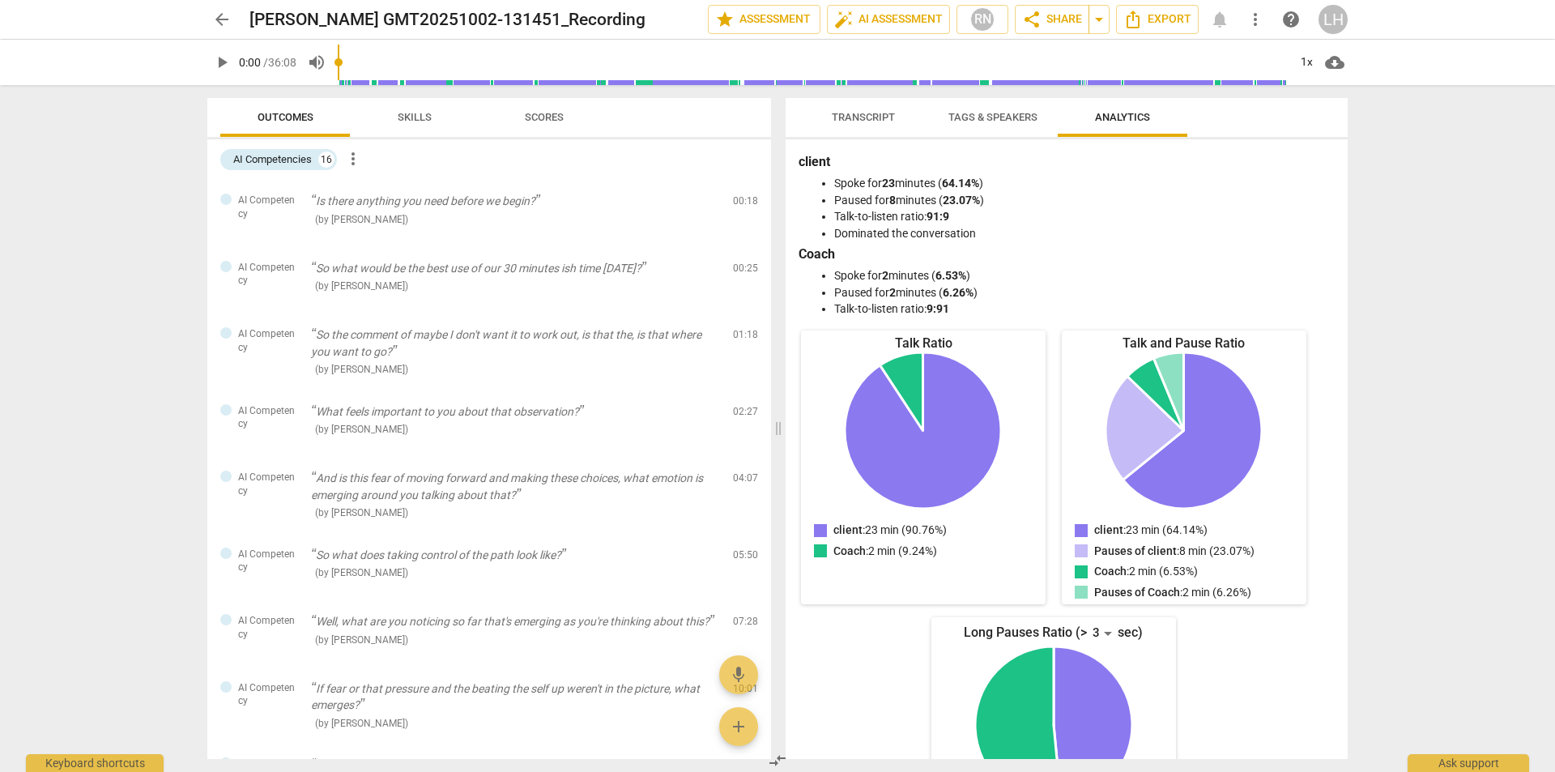
click at [1328, 23] on div "LH" at bounding box center [1332, 19] width 29 height 29
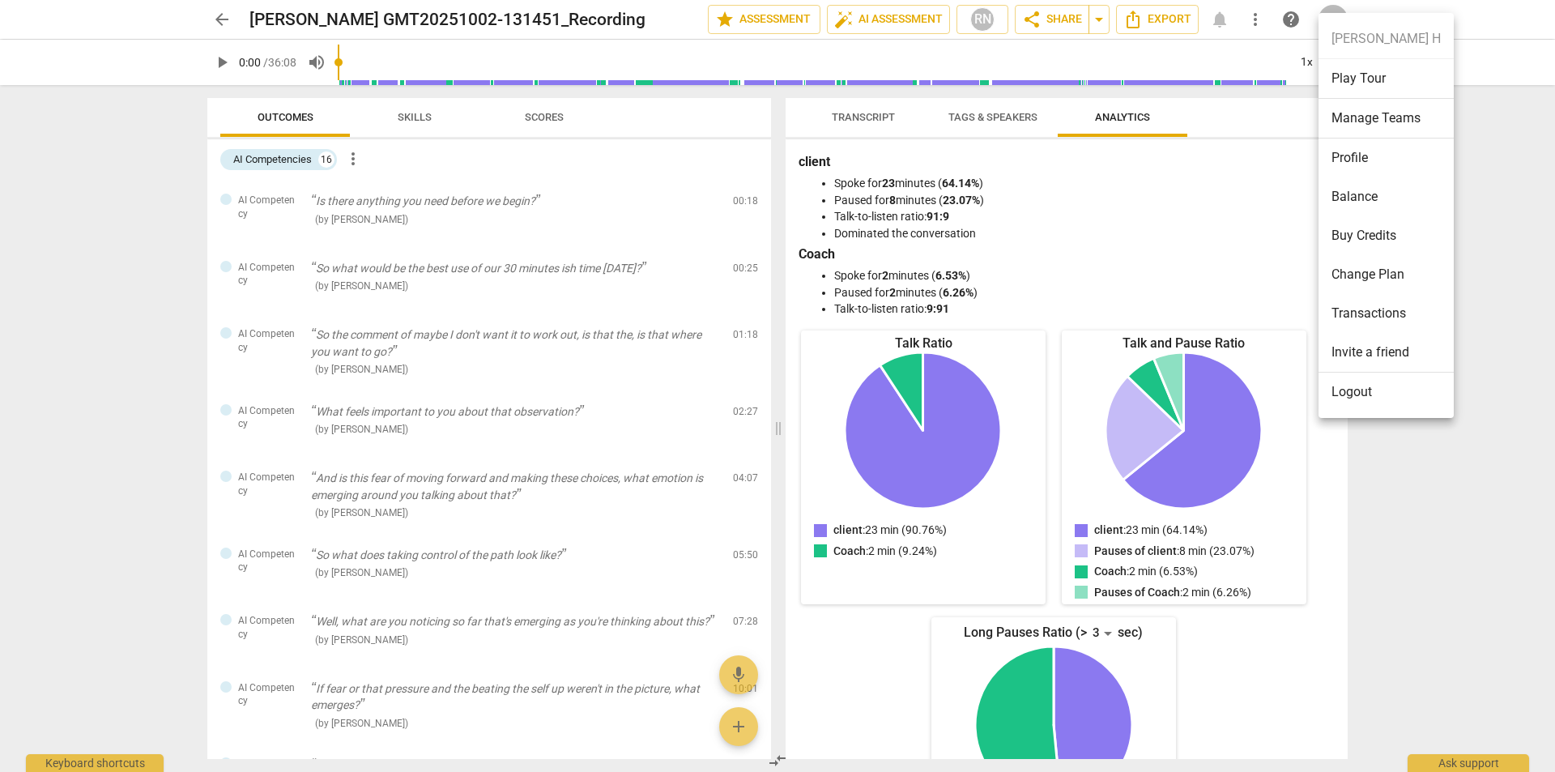
click at [1473, 211] on div at bounding box center [777, 386] width 1555 height 772
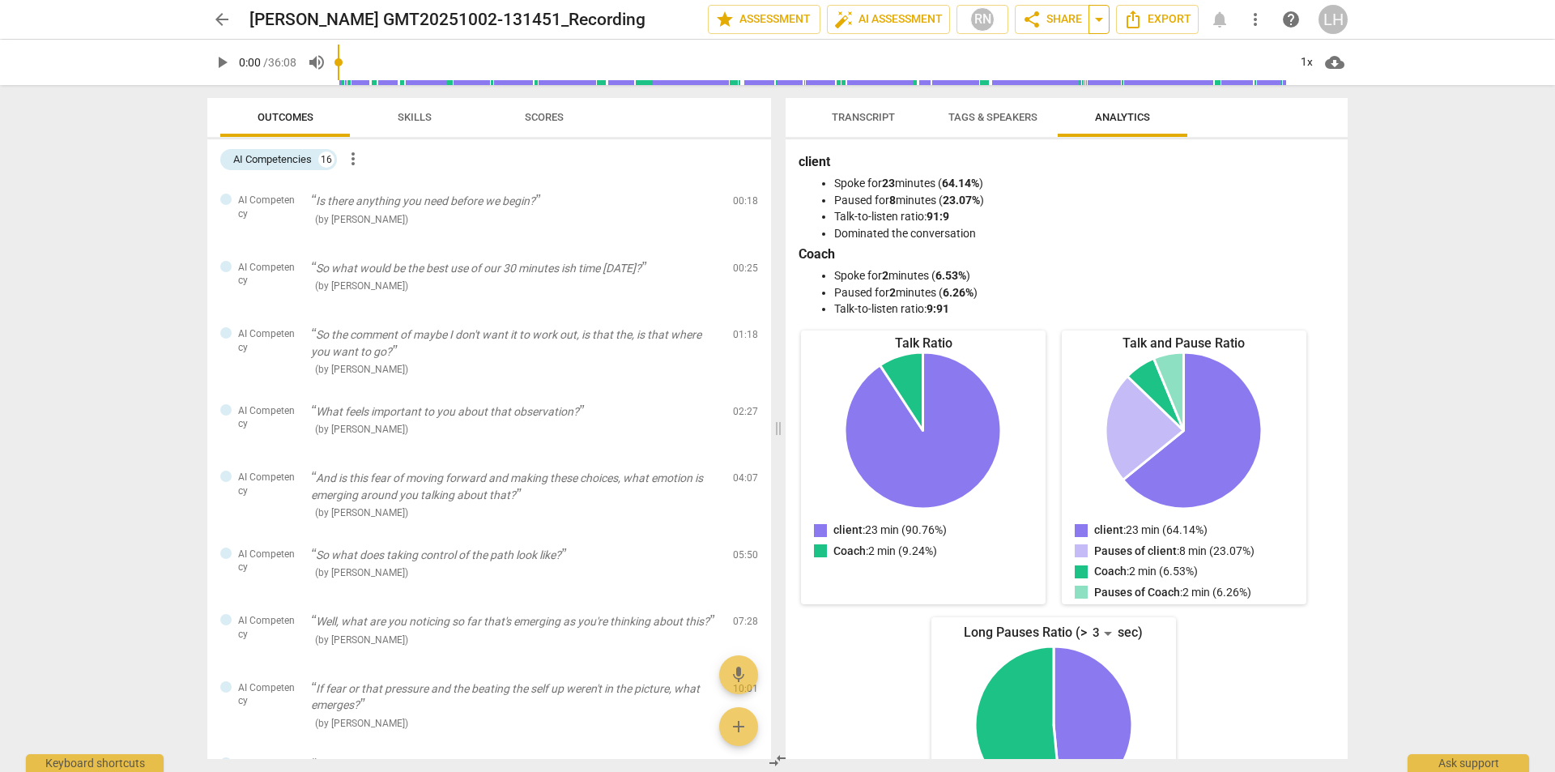
click at [1096, 25] on span "arrow_drop_down" at bounding box center [1098, 19] width 19 height 19
click at [1014, 117] on span "Tags & Speakers" at bounding box center [992, 117] width 89 height 12
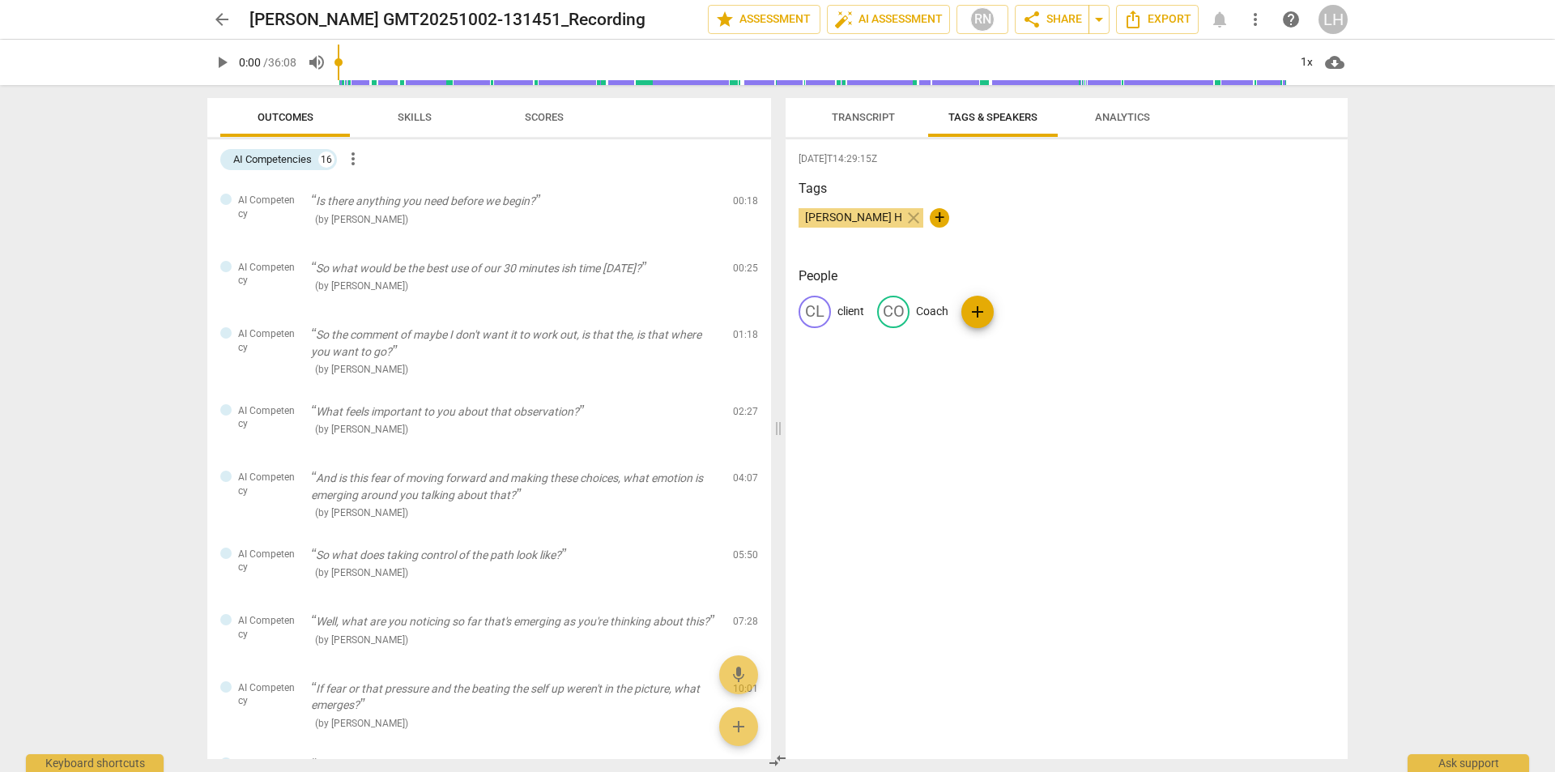
click at [854, 121] on span "Transcript" at bounding box center [863, 117] width 63 height 12
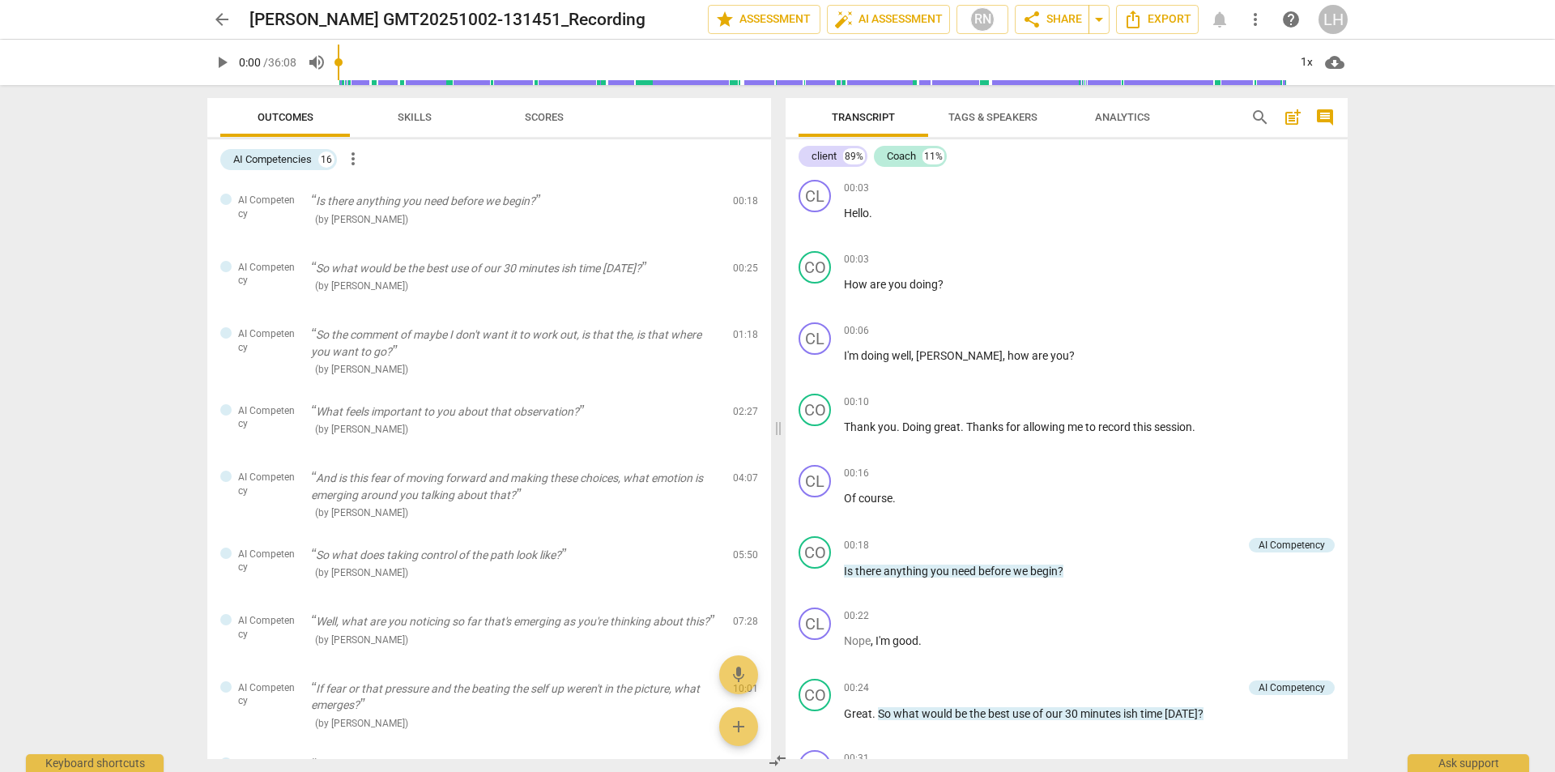
click at [420, 118] on span "Skills" at bounding box center [415, 117] width 34 height 12
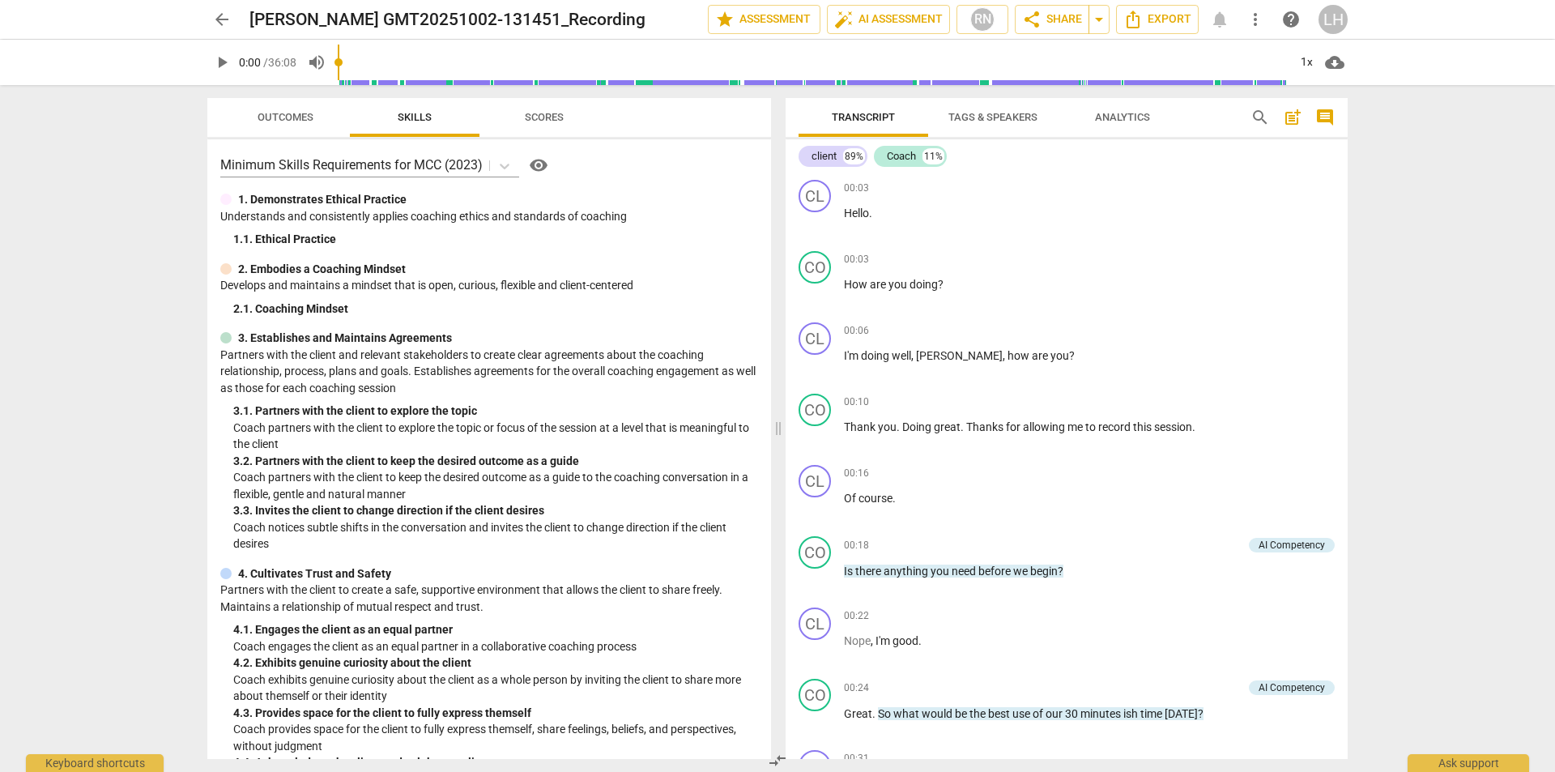
click at [564, 128] on span "Scores" at bounding box center [544, 118] width 78 height 22
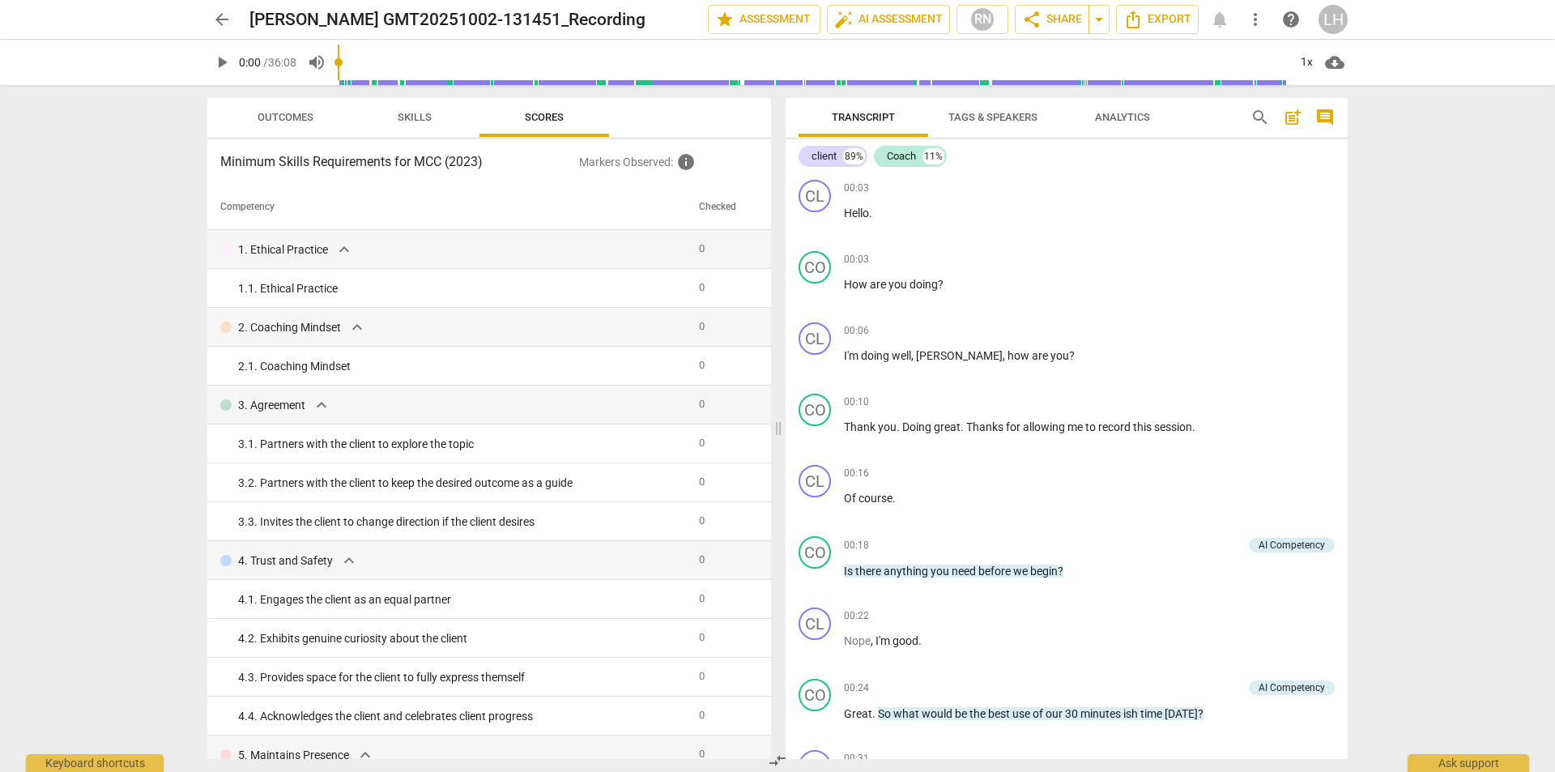
click at [289, 126] on span "Outcomes" at bounding box center [285, 118] width 95 height 22
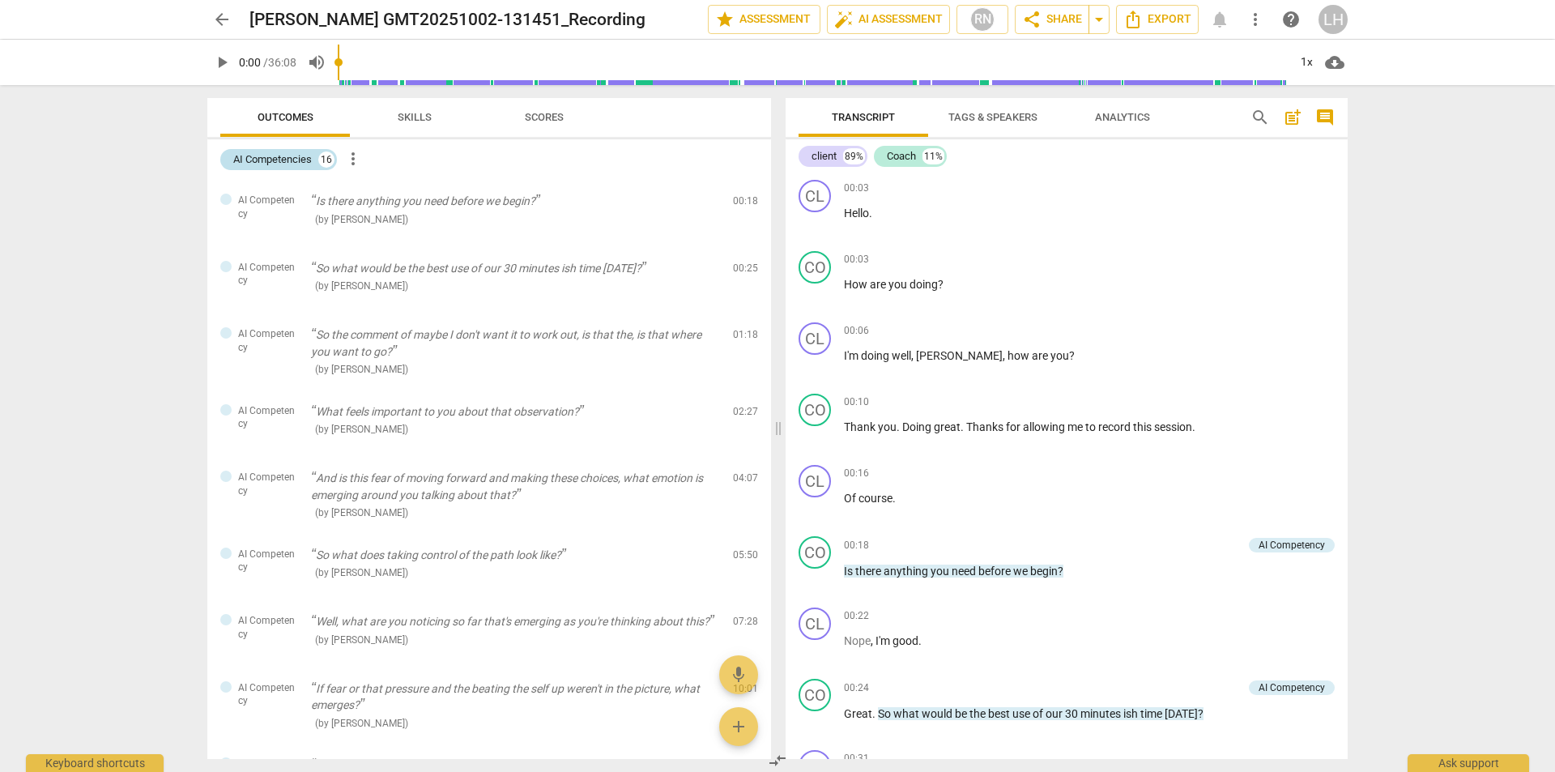
click at [310, 155] on div "AI Competencies" at bounding box center [272, 159] width 79 height 16
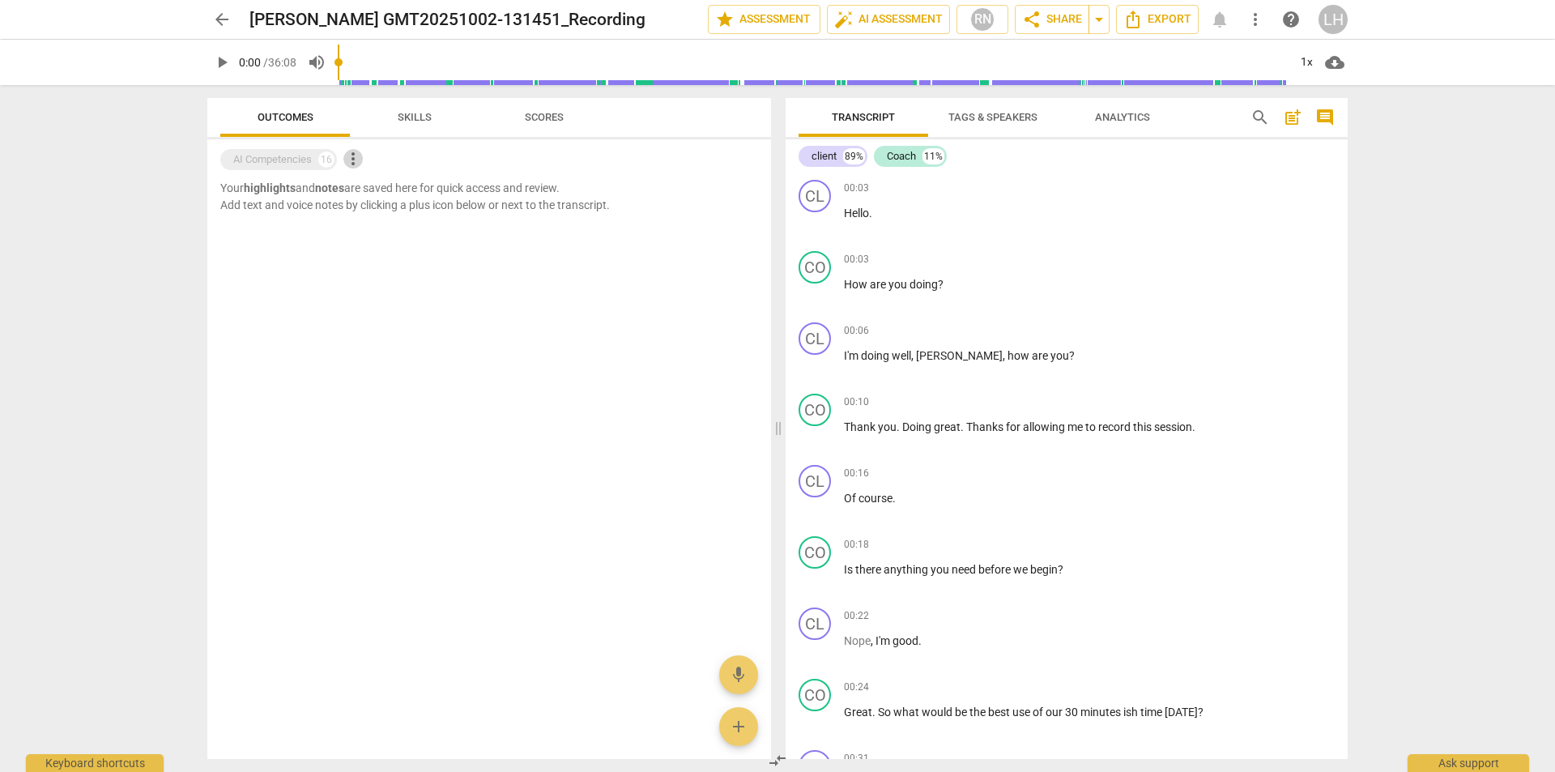
click at [350, 159] on span "more_vert" at bounding box center [352, 158] width 19 height 19
click at [256, 162] on div at bounding box center [777, 386] width 1555 height 772
click at [253, 189] on b "highlights" at bounding box center [270, 187] width 52 height 13
click at [429, 125] on span "Skills" at bounding box center [414, 118] width 73 height 22
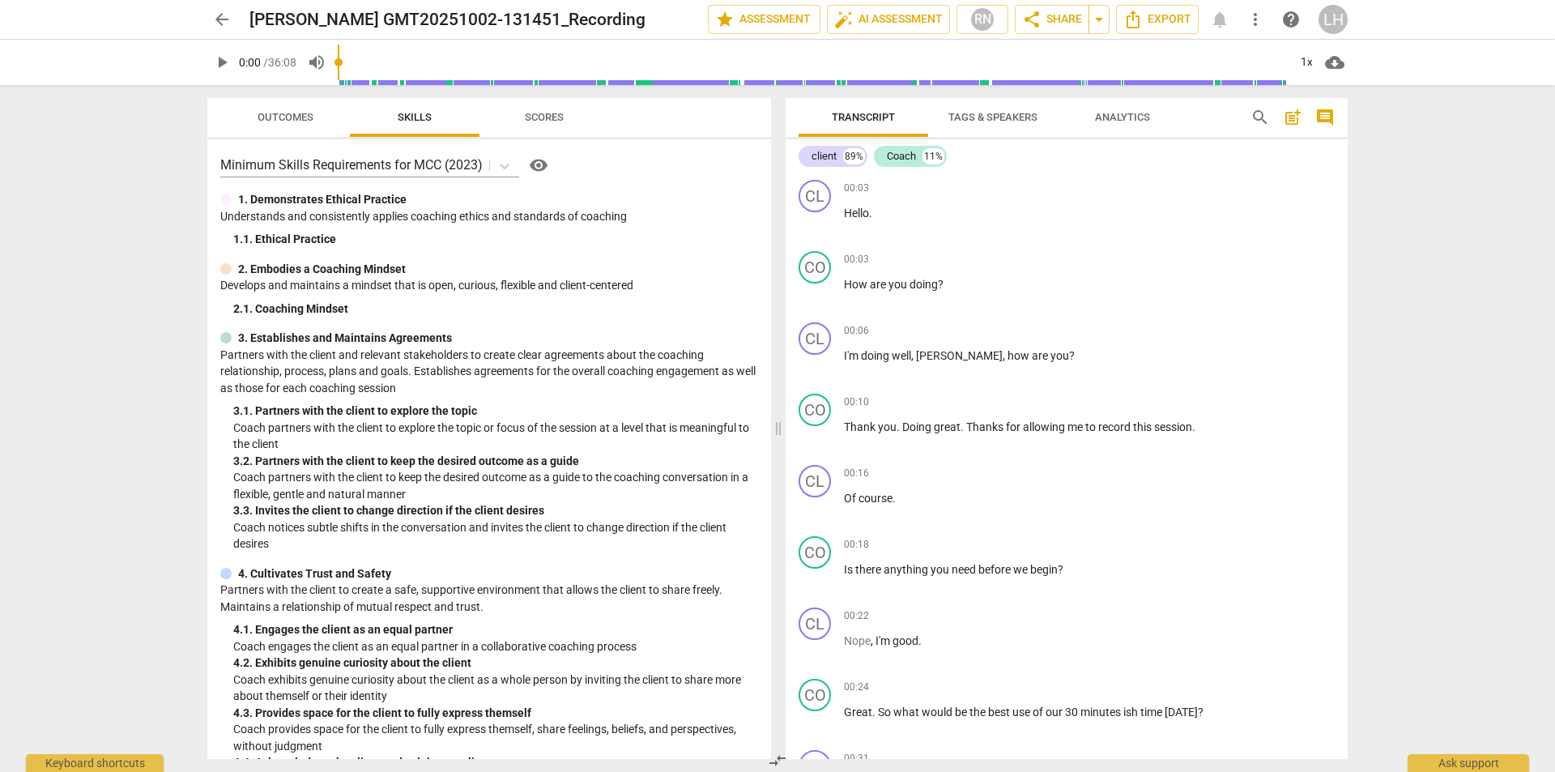
click at [534, 120] on span "Scores" at bounding box center [544, 117] width 39 height 12
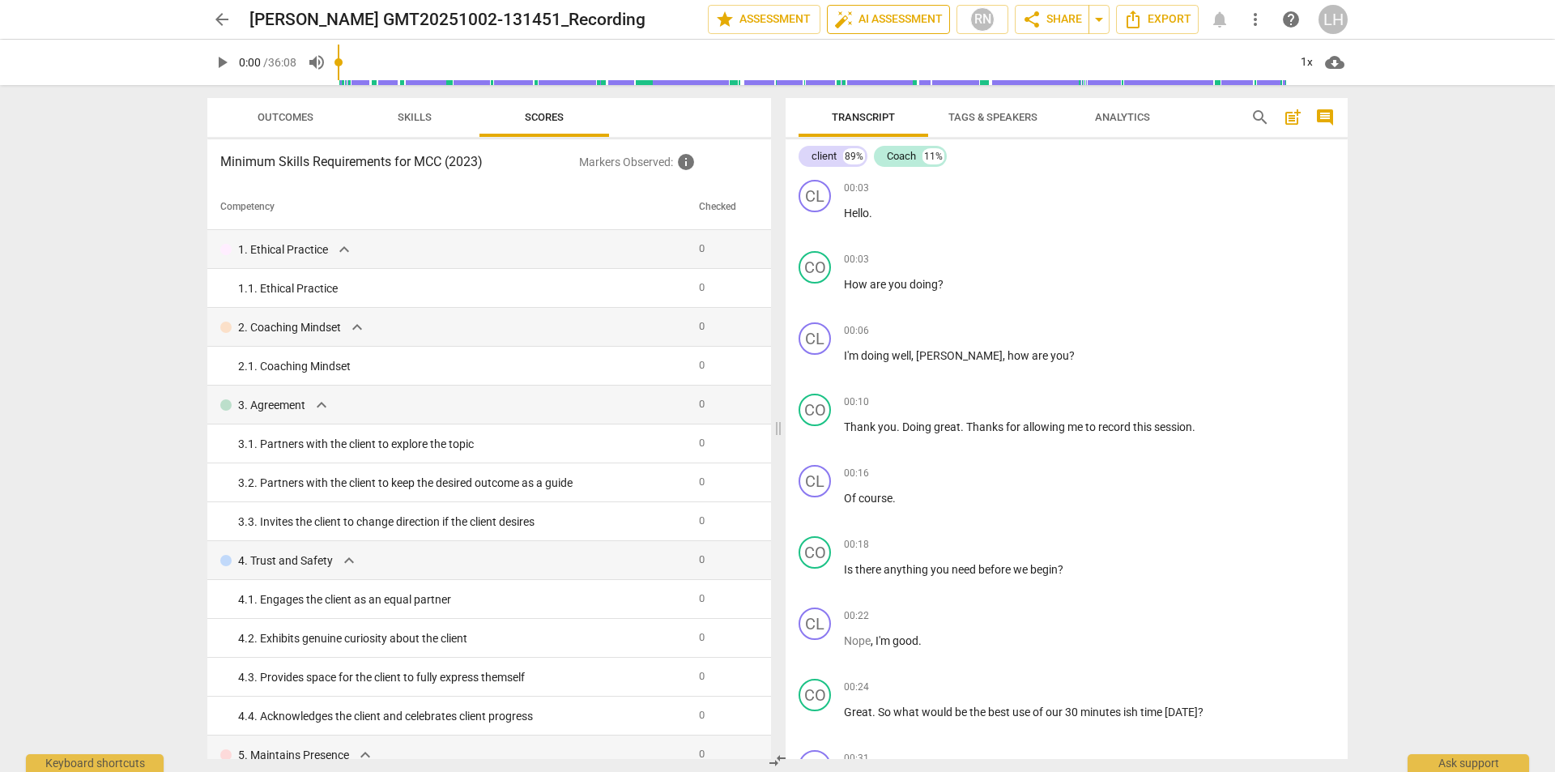
click at [914, 17] on span "auto_fix_high AI Assessment" at bounding box center [888, 19] width 109 height 19
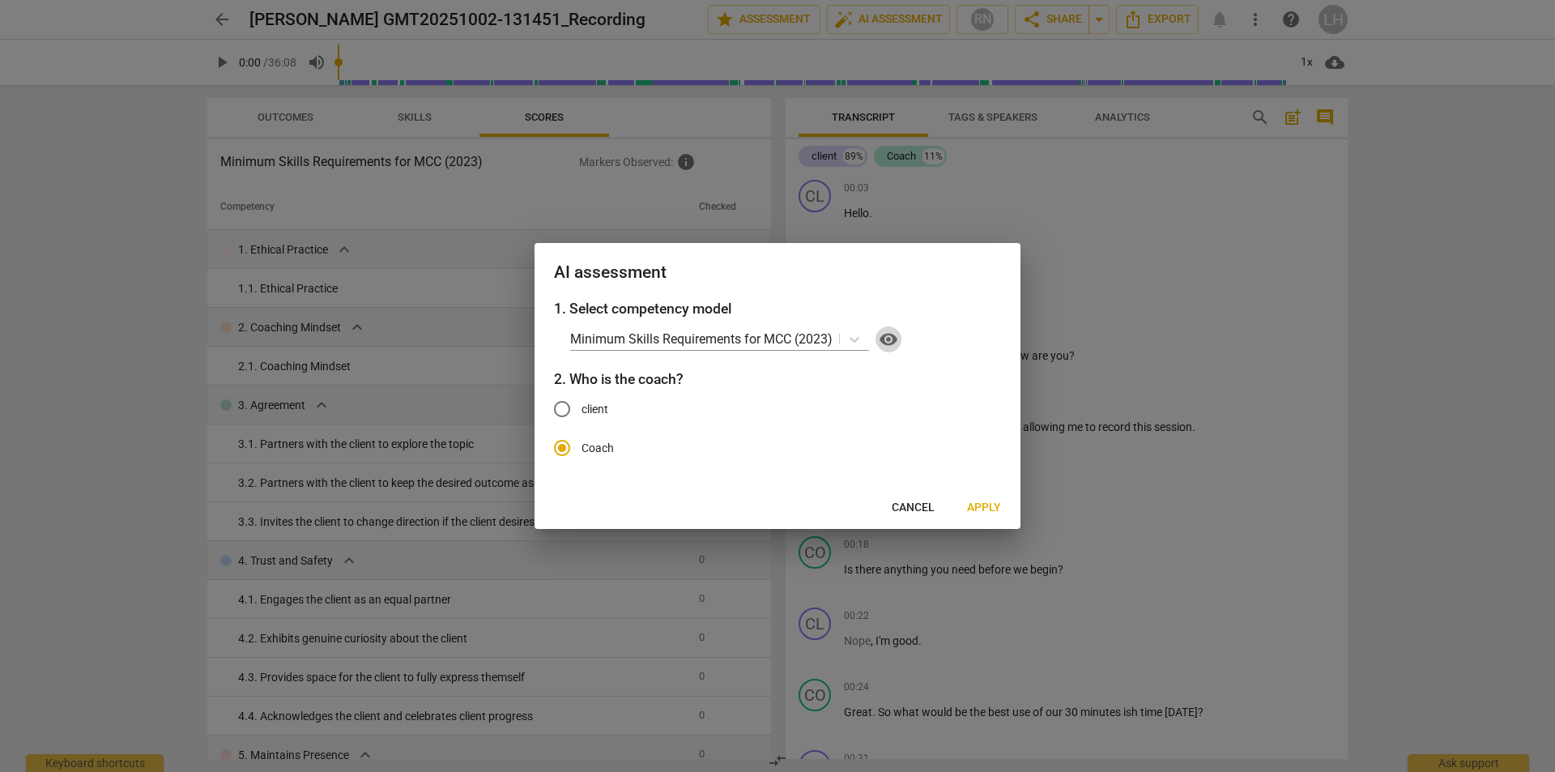
click at [892, 333] on span "visibility" at bounding box center [888, 339] width 19 height 19
click at [912, 505] on span "Cancel" at bounding box center [913, 508] width 43 height 16
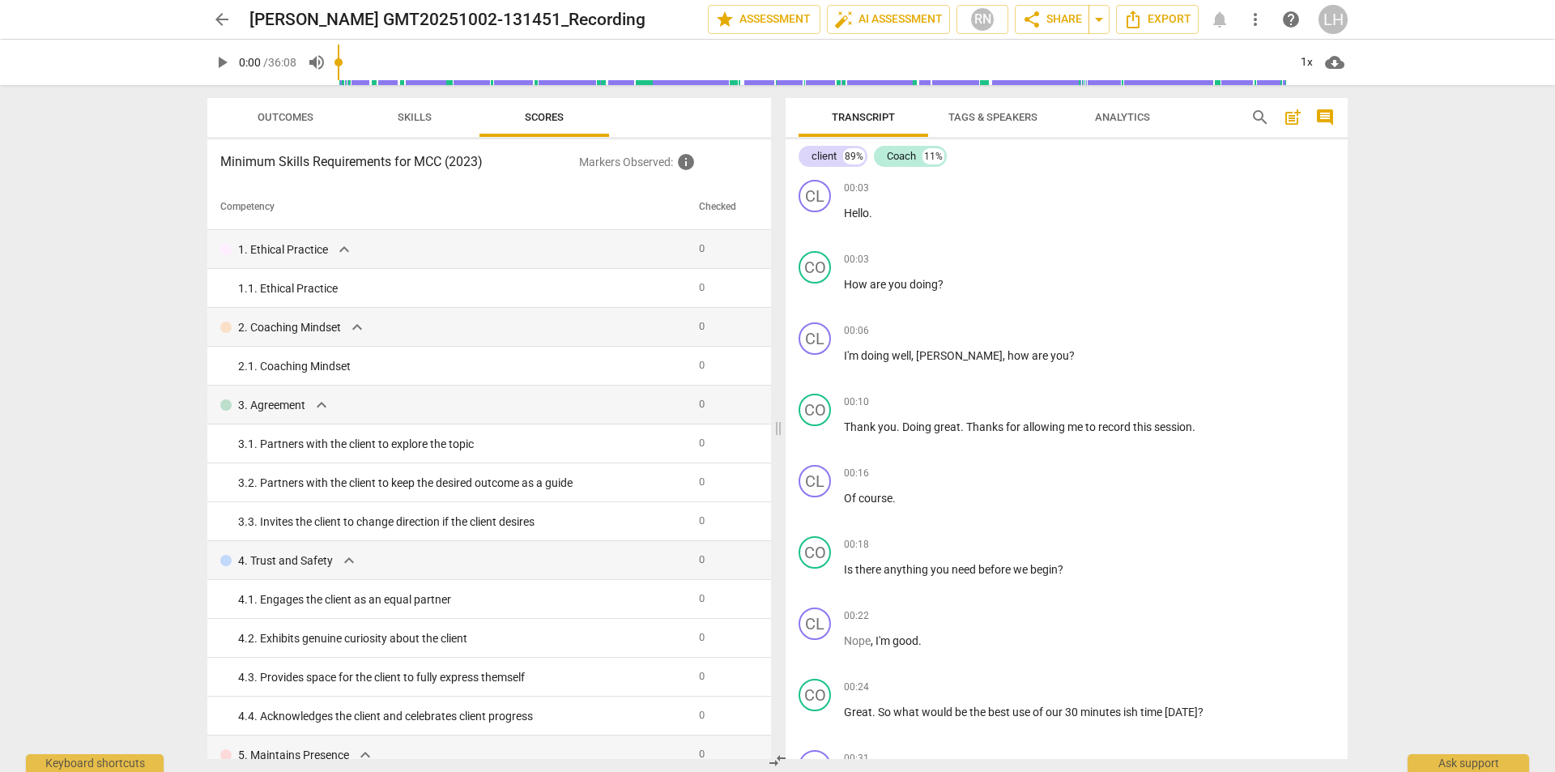
click at [1222, 22] on div "arrow_back Jeff Bogert GMT20251002-131451_Recording edit star Assessment auto_f…" at bounding box center [777, 19] width 1140 height 29
click at [1335, 23] on div "LH" at bounding box center [1332, 19] width 29 height 29
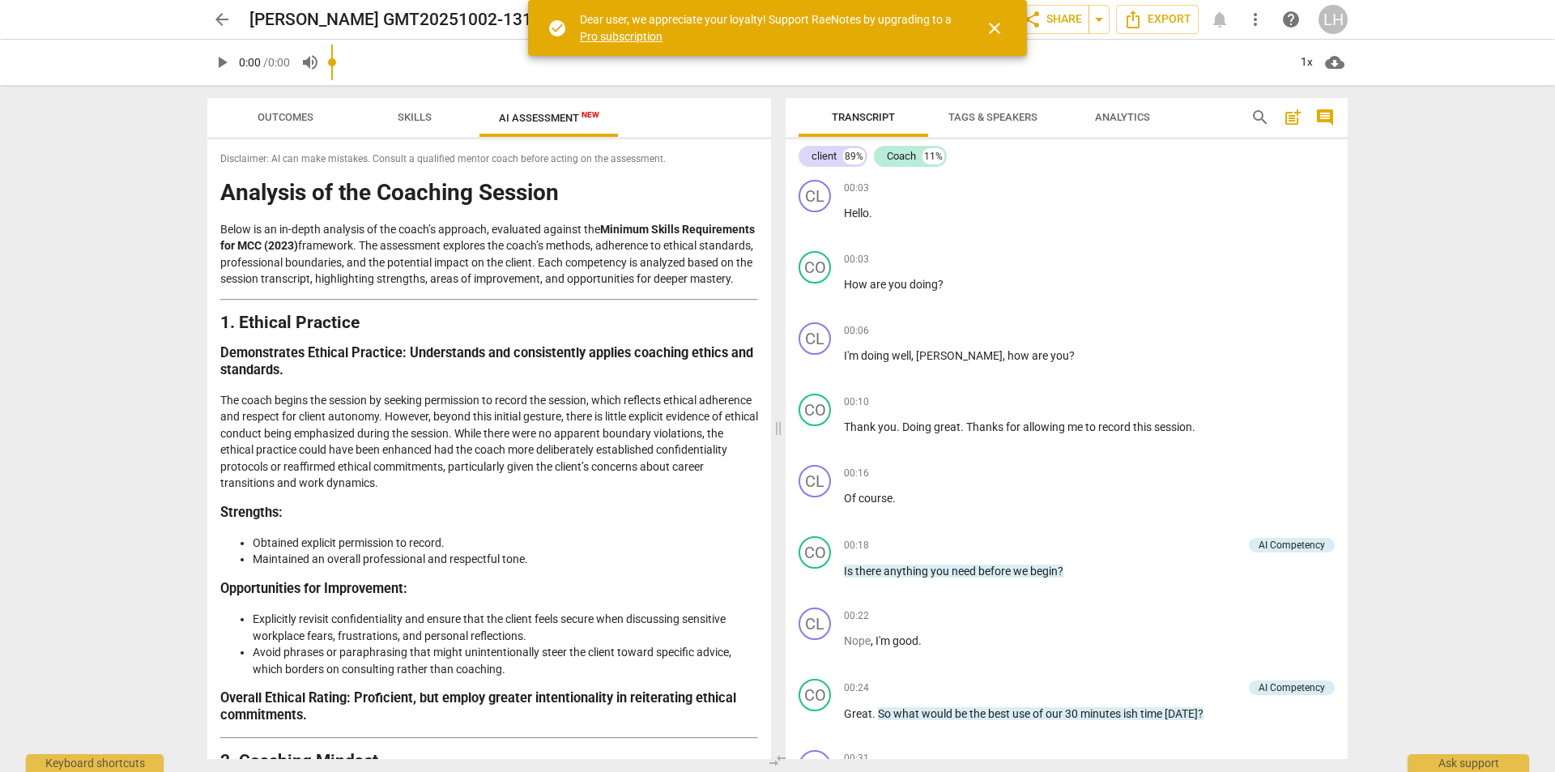
click at [993, 32] on span "close" at bounding box center [994, 28] width 19 height 19
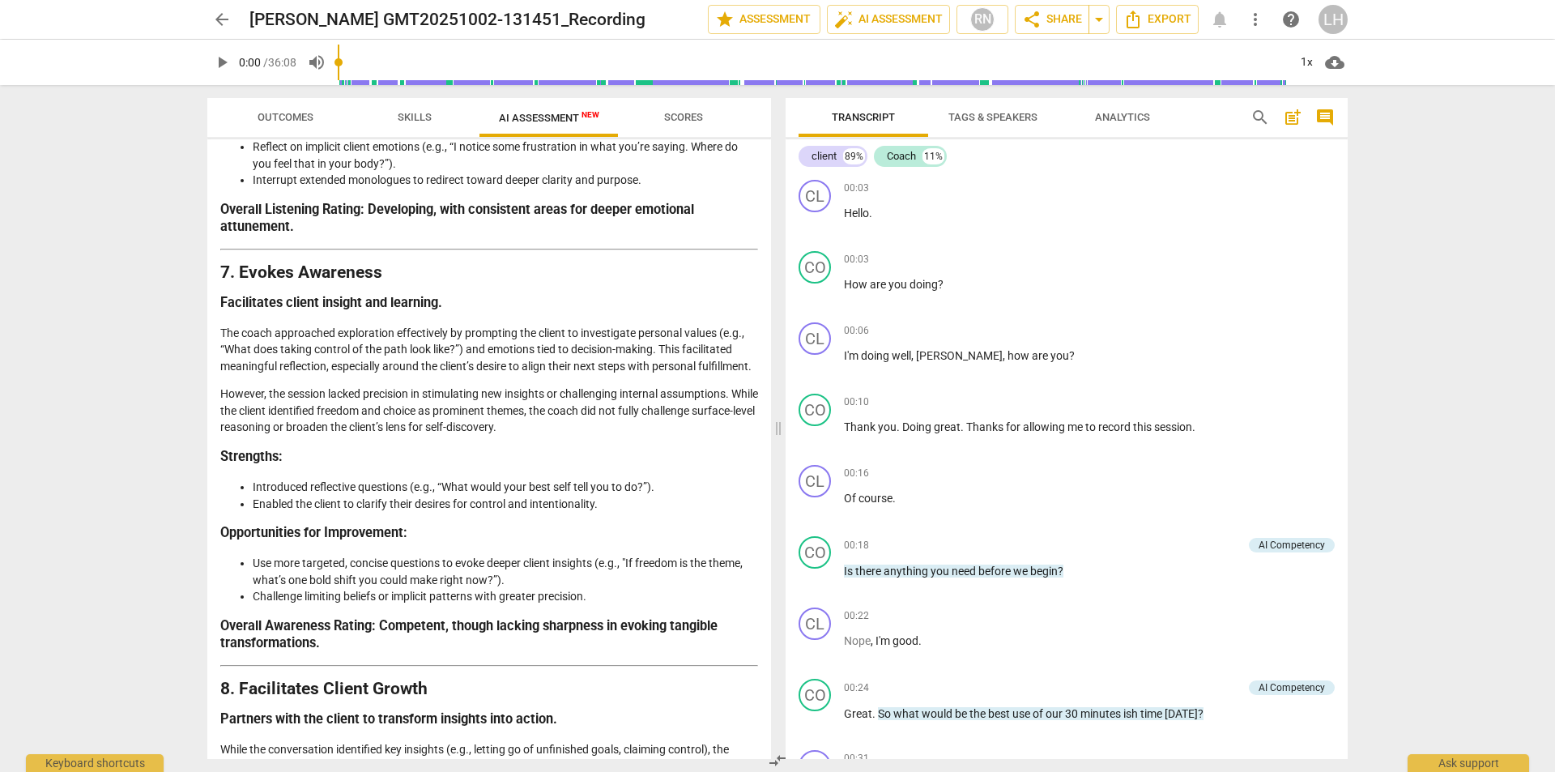
scroll to position [3151, 0]
